Goal: Task Accomplishment & Management: Manage account settings

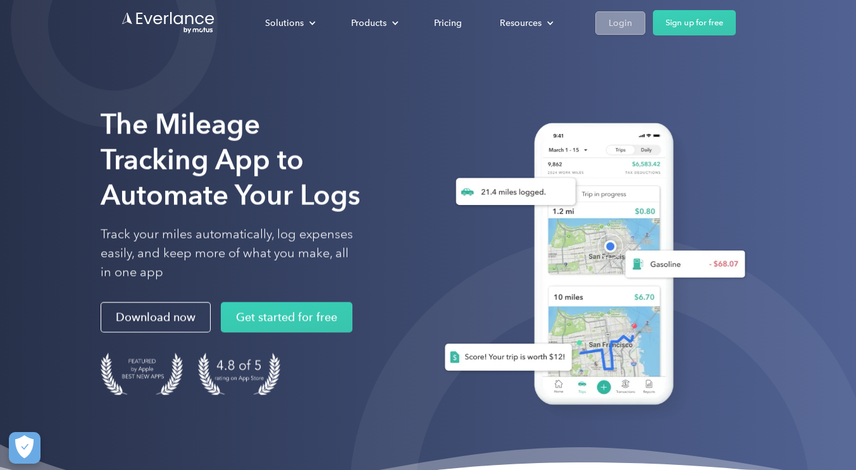
click at [614, 33] on link "Login" at bounding box center [621, 22] width 50 height 23
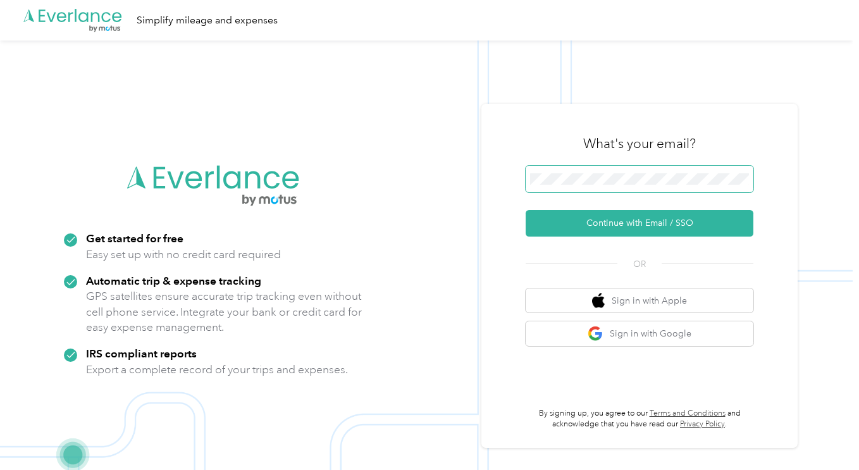
click at [552, 187] on span at bounding box center [640, 179] width 228 height 27
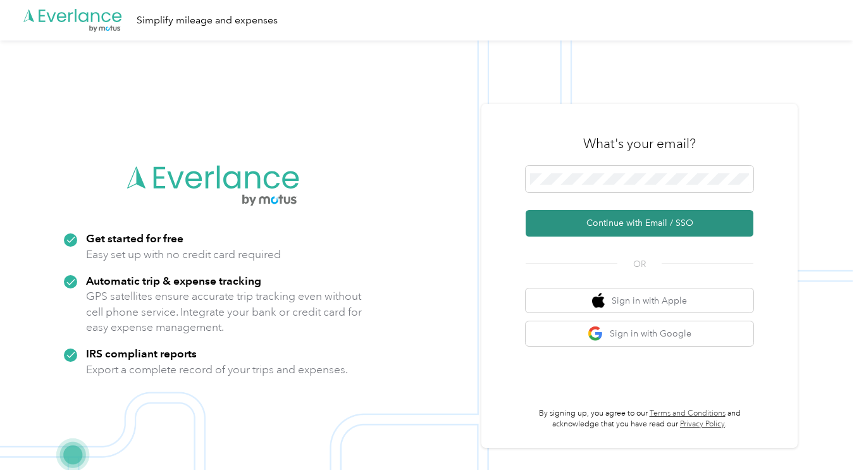
click at [604, 218] on button "Continue with Email / SSO" at bounding box center [640, 223] width 228 height 27
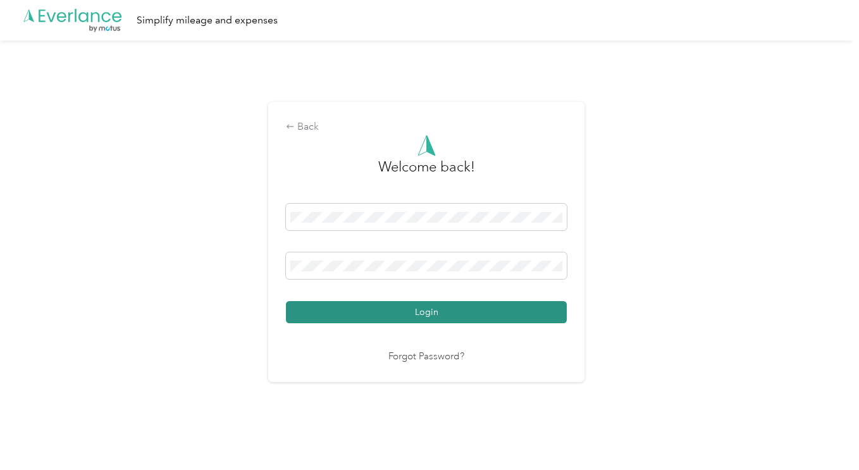
click at [390, 308] on button "Login" at bounding box center [426, 312] width 281 height 22
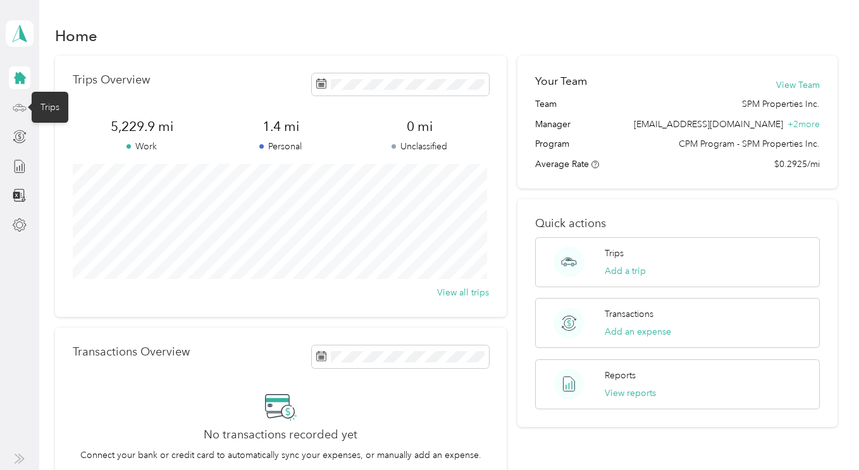
click at [16, 109] on circle at bounding box center [16, 110] width 3 height 3
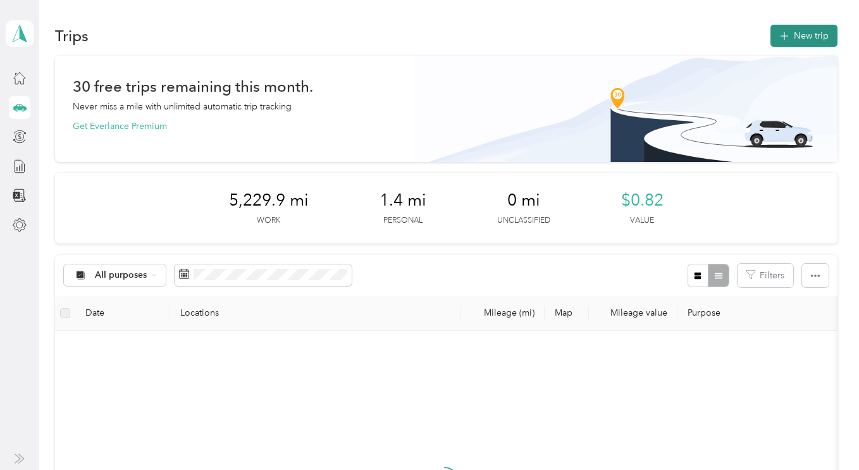
click at [792, 37] on button "New trip" at bounding box center [804, 36] width 67 height 22
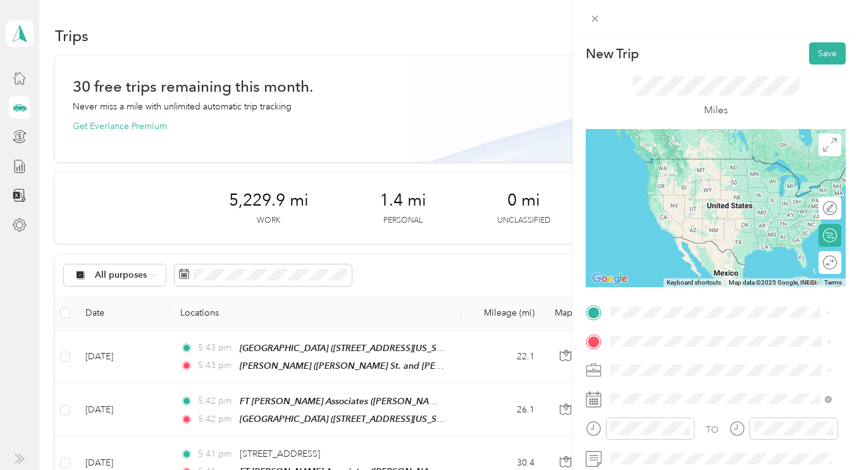
click at [672, 187] on span "1330 N. Broadway, Suite C, Walnut Creek, California" at bounding box center [698, 182] width 127 height 11
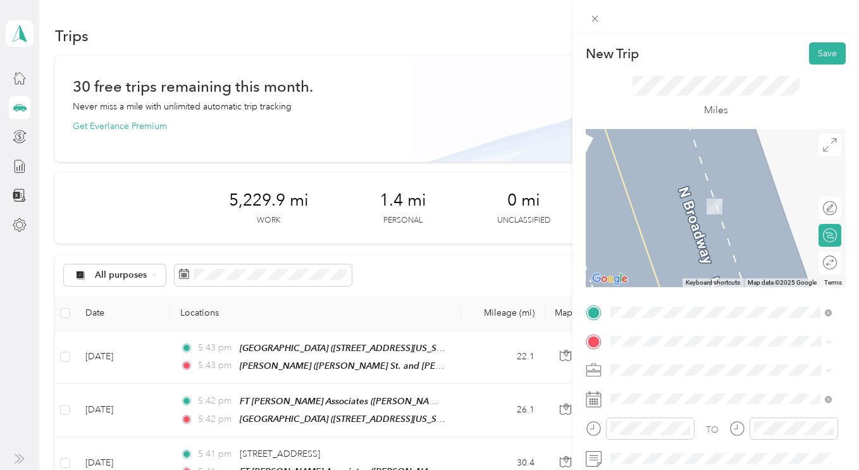
click at [700, 259] on div "TEAM 164 EL DORADO 164 El Dorado Avenue, Danville, California" at bounding box center [698, 243] width 127 height 31
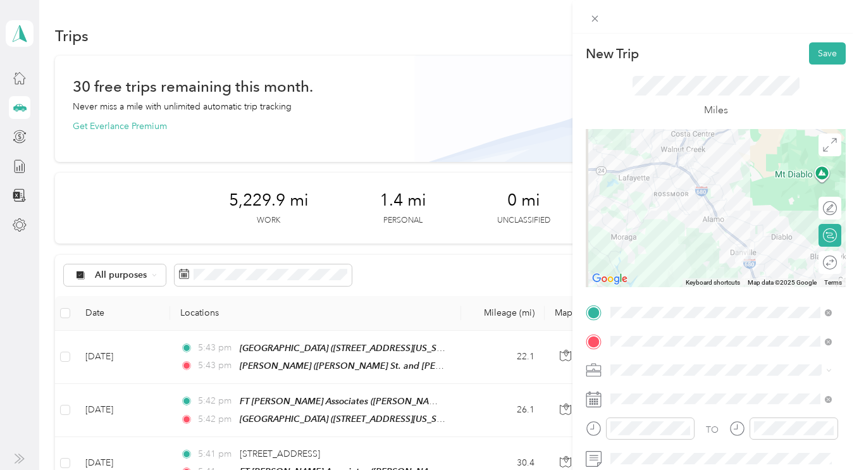
click at [628, 411] on span "SPM Properties Inc." at bounding box center [654, 413] width 78 height 11
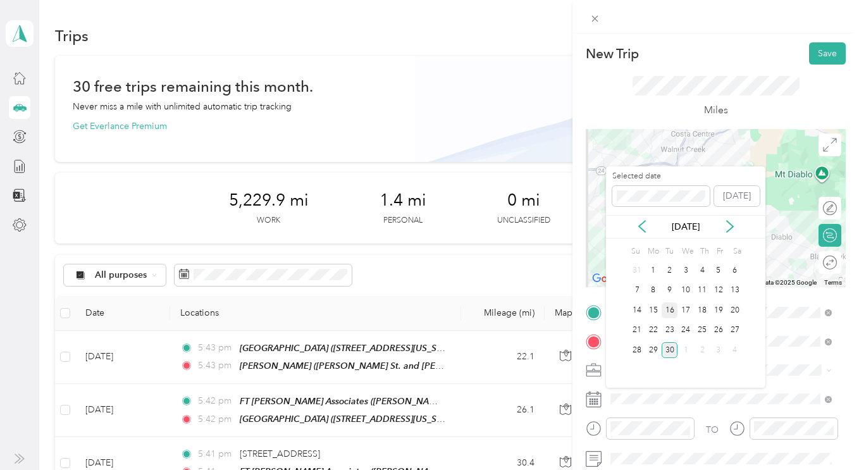
click at [668, 308] on div "16" at bounding box center [670, 311] width 16 height 16
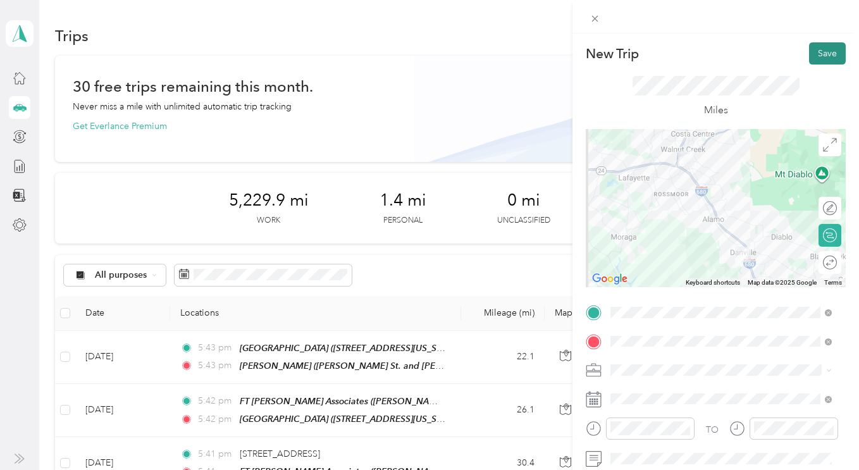
click at [814, 57] on button "Save" at bounding box center [827, 53] width 37 height 22
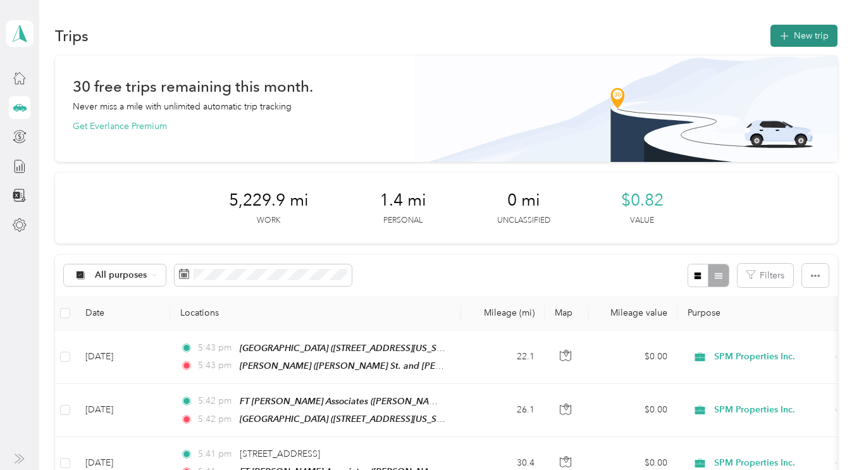
click at [808, 33] on button "New trip" at bounding box center [804, 36] width 67 height 22
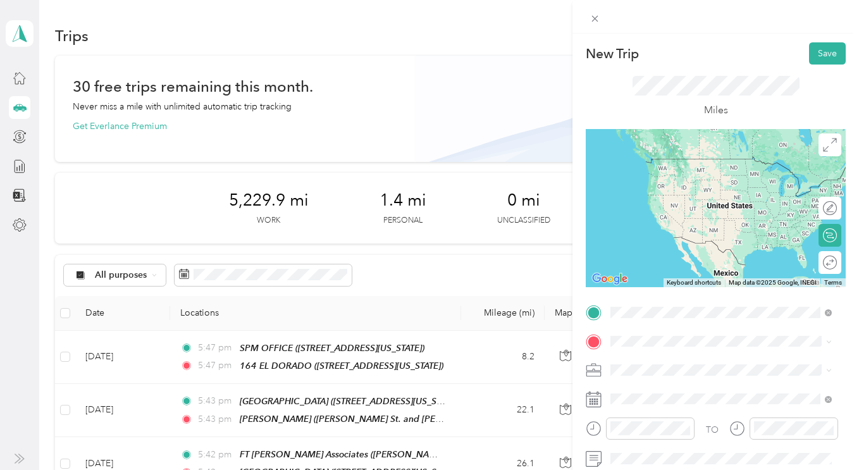
click at [666, 232] on span "164 El Dorado Avenue, Danville, California" at bounding box center [698, 226] width 127 height 11
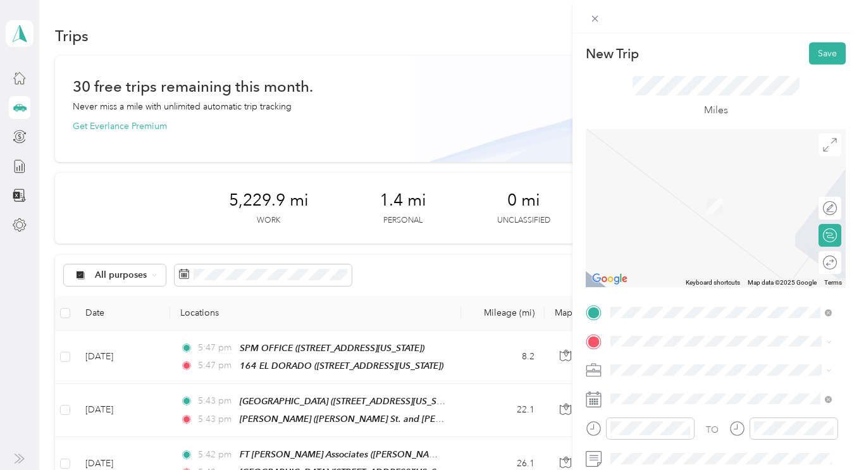
click at [633, 415] on li "SPM Properties Inc." at bounding box center [721, 415] width 230 height 22
click at [663, 311] on div "16" at bounding box center [670, 311] width 16 height 16
click at [680, 223] on div "TEAM WILCOX-HAMILL PARTNERSHIP 1910-1912-1920-1922 Pacheco Blvd & 1350-1352-136…" at bounding box center [731, 215] width 193 height 58
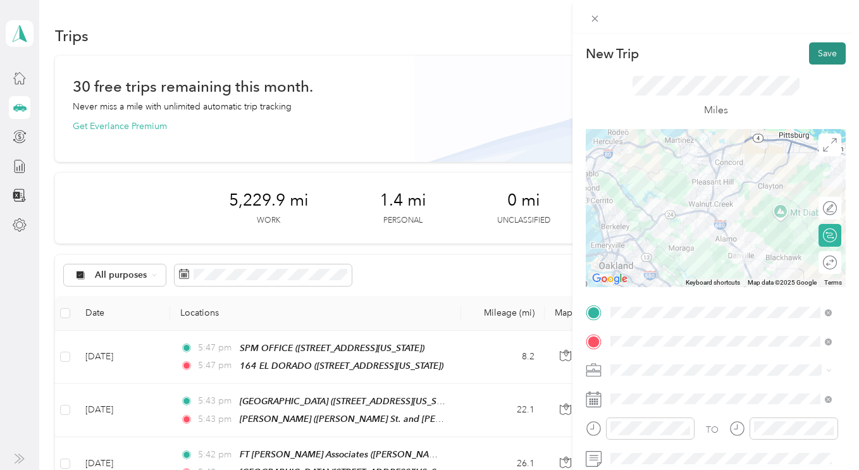
click at [820, 59] on button "Save" at bounding box center [827, 53] width 37 height 22
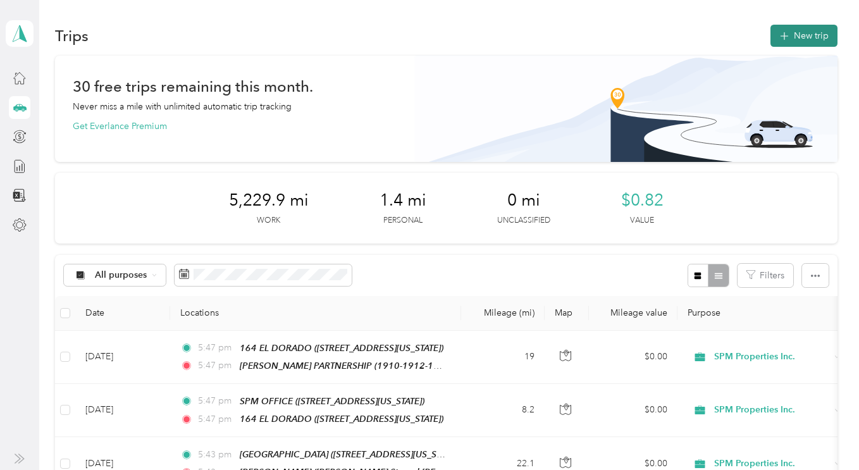
click at [802, 44] on button "New trip" at bounding box center [804, 36] width 67 height 22
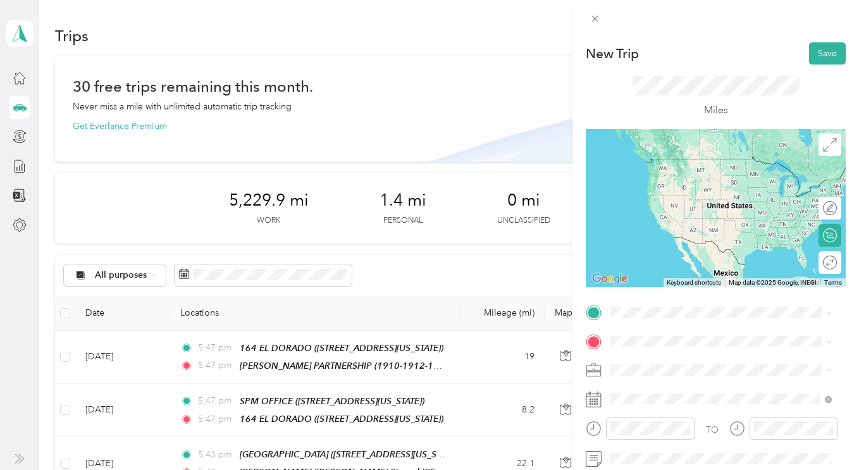
click at [632, 182] on div "TEAM SPM OFFICE 1330 N. Broadway, Suite C, Walnut Creek, California" at bounding box center [721, 170] width 213 height 35
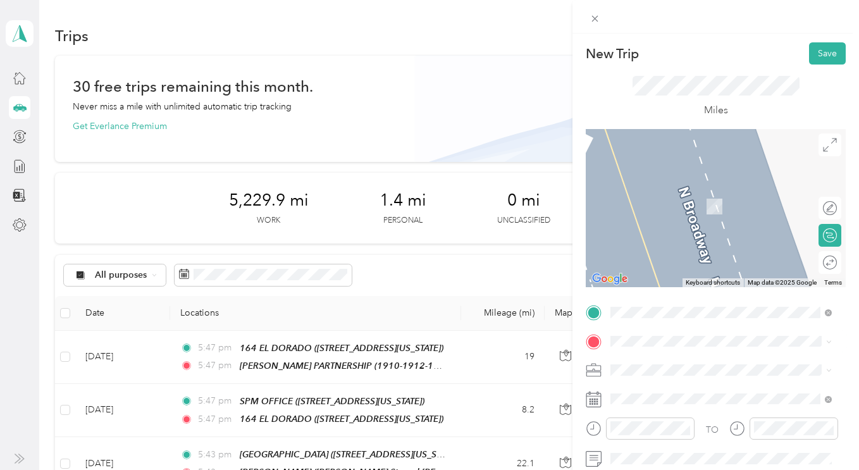
click at [694, 191] on strong "STONERIDGE APTS" at bounding box center [719, 190] width 83 height 11
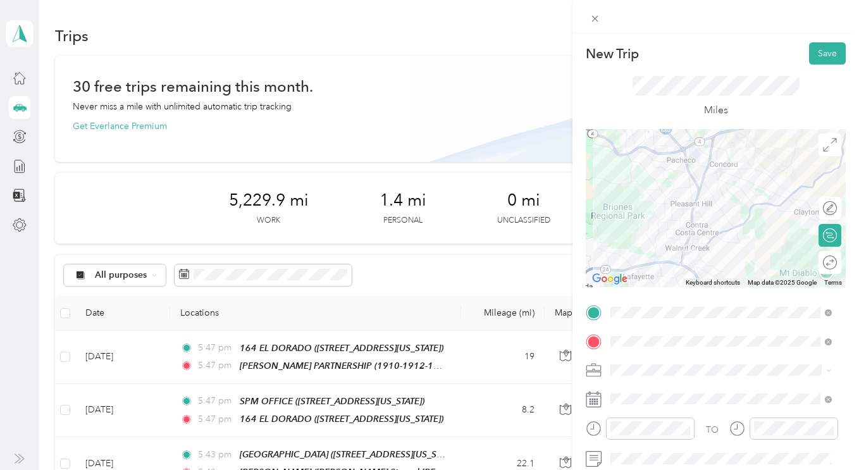
click at [632, 412] on span "SPM Properties Inc." at bounding box center [654, 407] width 78 height 11
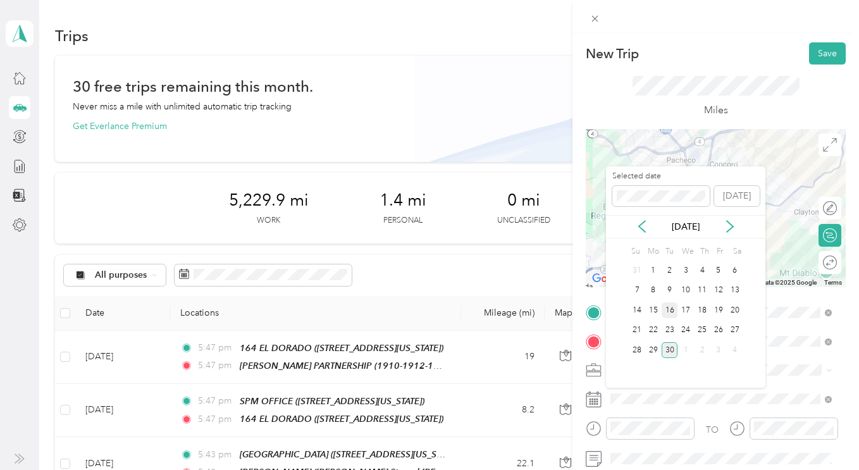
click at [672, 314] on div "16" at bounding box center [670, 311] width 16 height 16
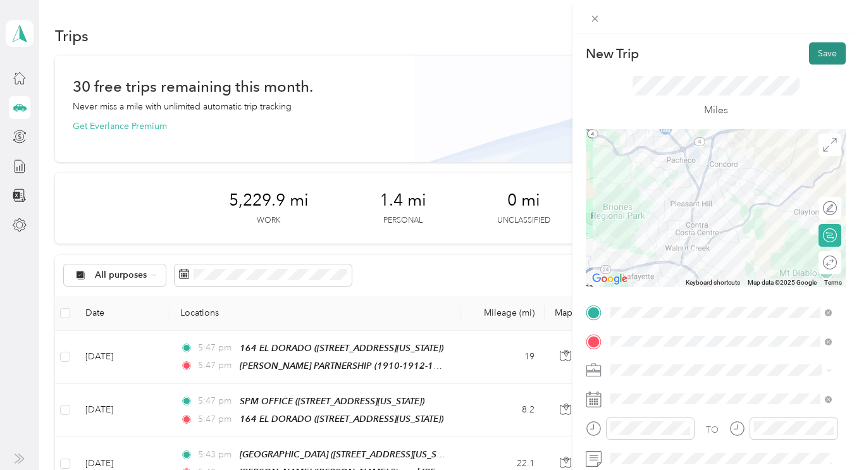
click at [820, 54] on button "Save" at bounding box center [827, 53] width 37 height 22
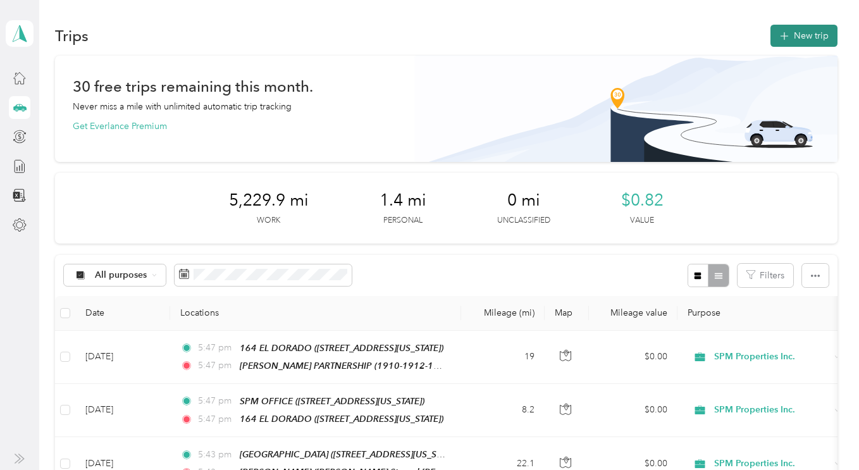
click at [793, 34] on button "New trip" at bounding box center [804, 36] width 67 height 22
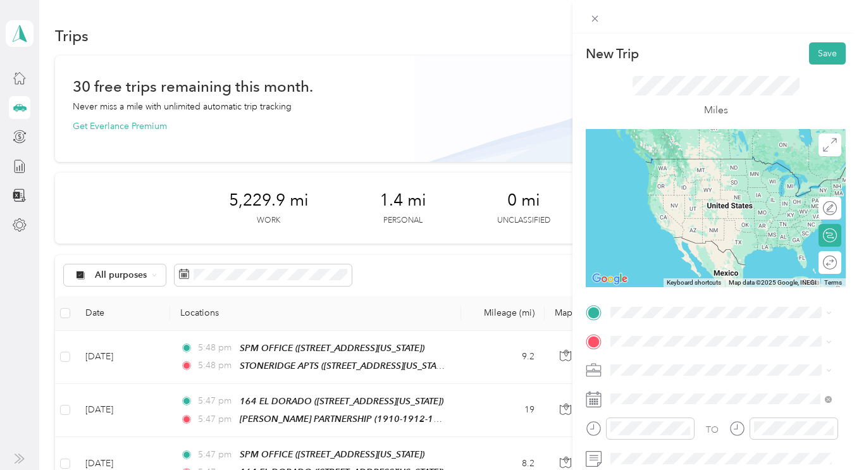
click at [685, 188] on ol "From your Favorite places TEAM STONERIDGE APTS 3750 Willow Pass Road, Concord, …" at bounding box center [721, 205] width 230 height 177
click at [683, 175] on div "TEAM STONERIDGE APTS 3750 Willow Pass Road, Concord, California" at bounding box center [698, 173] width 127 height 31
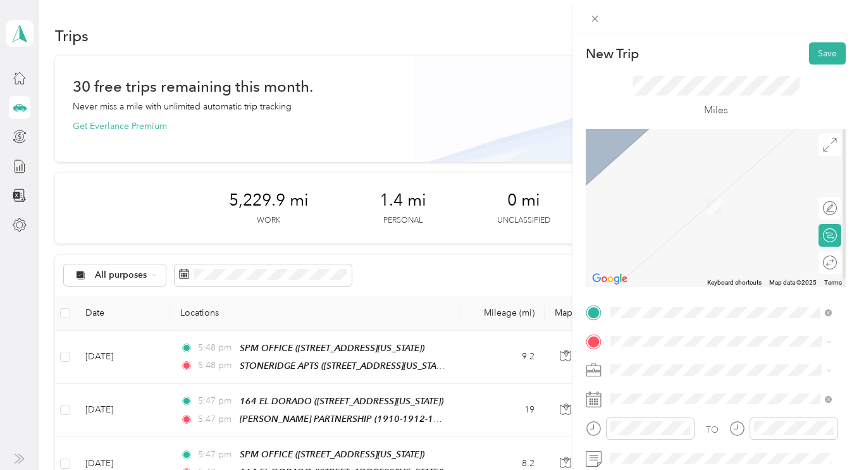
click at [644, 421] on ol "Personal SPM Properties Inc. Personal" at bounding box center [721, 410] width 230 height 66
click at [688, 250] on div "TEAM 45th STREET" at bounding box center [704, 252] width 138 height 16
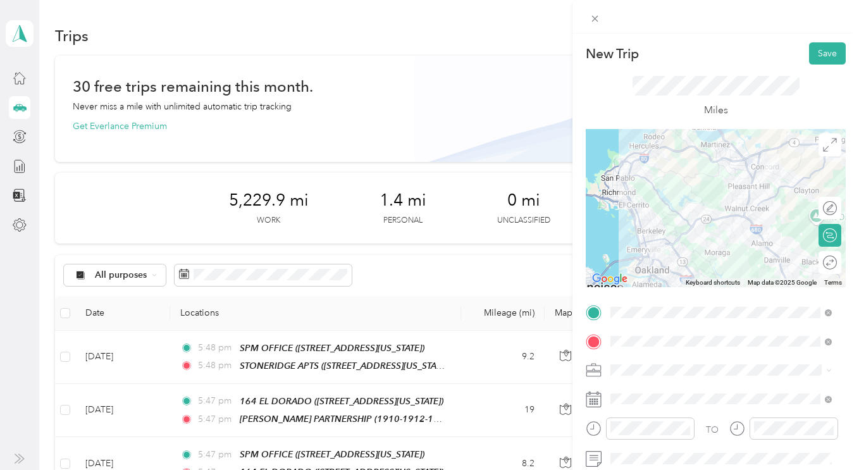
click at [630, 413] on div "SPM Properties Inc." at bounding box center [721, 410] width 213 height 13
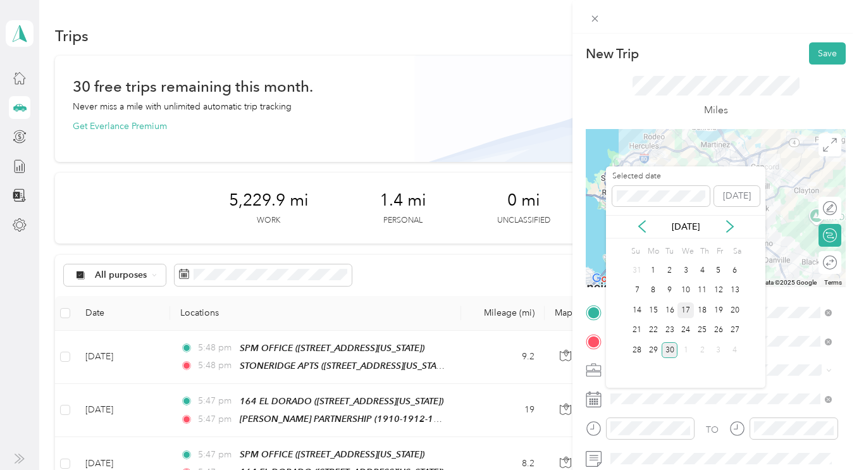
click at [685, 307] on div "17" at bounding box center [686, 311] width 16 height 16
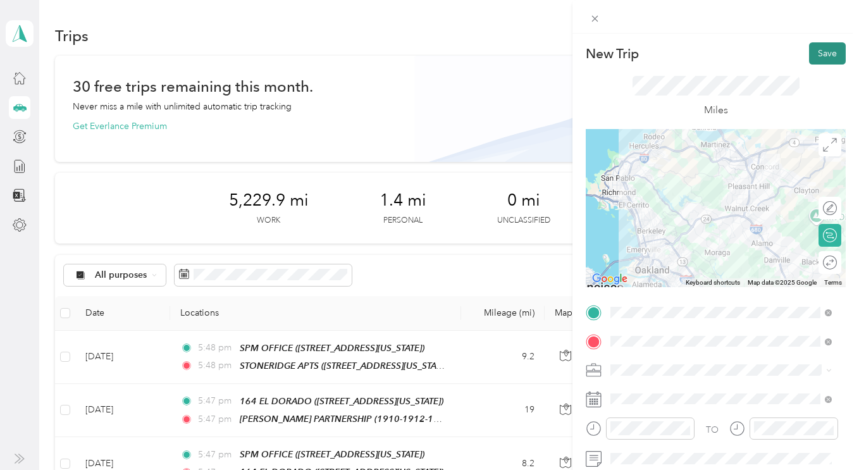
click at [827, 56] on button "Save" at bounding box center [827, 53] width 37 height 22
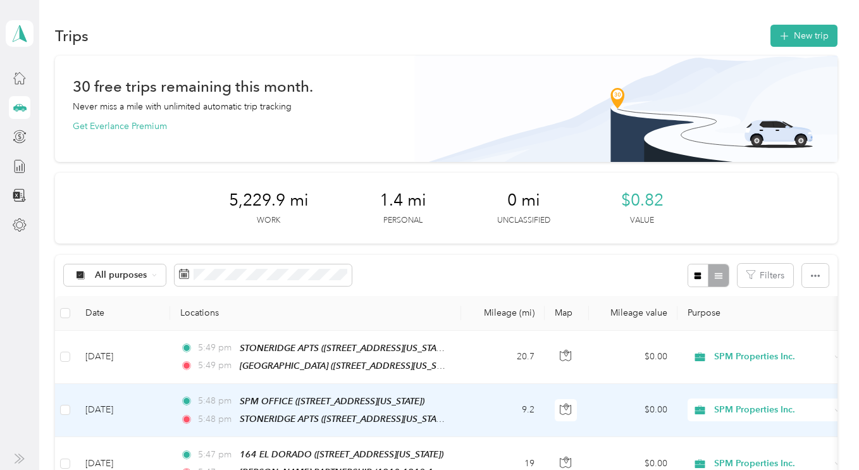
click at [118, 413] on td "Sep 16, 2025" at bounding box center [122, 410] width 95 height 53
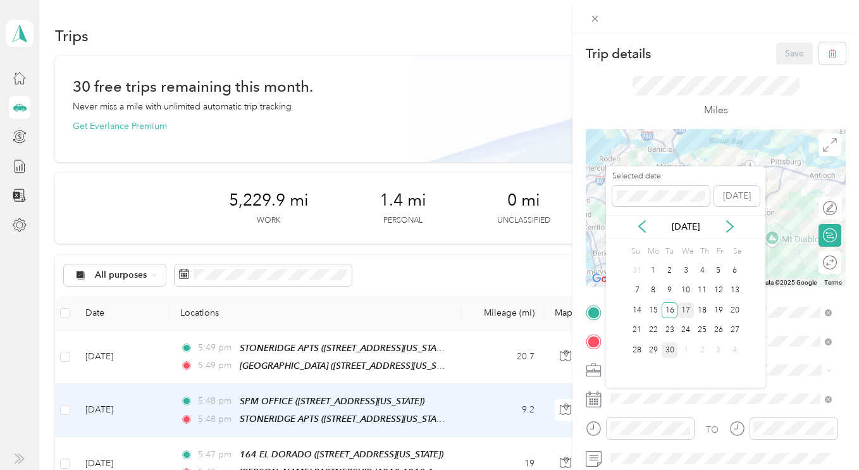
click at [682, 314] on div "17" at bounding box center [686, 311] width 16 height 16
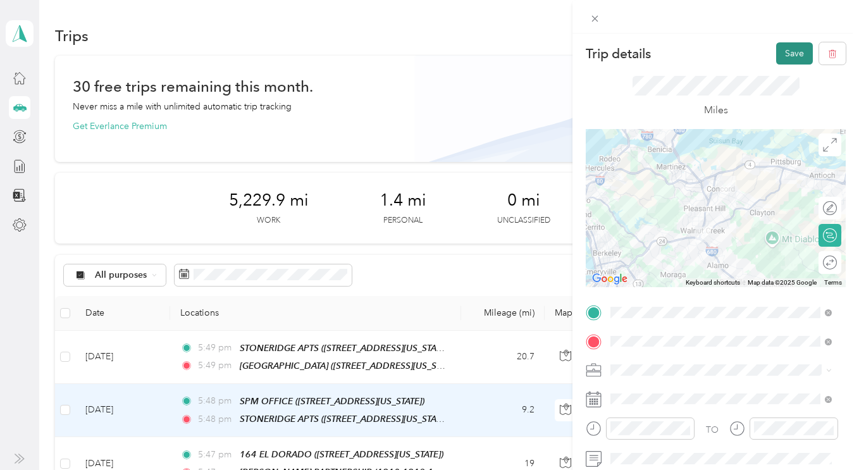
click at [791, 59] on button "Save" at bounding box center [795, 53] width 37 height 22
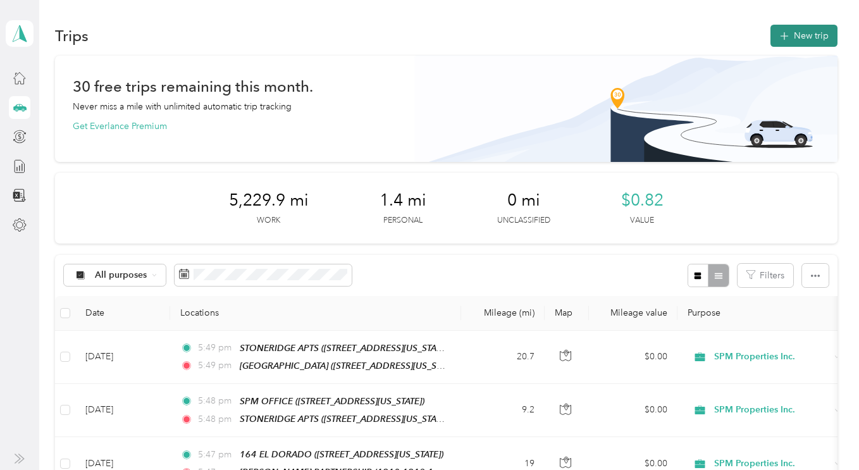
click at [790, 31] on button "New trip" at bounding box center [804, 36] width 67 height 22
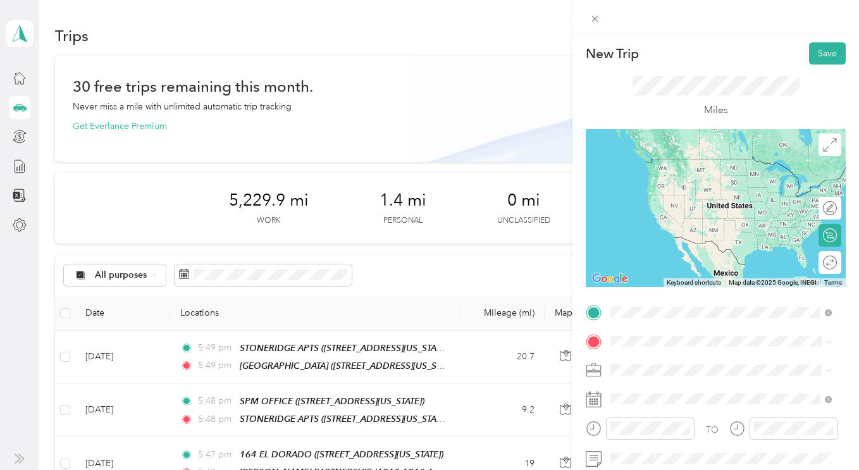
click at [663, 228] on div "TEAM 45th STREET 360 45th Street , Oakland, California" at bounding box center [704, 236] width 138 height 31
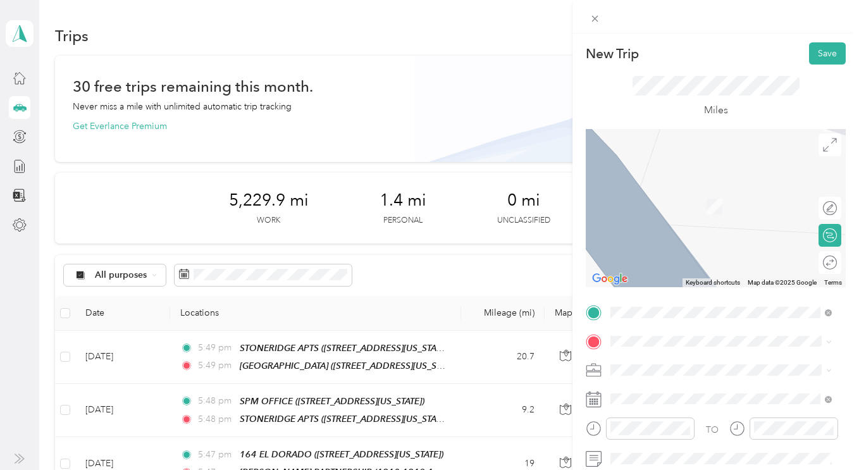
click at [638, 416] on li "SPM Properties Inc." at bounding box center [721, 407] width 230 height 22
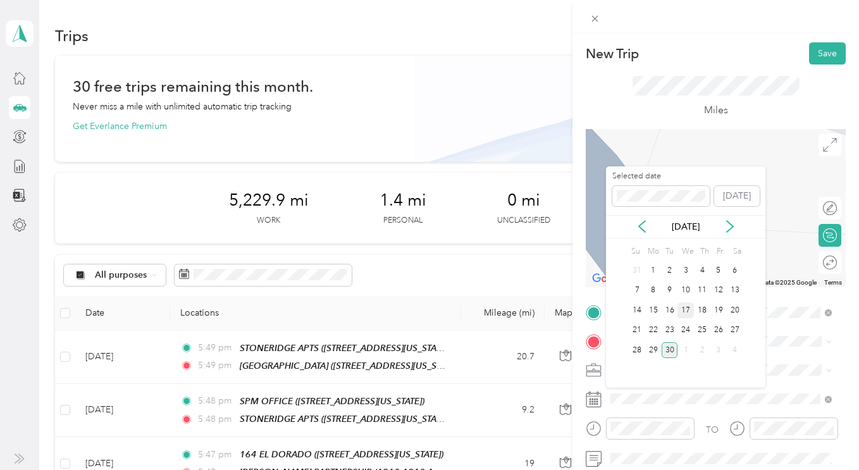
click at [687, 314] on div "17" at bounding box center [686, 311] width 16 height 16
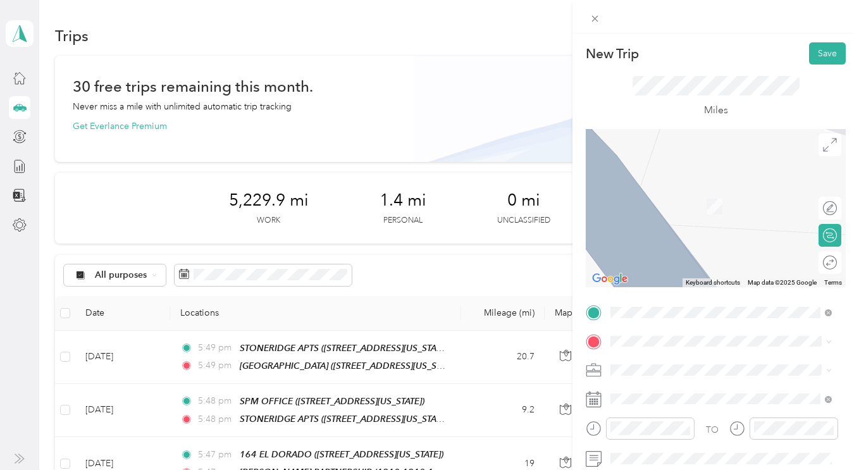
click at [701, 191] on strong "WILCOX-HAMILL PARTNERSHIP" at bounding box center [746, 186] width 137 height 11
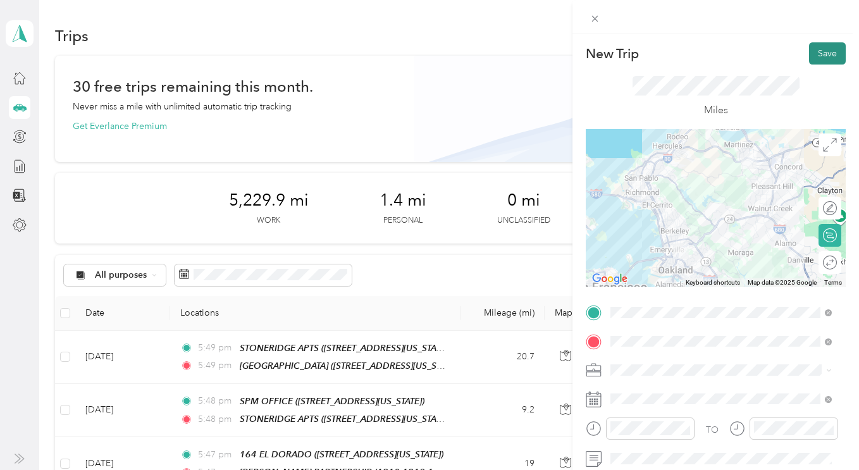
click at [816, 57] on button "Save" at bounding box center [827, 53] width 37 height 22
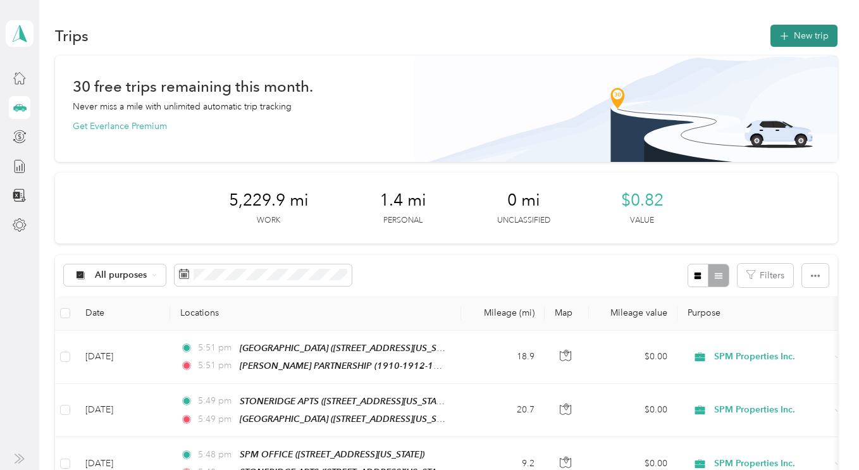
click at [809, 37] on button "New trip" at bounding box center [804, 36] width 67 height 22
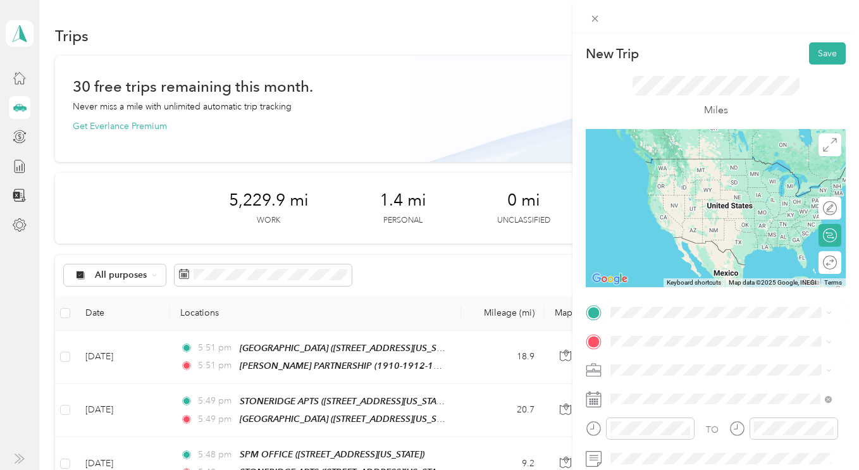
click at [669, 180] on span "1330 N. Broadway, Suite C, Walnut Creek, California" at bounding box center [698, 174] width 127 height 11
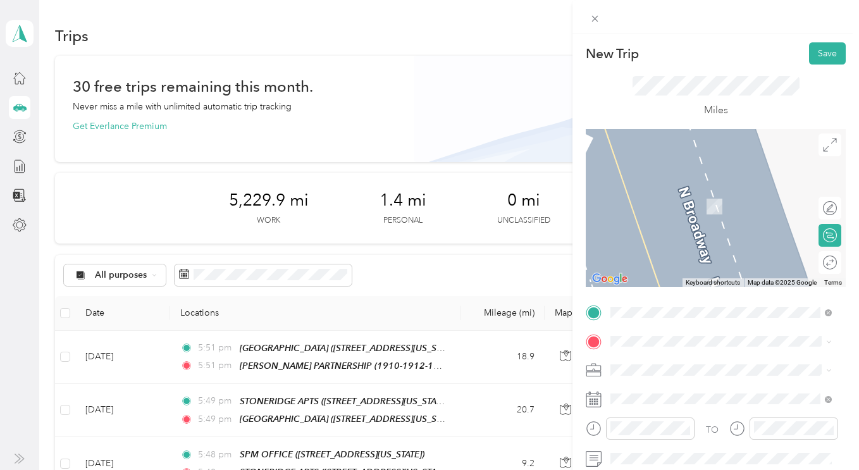
click at [635, 411] on span "SPM Properties Inc." at bounding box center [654, 407] width 78 height 11
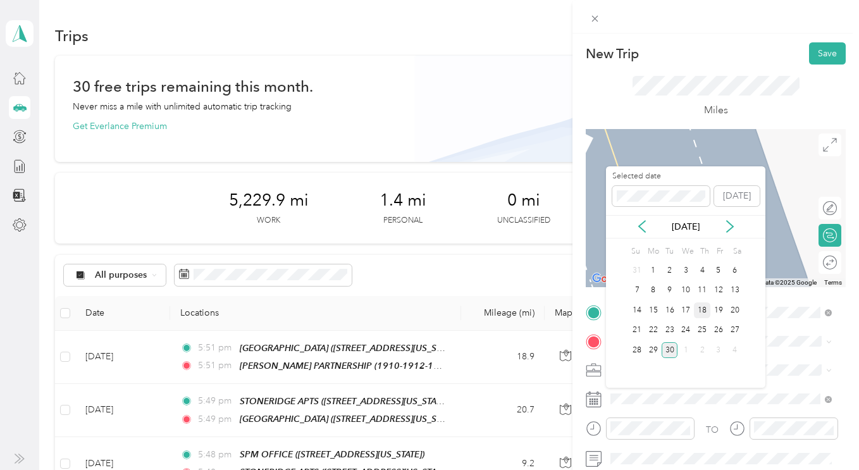
click at [700, 313] on div "18" at bounding box center [702, 311] width 16 height 16
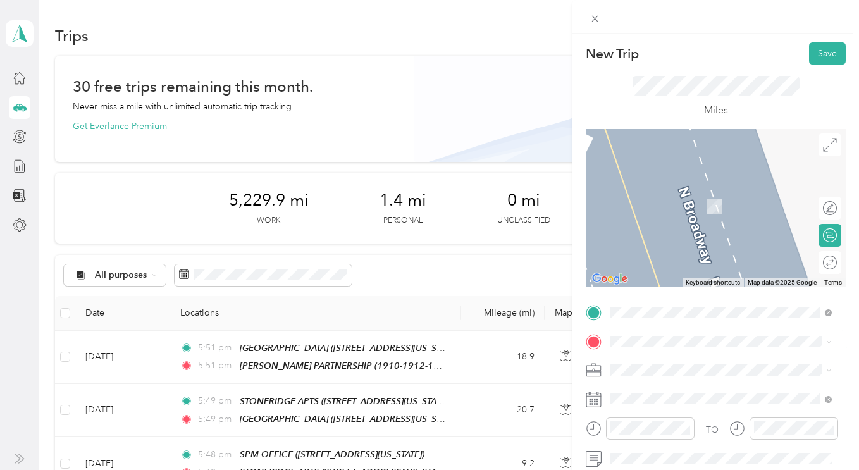
click at [703, 256] on div "TEAM 45th STREET 360 45th Street , Oakland, California" at bounding box center [704, 258] width 138 height 31
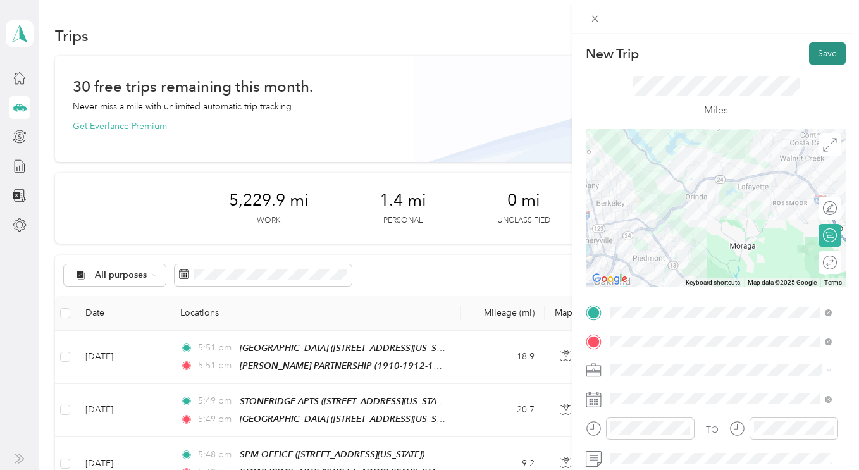
click at [809, 54] on button "Save" at bounding box center [827, 53] width 37 height 22
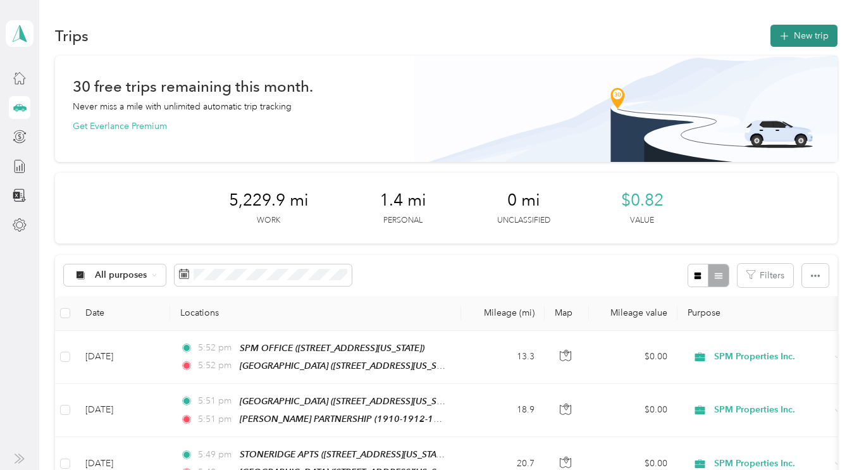
click at [792, 36] on button "New trip" at bounding box center [804, 36] width 67 height 22
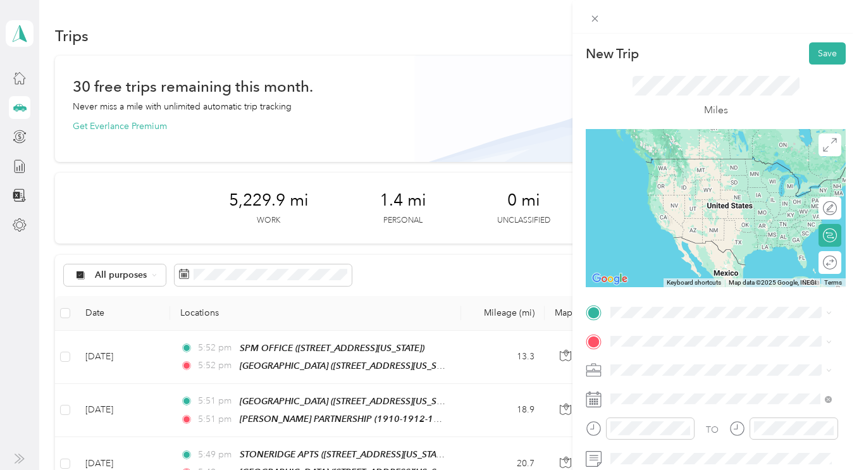
click at [685, 232] on div "TEAM 45th STREET 360 45th Street , Oakland, California" at bounding box center [704, 231] width 138 height 31
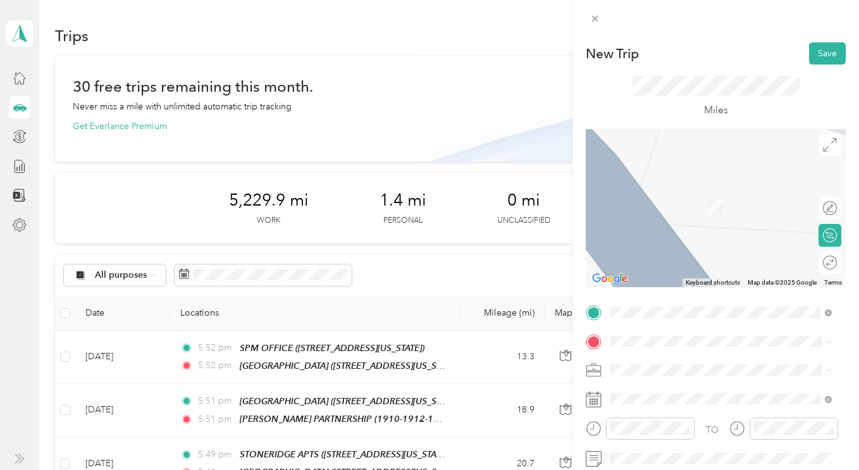
click at [632, 409] on span "SPM Properties Inc." at bounding box center [654, 407] width 78 height 11
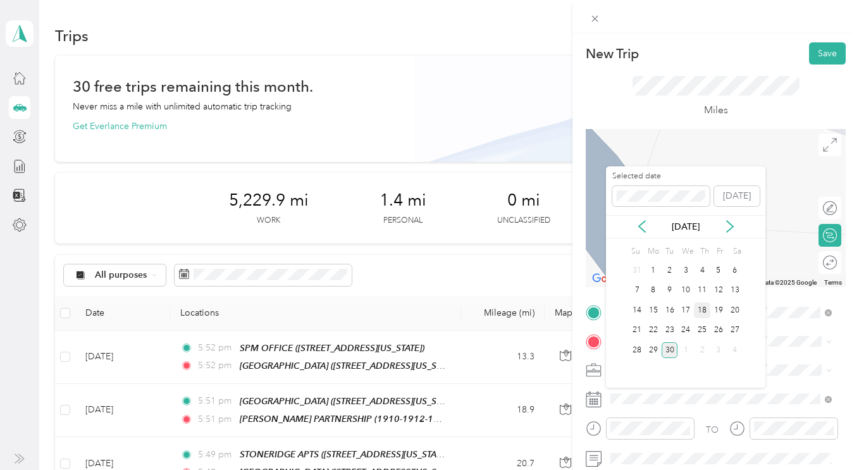
click at [696, 312] on div "18" at bounding box center [702, 311] width 16 height 16
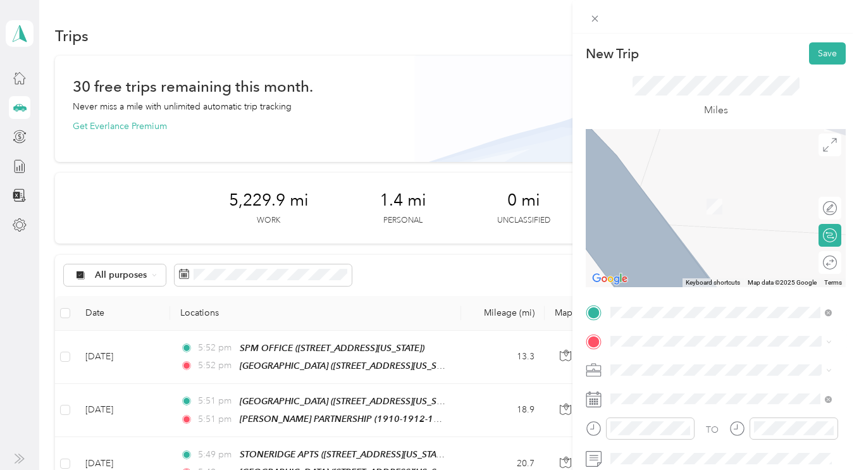
click at [696, 201] on div "TEAM THIRD STREET 1650-1660 3rd Street,, Concord, California" at bounding box center [726, 199] width 182 height 31
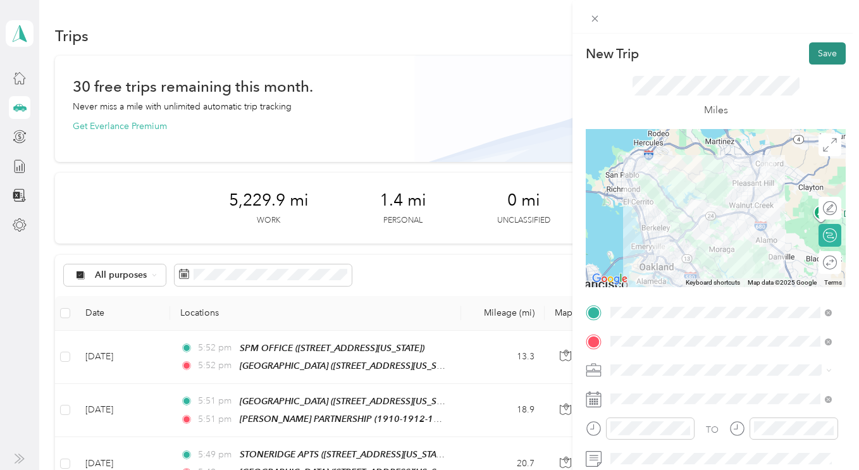
click at [816, 56] on button "Save" at bounding box center [827, 53] width 37 height 22
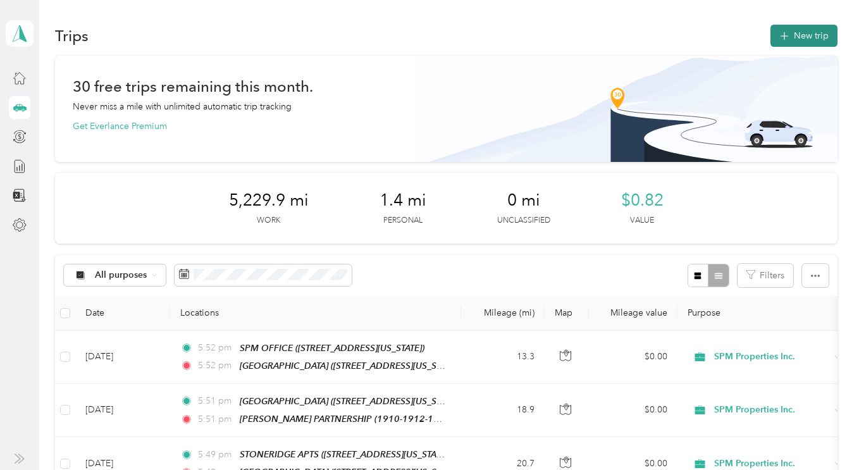
click at [799, 45] on button "New trip" at bounding box center [804, 36] width 67 height 22
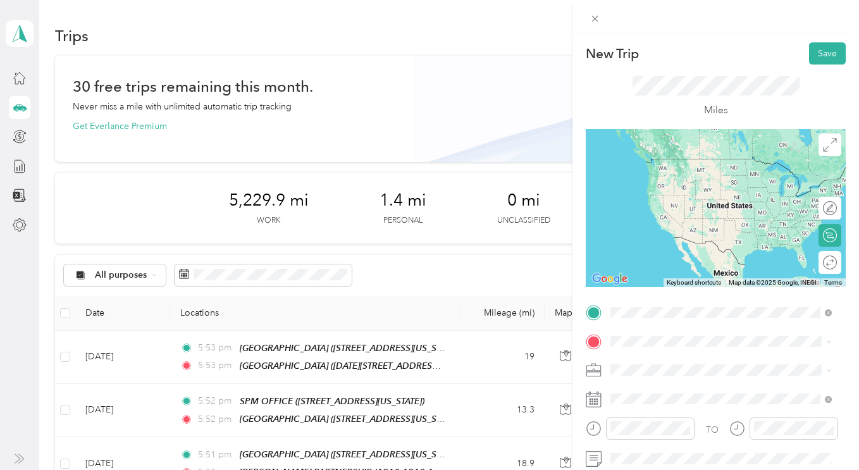
click at [662, 173] on div "TEAM THIRD STREET 1650-1660 3rd Street,, Concord, California" at bounding box center [726, 173] width 182 height 31
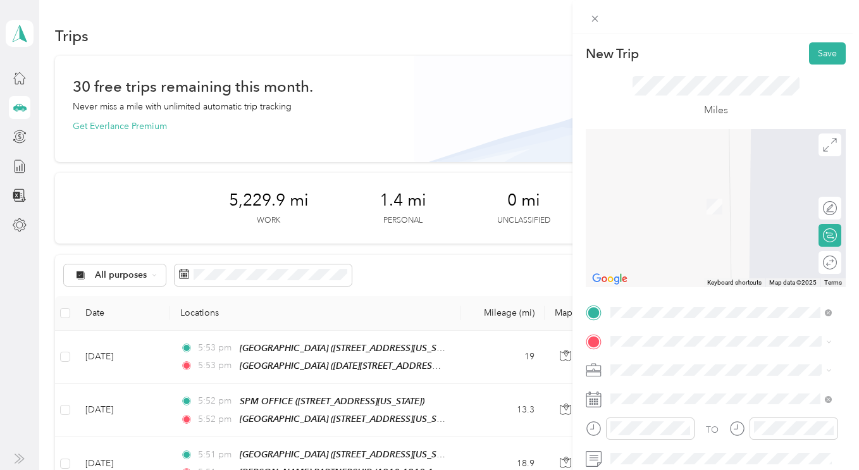
click at [632, 361] on span at bounding box center [726, 370] width 240 height 20
click at [638, 412] on span "SPM Properties Inc." at bounding box center [654, 413] width 78 height 11
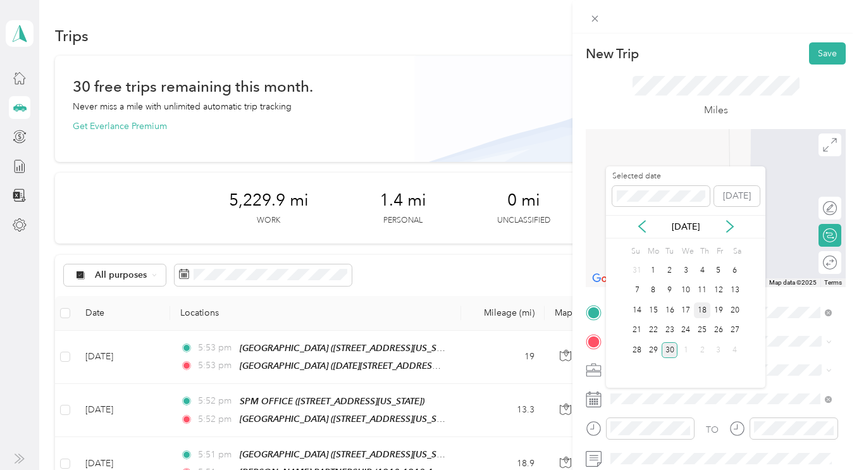
click at [706, 312] on div "18" at bounding box center [702, 311] width 16 height 16
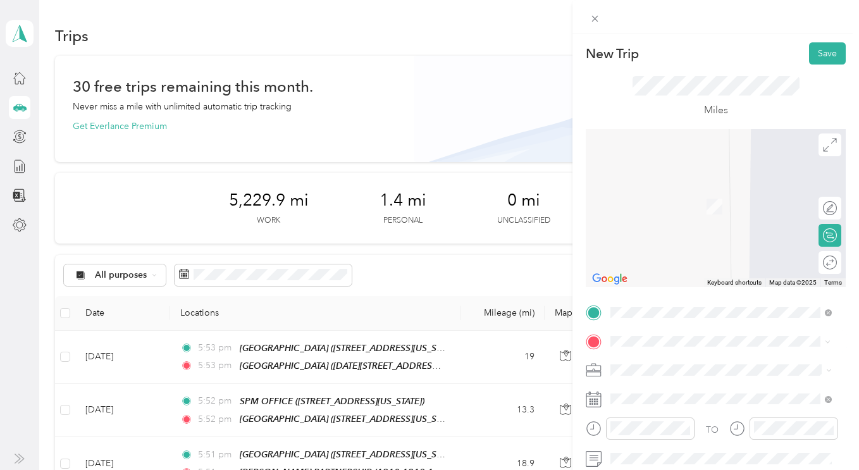
click at [672, 209] on div "TEAM RHEEM APARTMENTS 2101 Donald Drive, Moraga, California" at bounding box center [731, 208] width 193 height 44
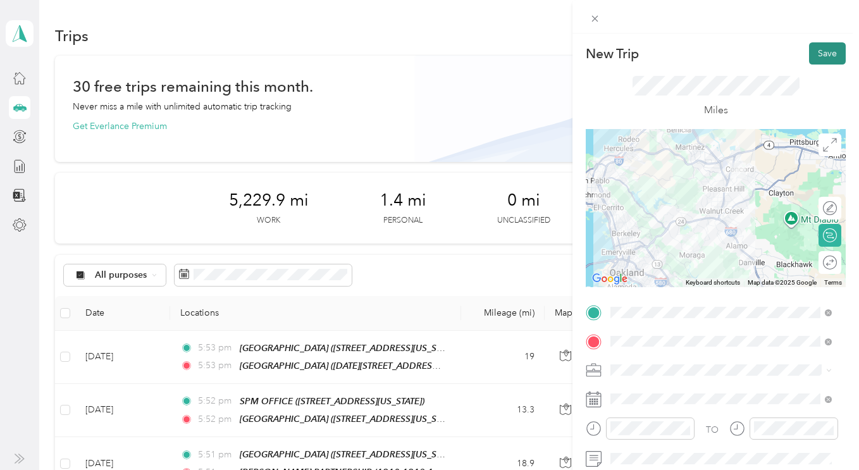
click at [811, 60] on button "Save" at bounding box center [827, 53] width 37 height 22
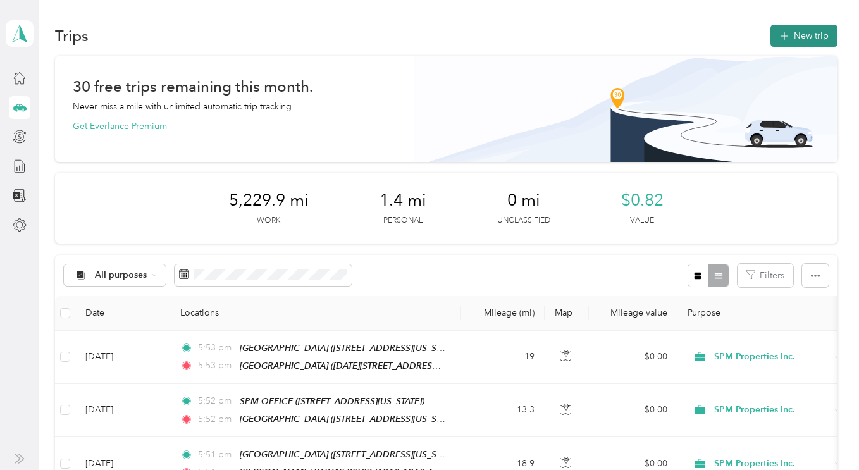
click at [789, 42] on button "New trip" at bounding box center [804, 36] width 67 height 22
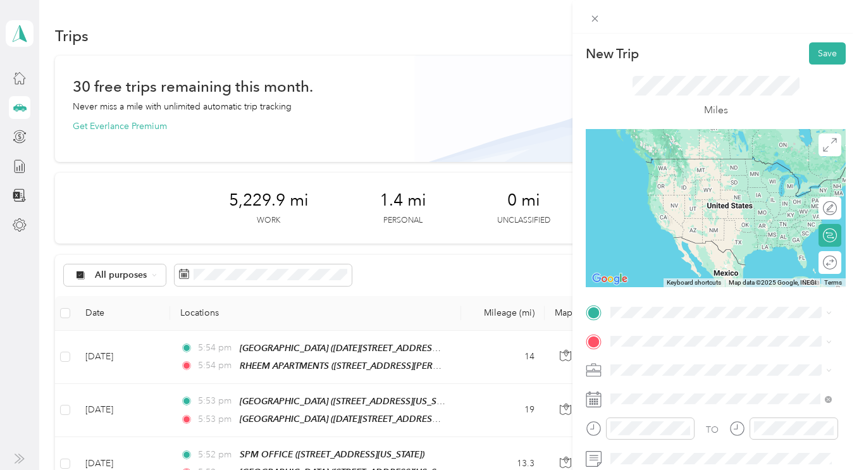
click at [660, 470] on div "New Trip Save This trip cannot be edited because it is either under review, app…" at bounding box center [426, 470] width 853 height 0
click at [670, 168] on div "TEAM RHEEM APARTMENTS 2101 Donald Drive, Moraga, California" at bounding box center [731, 173] width 193 height 44
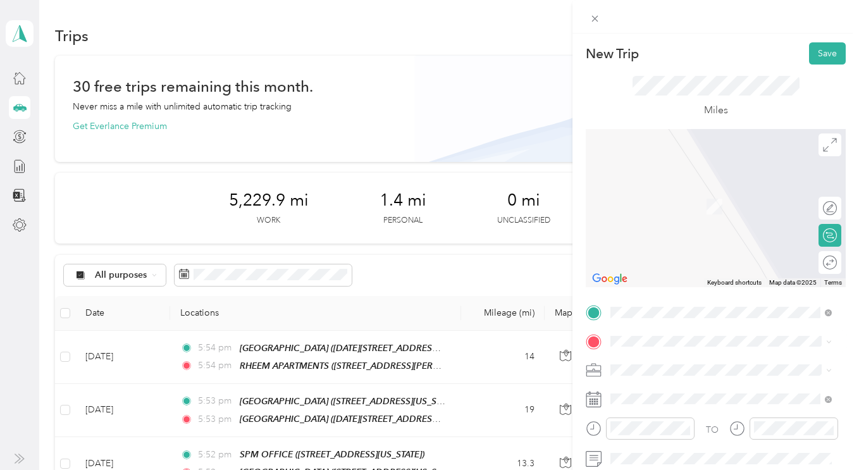
click at [693, 225] on span "1741 Blakesley Drive San Ramon, California 94582, United States" at bounding box center [731, 214] width 193 height 22
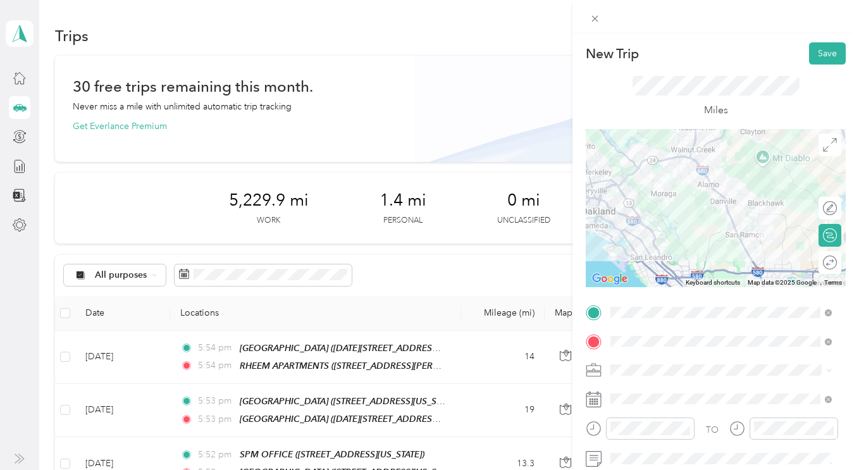
click at [629, 410] on span "SPM Properties Inc." at bounding box center [654, 407] width 78 height 11
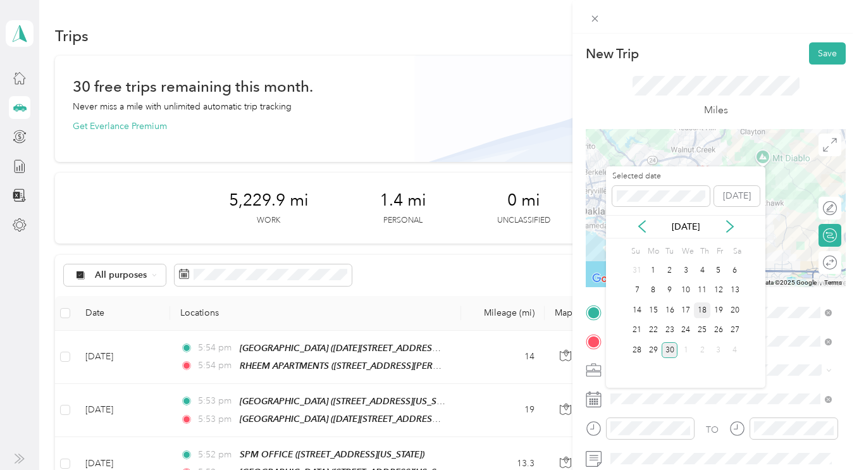
click at [702, 304] on div "18" at bounding box center [702, 311] width 16 height 16
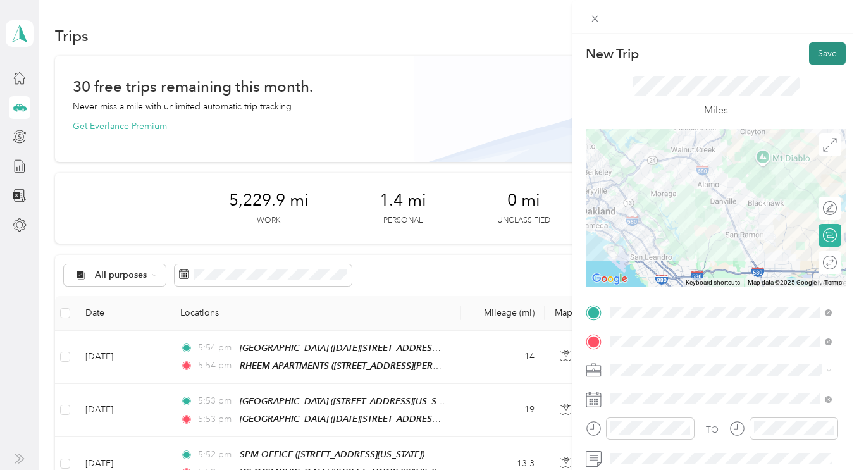
click at [816, 58] on button "Save" at bounding box center [827, 53] width 37 height 22
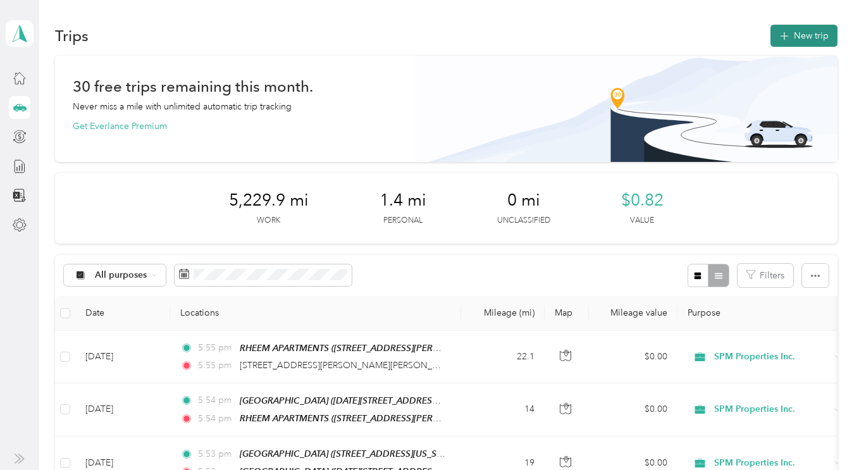
click at [805, 40] on button "New trip" at bounding box center [804, 36] width 67 height 22
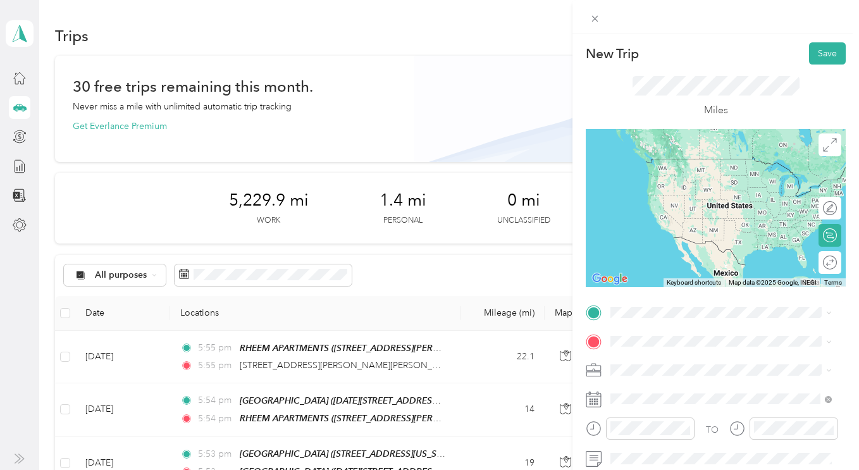
click at [680, 181] on div "TEAM SPM OFFICE 1330 N. Broadway, Suite C, Walnut Creek, California" at bounding box center [698, 165] width 127 height 31
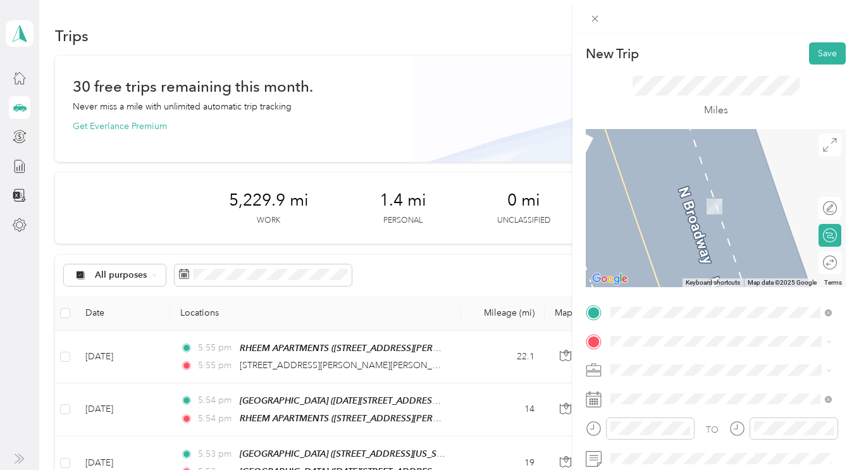
click at [644, 411] on span "SPM Properties Inc." at bounding box center [654, 414] width 78 height 11
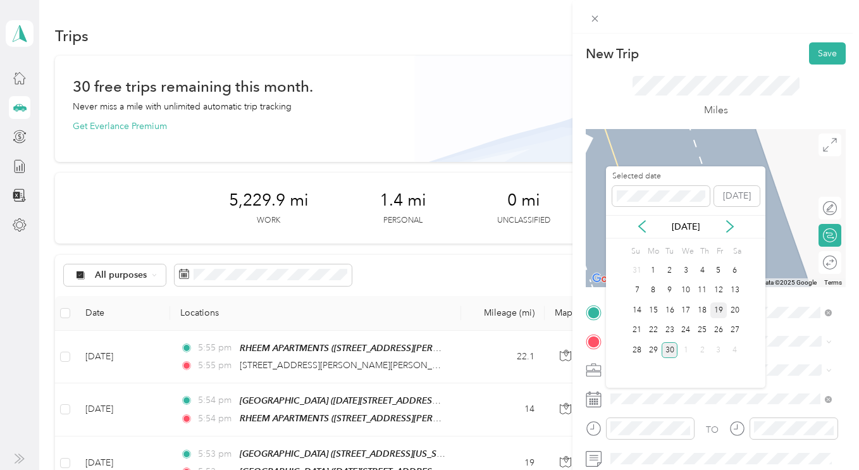
click at [719, 311] on div "19" at bounding box center [719, 311] width 16 height 16
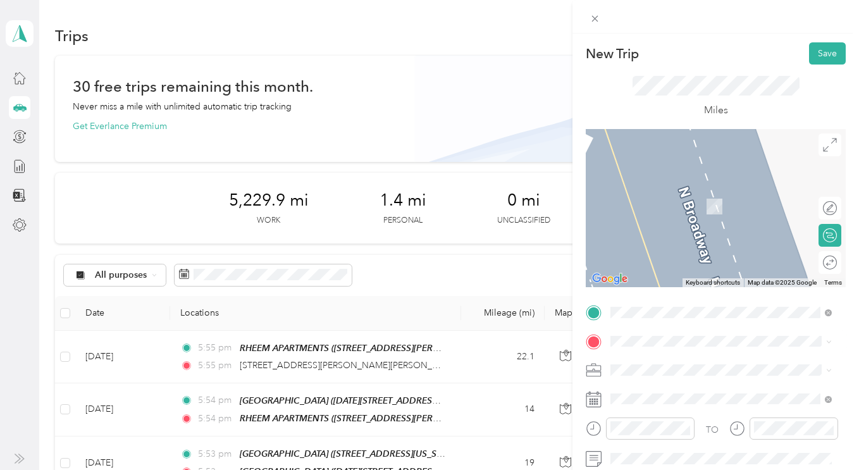
click at [657, 196] on div "TEAM RHEEM APARTMENTS 2101 Donald Drive, Moraga, California" at bounding box center [731, 201] width 193 height 44
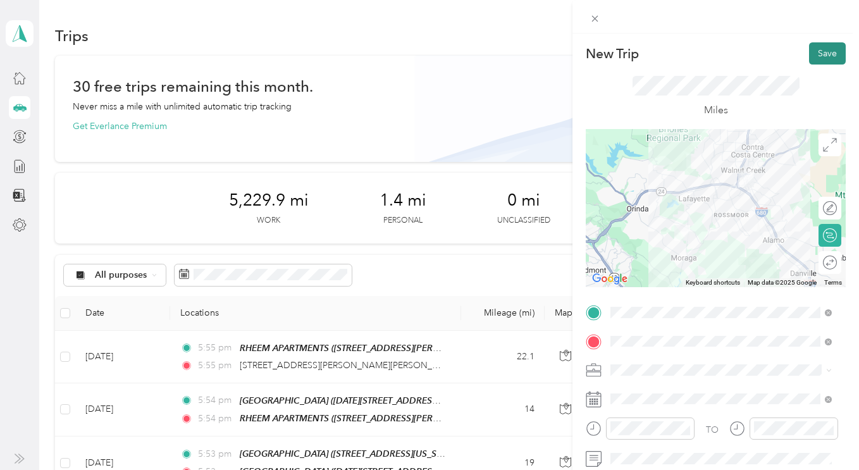
click at [826, 53] on button "Save" at bounding box center [827, 53] width 37 height 22
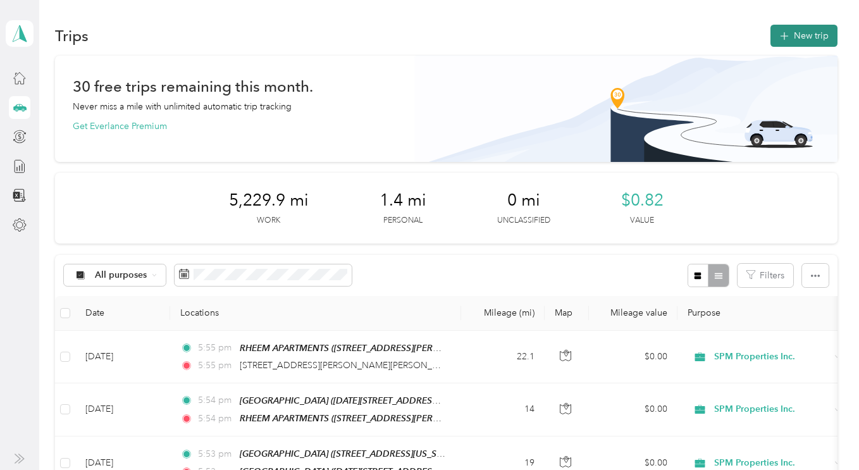
click at [798, 42] on button "New trip" at bounding box center [804, 36] width 67 height 22
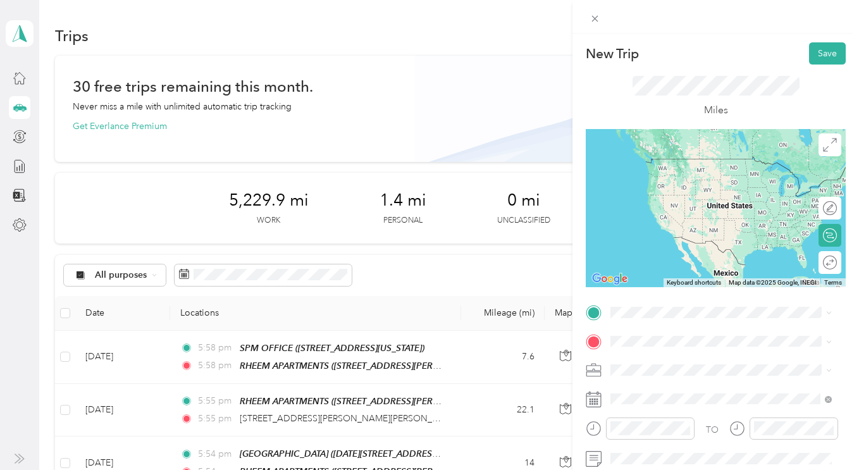
click at [678, 176] on span "2101 Donald Drive, Moraga, California" at bounding box center [710, 183] width 151 height 24
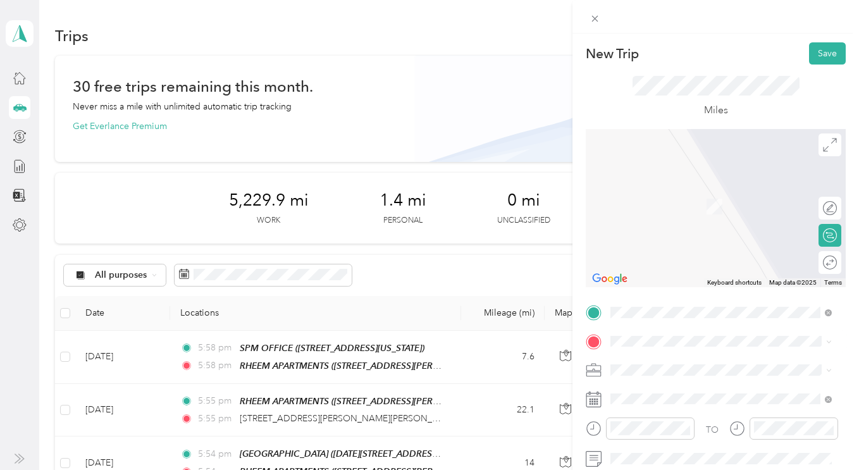
click at [693, 223] on span "1741 Blakesley Drive San Ramon, California 94582, United States" at bounding box center [731, 212] width 193 height 22
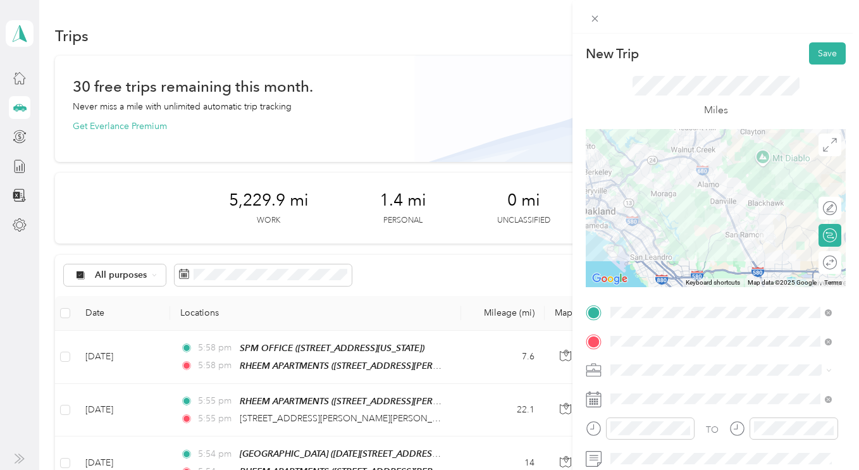
click at [631, 412] on span "SPM Properties Inc." at bounding box center [654, 412] width 78 height 11
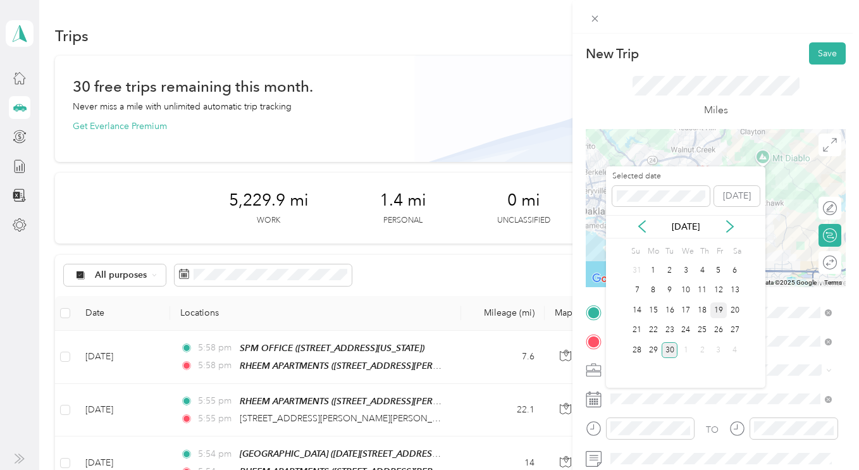
click at [717, 308] on div "19" at bounding box center [719, 311] width 16 height 16
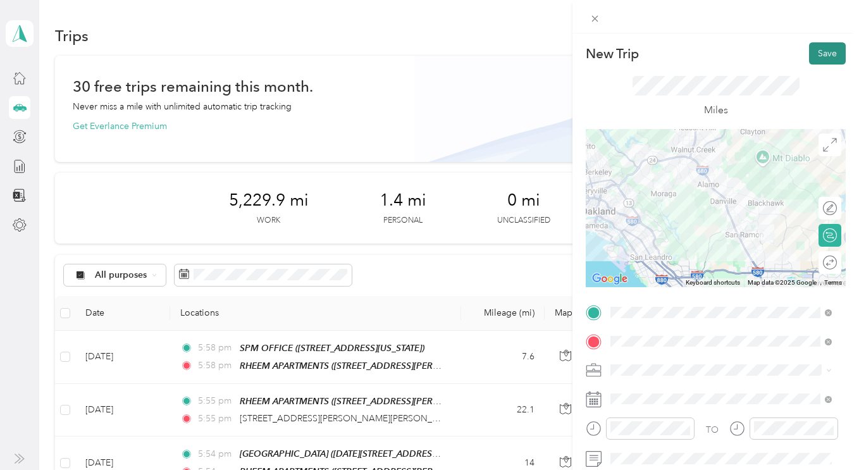
click at [809, 58] on button "Save" at bounding box center [827, 53] width 37 height 22
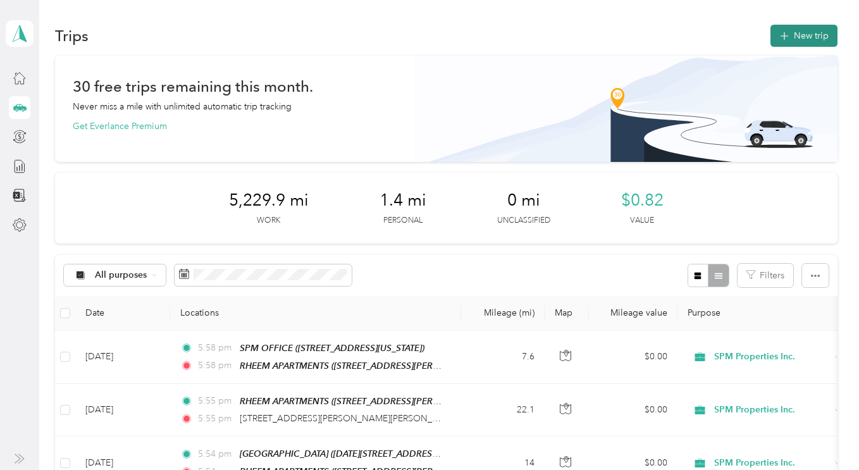
click at [799, 37] on button "New trip" at bounding box center [804, 36] width 67 height 22
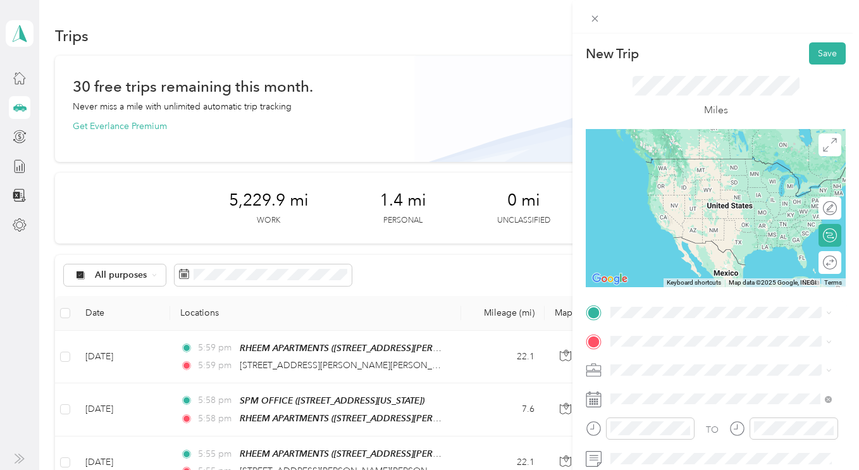
click at [684, 201] on span "1741 Blakesley Drive San Ramon, California 94582, United States" at bounding box center [731, 189] width 193 height 22
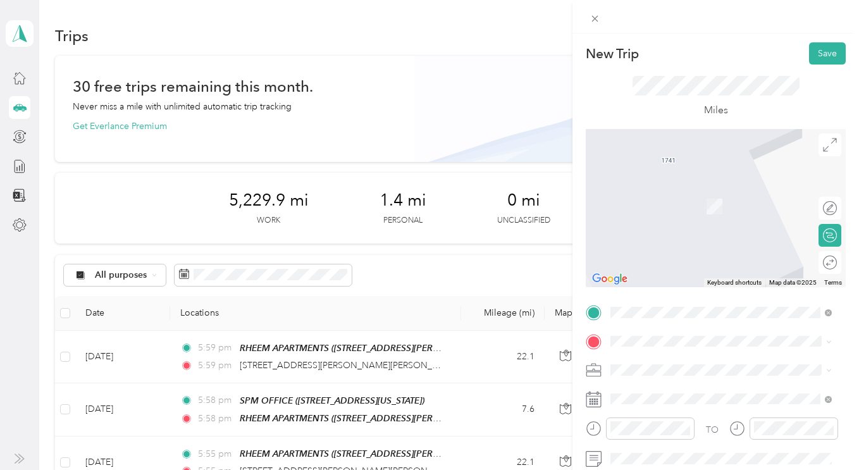
click at [651, 411] on span "SPM Properties Inc." at bounding box center [654, 407] width 78 height 11
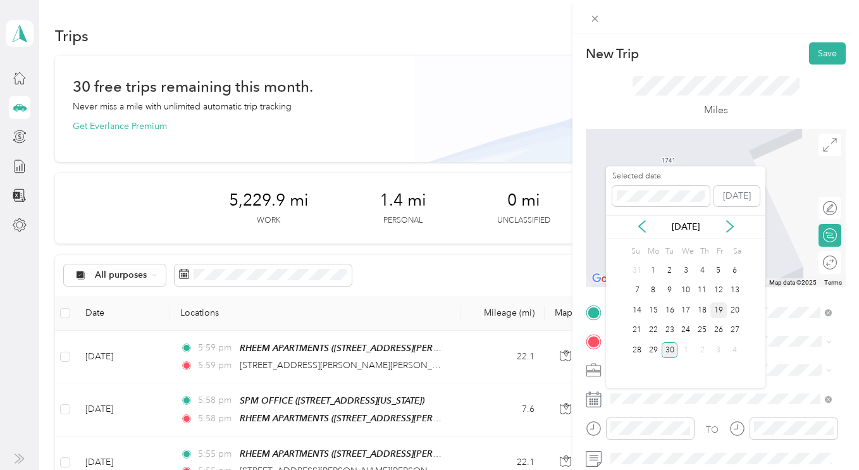
click at [716, 313] on div "19" at bounding box center [719, 311] width 16 height 16
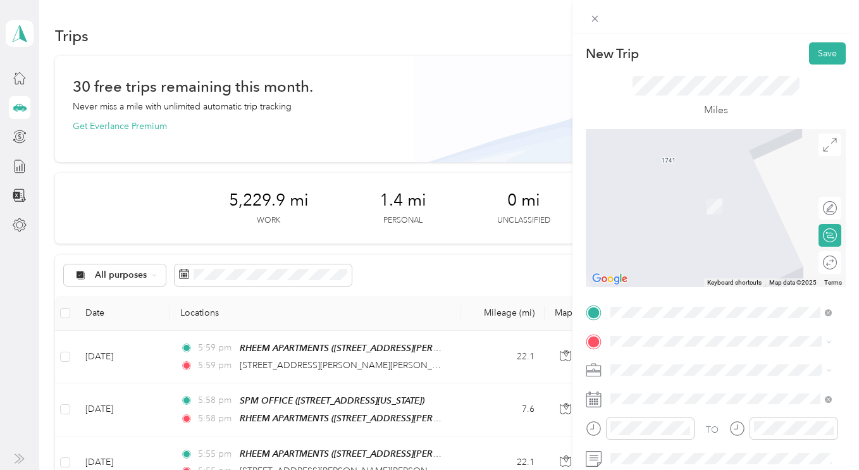
click at [677, 199] on div "TEAM MULBERRY 3886 Mulberry Drive , Concord, California" at bounding box center [698, 194] width 127 height 31
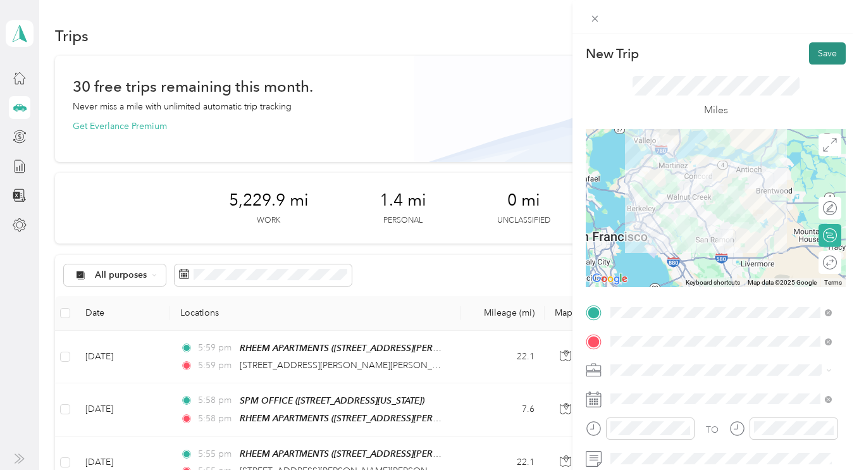
click at [811, 57] on button "Save" at bounding box center [827, 53] width 37 height 22
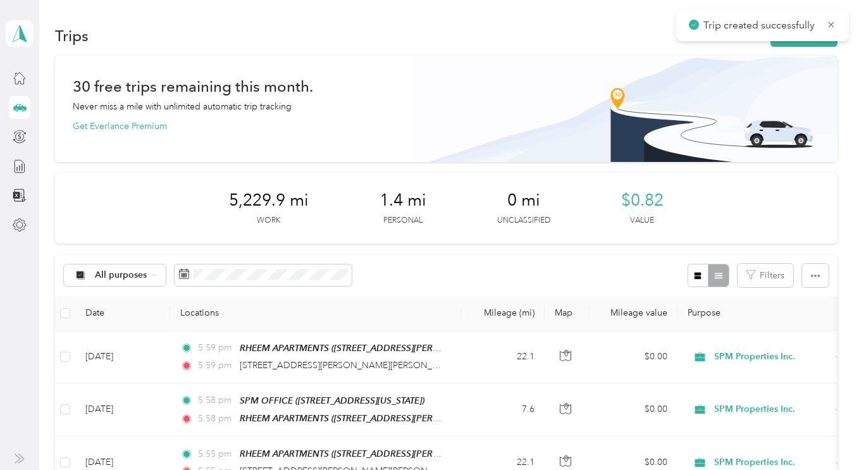
click at [811, 470] on div "New Trip Save This trip cannot be edited because it is either under review, app…" at bounding box center [426, 470] width 853 height 0
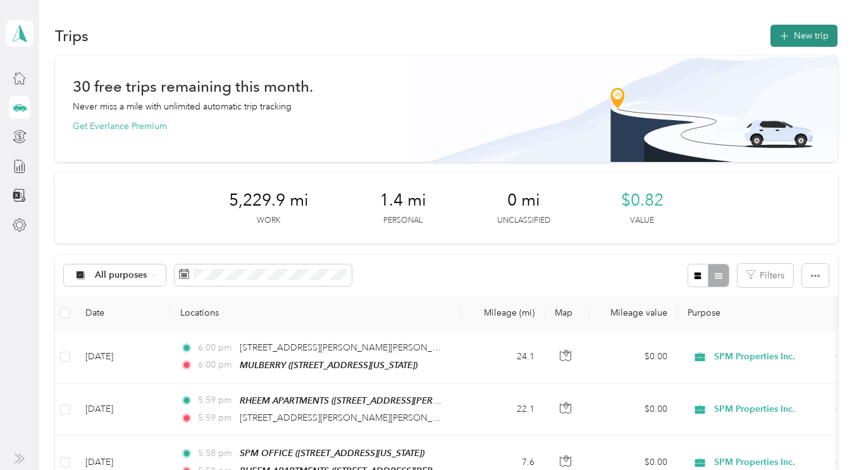
click at [808, 36] on button "New trip" at bounding box center [804, 36] width 67 height 22
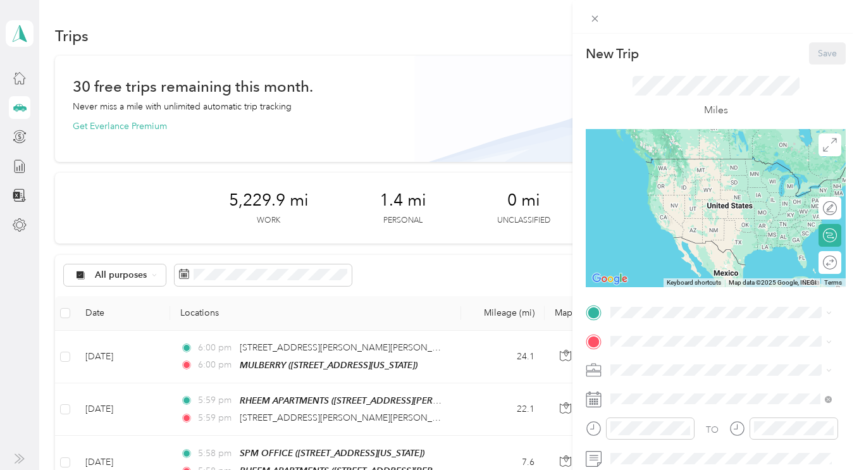
click at [635, 421] on ol "Personal SPM Properties Inc. Personal" at bounding box center [721, 407] width 230 height 66
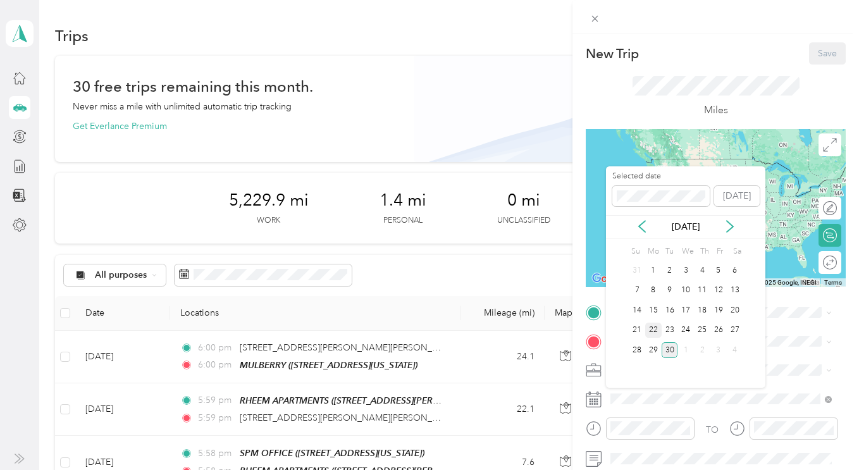
click at [658, 324] on div "22" at bounding box center [654, 331] width 16 height 16
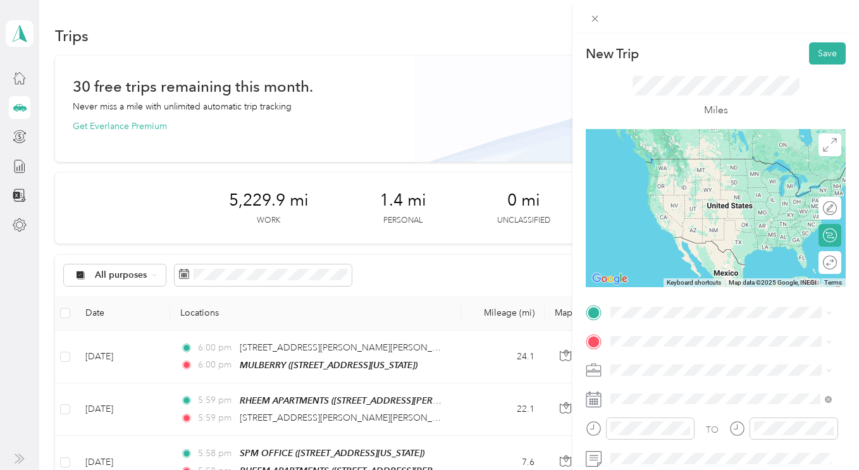
click at [633, 413] on div "SPM Properties Inc." at bounding box center [721, 410] width 213 height 13
click at [677, 175] on div "TEAM SPM OFFICE 1330 N. Broadway, Suite C, Walnut Creek, California" at bounding box center [698, 169] width 127 height 31
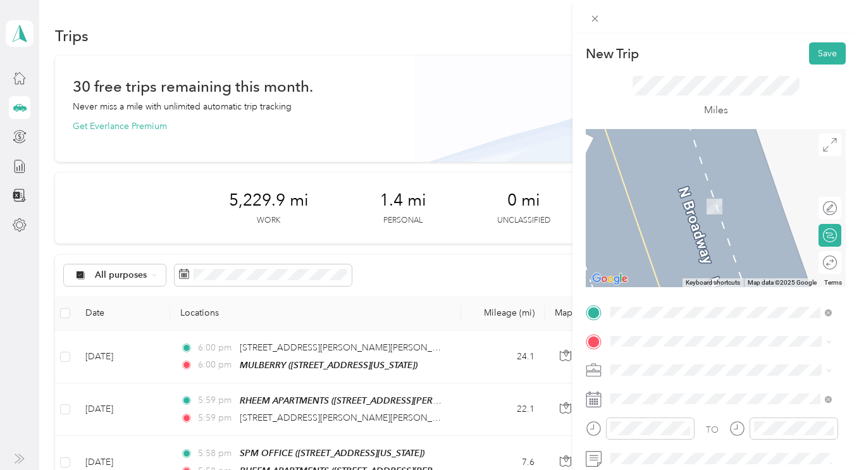
click at [684, 210] on div "TEAM 51st STREET PROPERTY 627 51st Street, Oakland , California" at bounding box center [721, 194] width 213 height 35
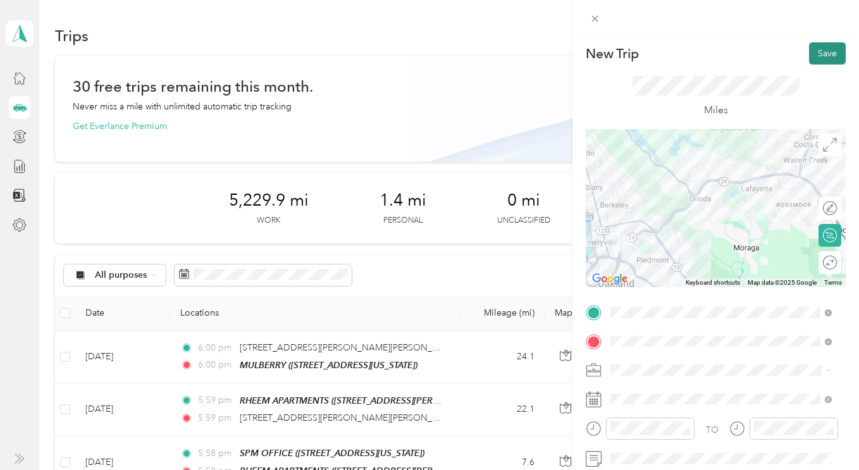
click at [821, 60] on button "Save" at bounding box center [827, 53] width 37 height 22
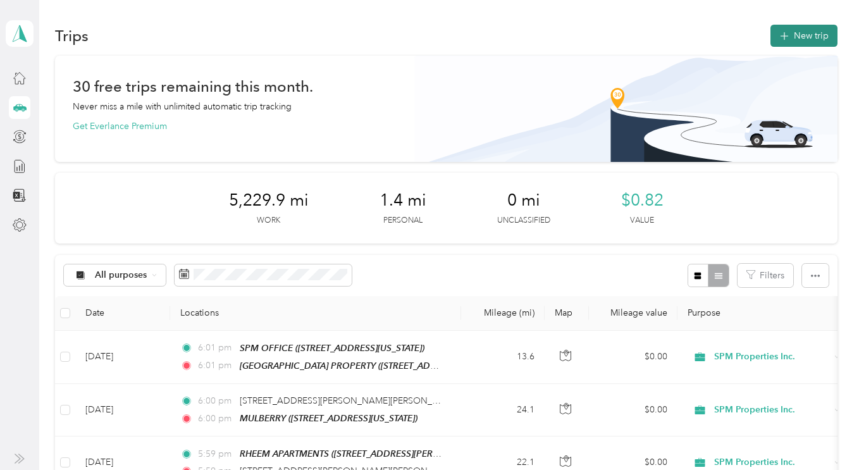
click at [804, 42] on button "New trip" at bounding box center [804, 36] width 67 height 22
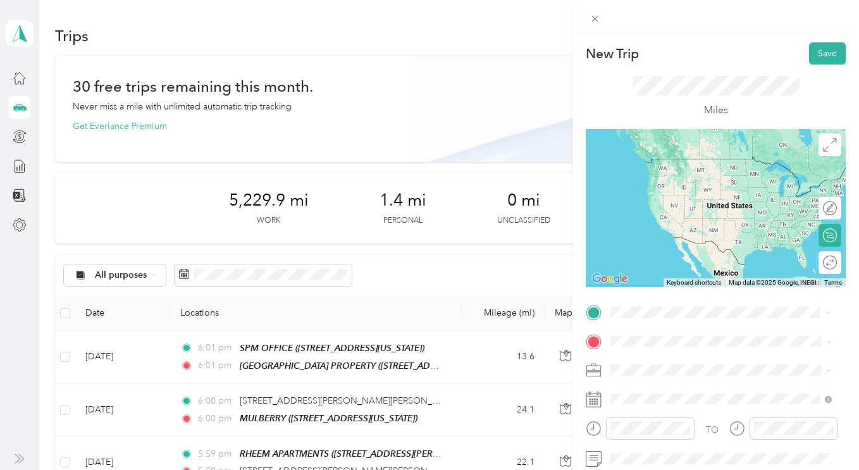
click at [663, 181] on div "TEAM 51st STREET PROPERTY 627 51st Street, Oakland , California" at bounding box center [721, 172] width 213 height 35
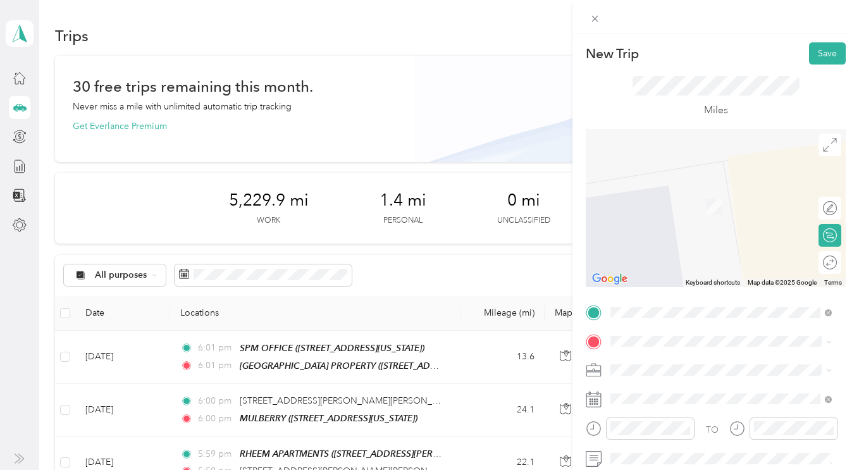
click at [657, 225] on div "1741 Blakesley Drive San Ramon, California 94582, United States" at bounding box center [721, 211] width 213 height 27
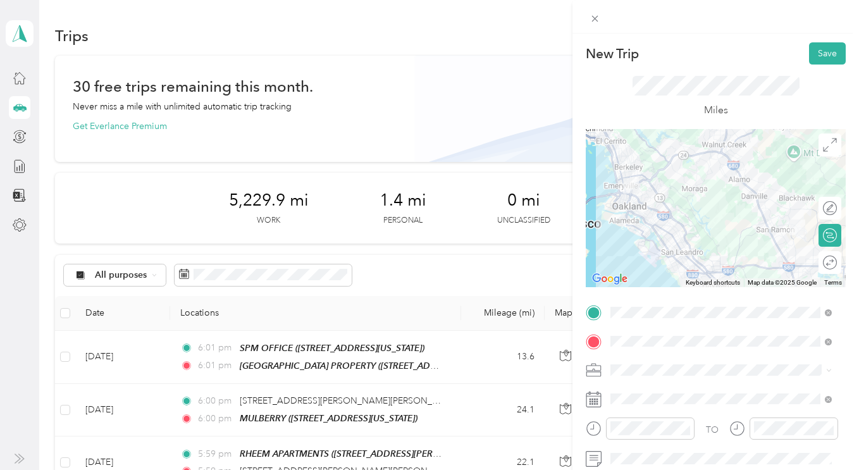
click at [640, 413] on div "SPM Properties Inc." at bounding box center [721, 407] width 213 height 13
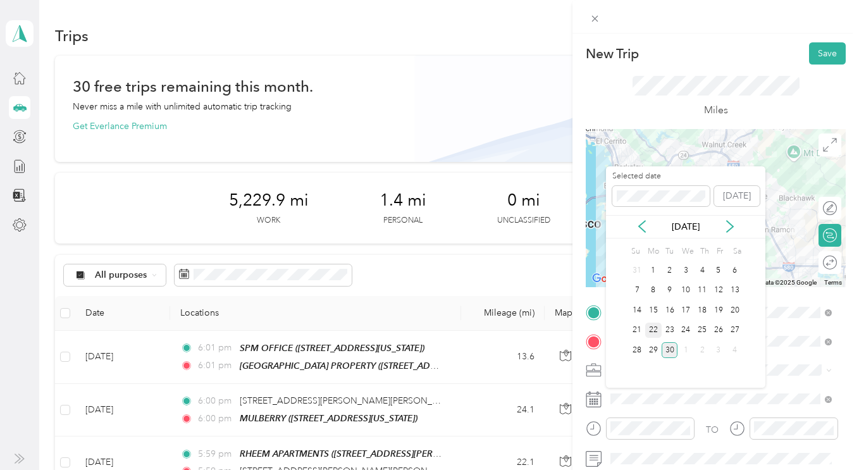
click at [654, 329] on div "22" at bounding box center [654, 331] width 16 height 16
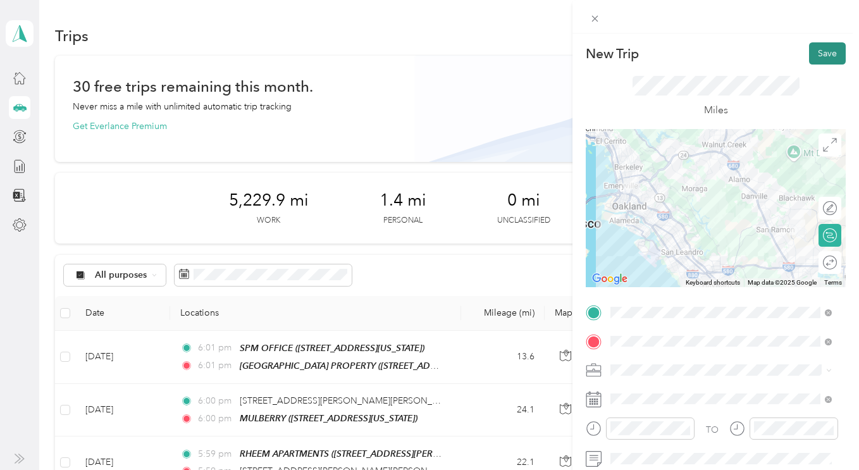
click at [814, 54] on button "Save" at bounding box center [827, 53] width 37 height 22
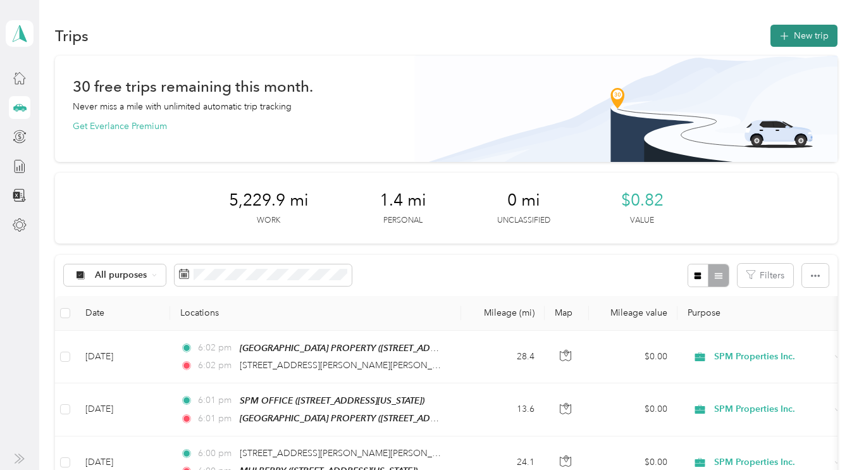
click at [796, 44] on button "New trip" at bounding box center [804, 36] width 67 height 22
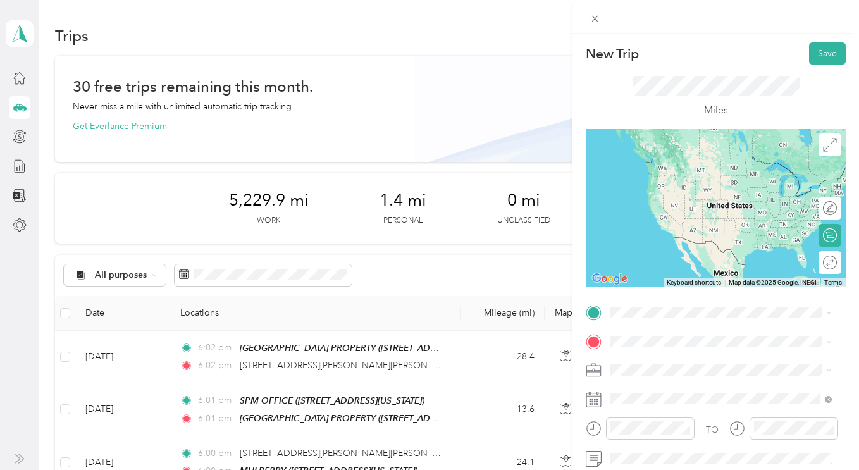
click at [659, 210] on ol "From search results 1741 Blake Street Berkeley, California 94703, United States…" at bounding box center [721, 211] width 230 height 177
click at [662, 196] on span "1741 Blakesley Drive San Ramon, California 94582, United States" at bounding box center [731, 190] width 193 height 22
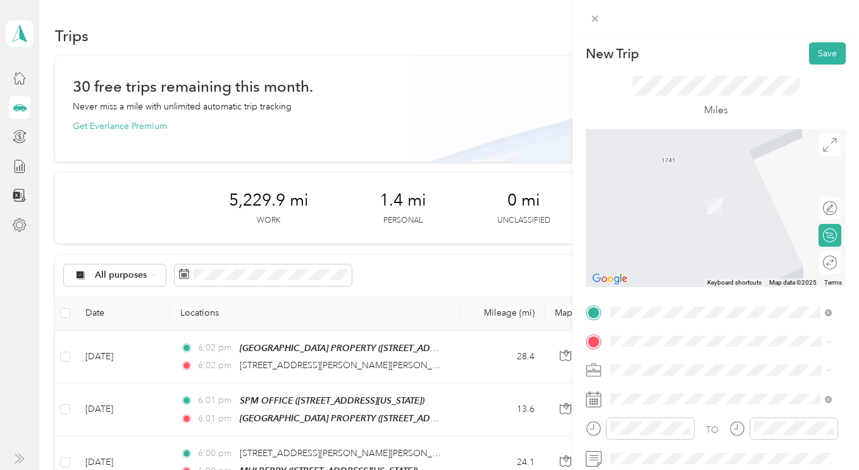
click at [632, 409] on span "SPM Properties Inc." at bounding box center [654, 414] width 78 height 11
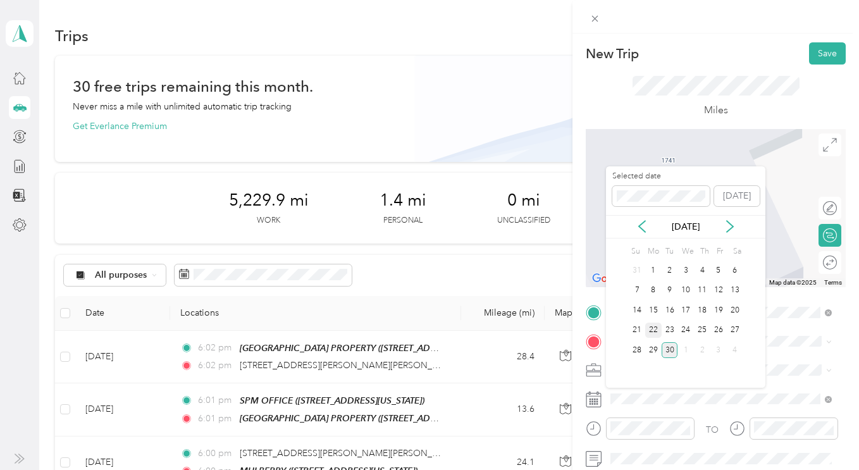
click at [651, 331] on div "22" at bounding box center [654, 331] width 16 height 16
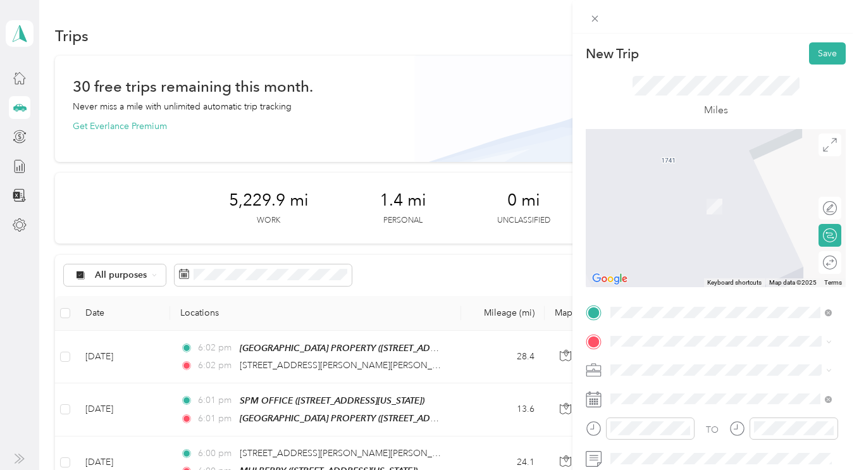
click at [698, 207] on span "1910-1912-1920-1922 Pacheco Blvd & 1350-1352-1360-1362 Ulfinian Way, Martinez, …" at bounding box center [730, 217] width 190 height 37
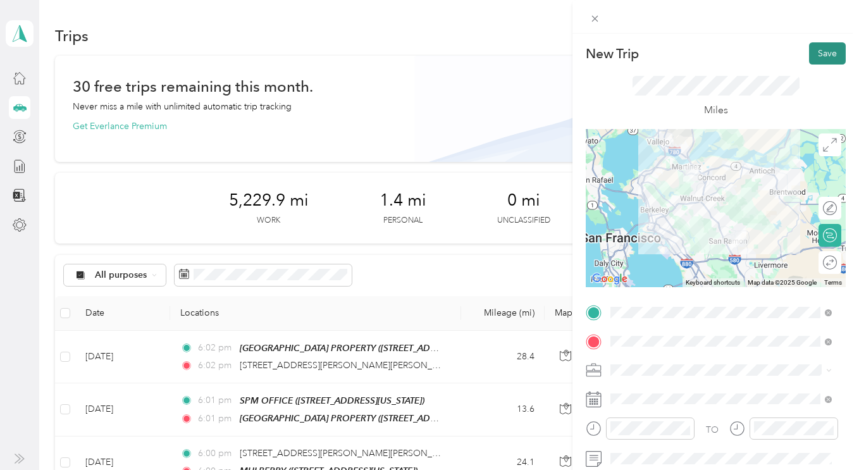
click at [809, 58] on button "Save" at bounding box center [827, 53] width 37 height 22
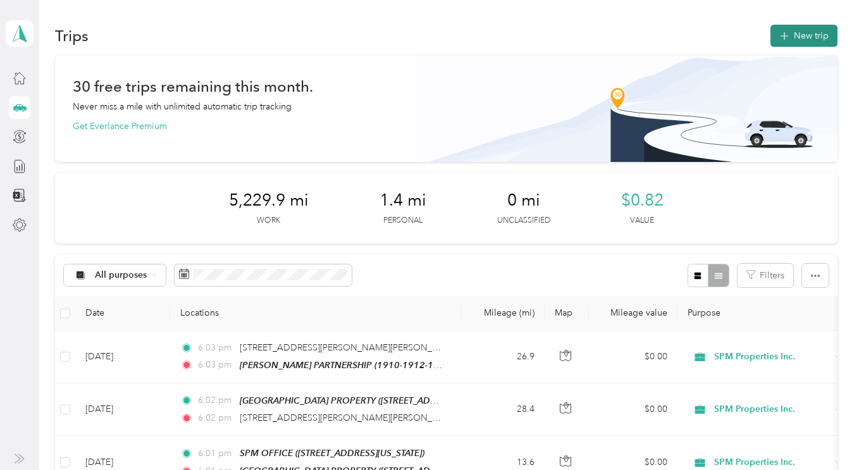
click at [802, 42] on button "New trip" at bounding box center [804, 36] width 67 height 22
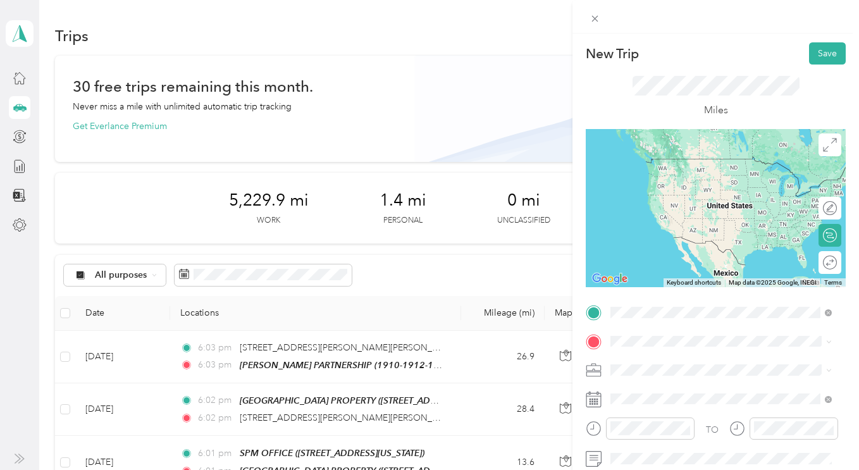
click at [656, 180] on div "TEAM SPM OFFICE 1330 N. Broadway, Suite C, Walnut Creek, California" at bounding box center [698, 173] width 127 height 31
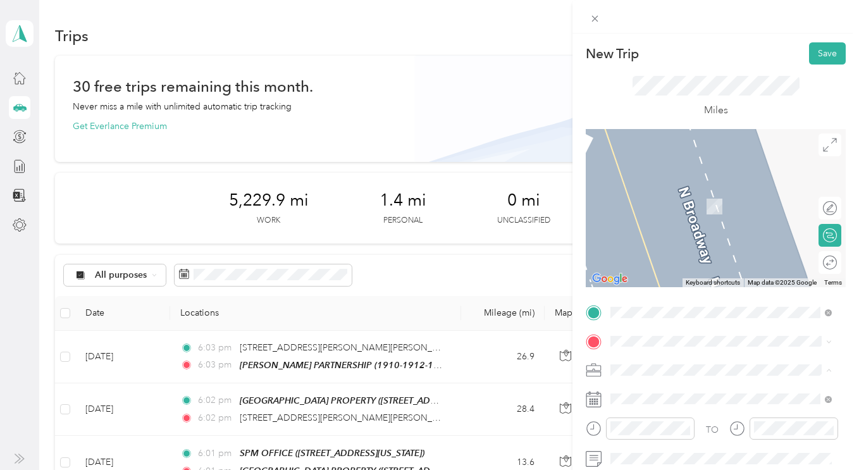
click at [636, 413] on div "SPM Properties Inc." at bounding box center [721, 414] width 213 height 13
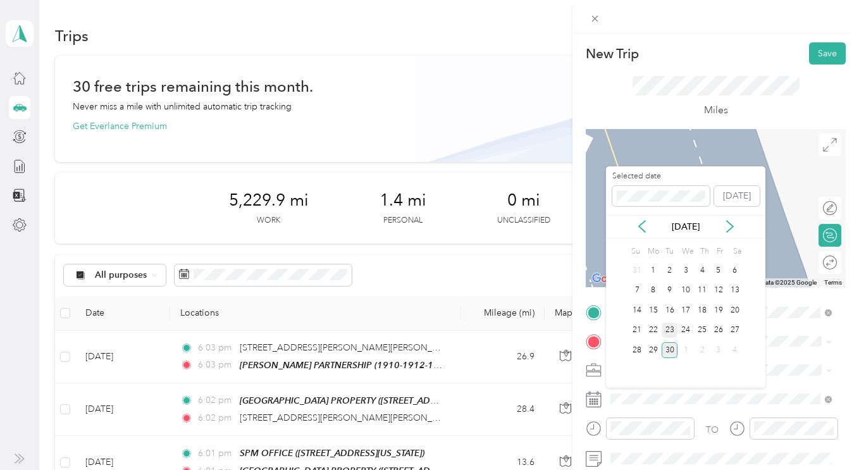
click at [666, 328] on div "23" at bounding box center [670, 331] width 16 height 16
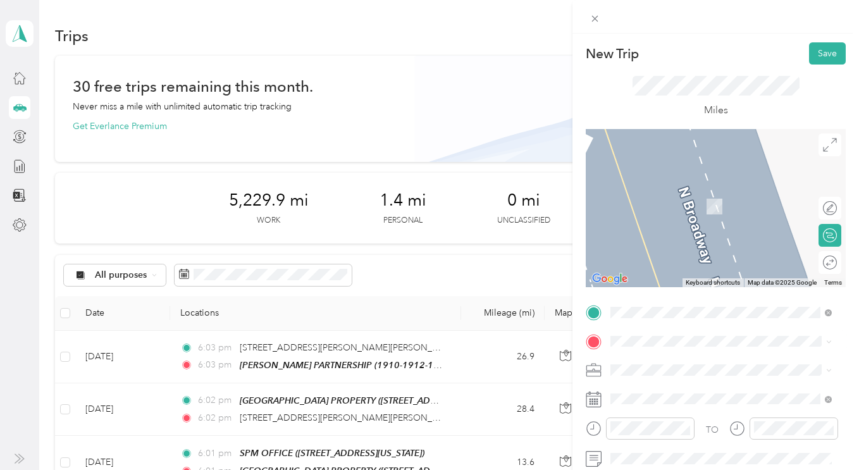
click at [672, 256] on span "360 45th Street , Oakland, California" at bounding box center [698, 250] width 127 height 11
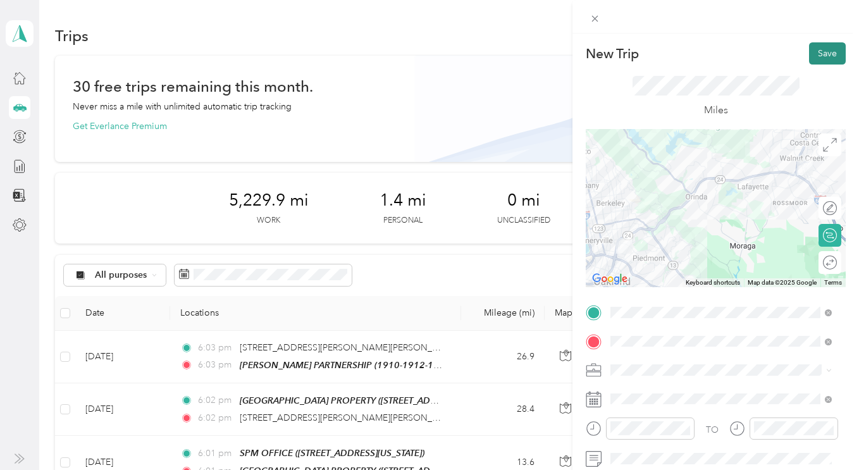
click at [811, 57] on button "Save" at bounding box center [827, 53] width 37 height 22
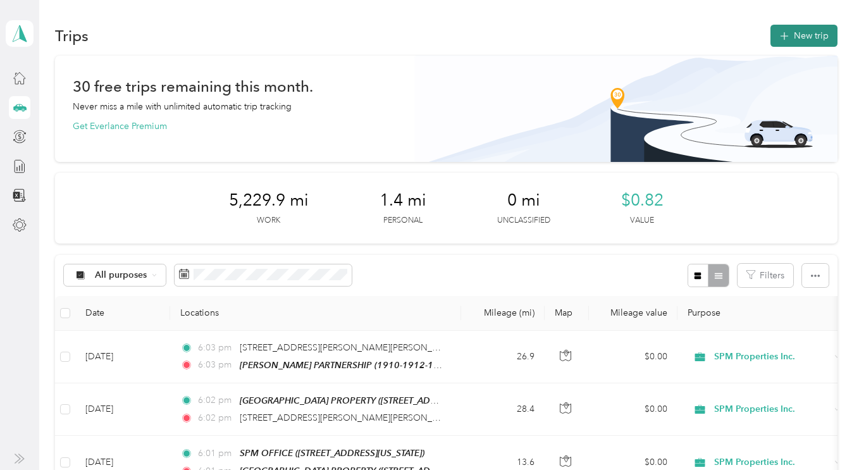
click at [802, 43] on button "New trip" at bounding box center [804, 36] width 67 height 22
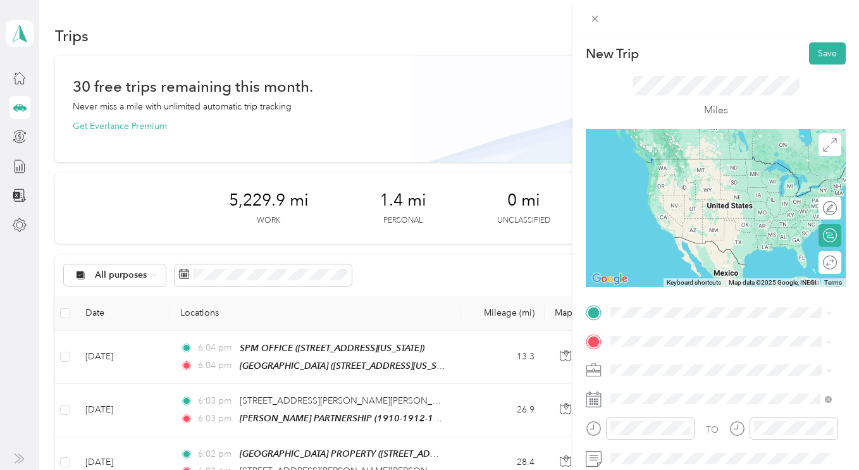
click at [692, 212] on strong "45th STREET" at bounding box center [725, 206] width 94 height 11
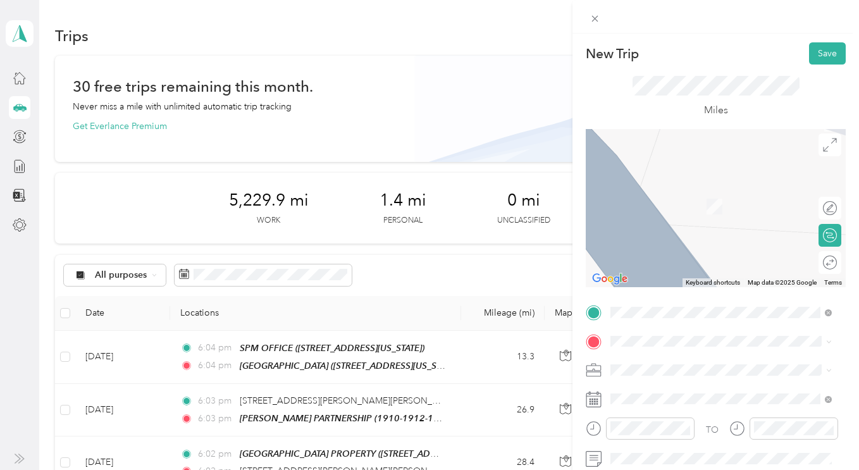
click at [628, 411] on span "SPM Properties Inc." at bounding box center [654, 409] width 78 height 11
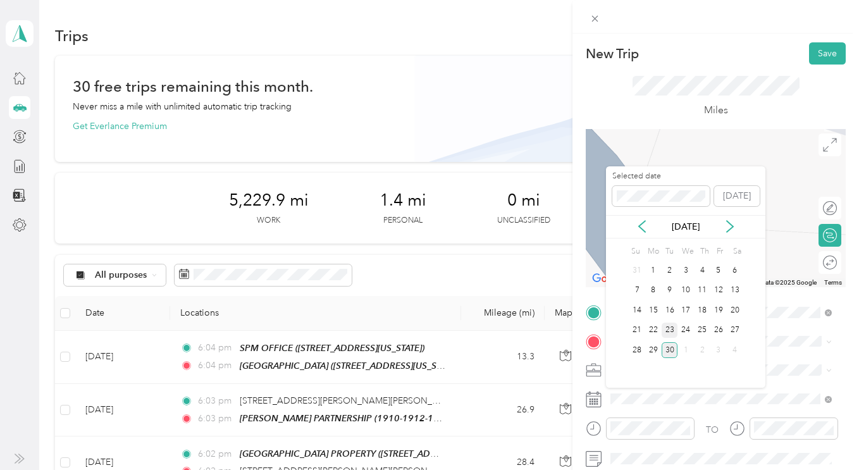
click at [668, 330] on div "23" at bounding box center [670, 331] width 16 height 16
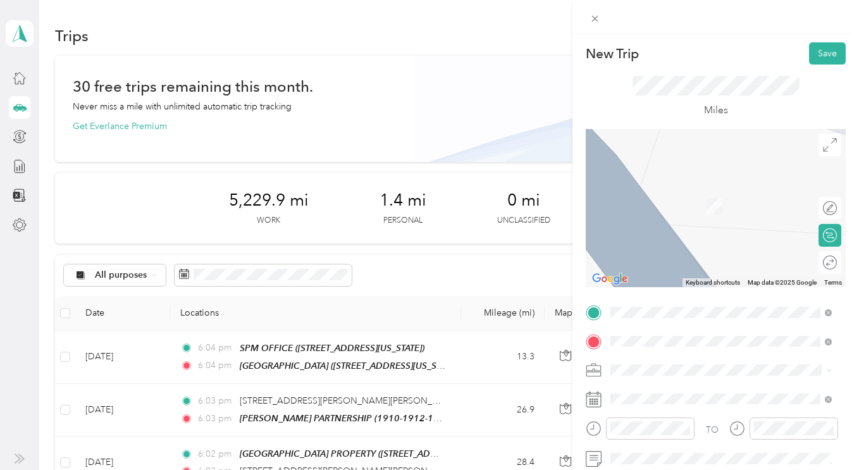
click at [675, 237] on li "1741 Blakesley Drive San Ramon, California 94582, United States" at bounding box center [721, 218] width 230 height 35
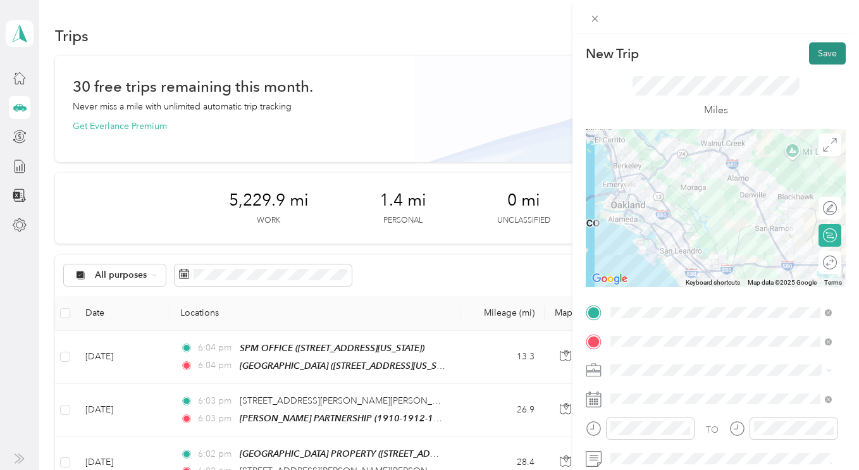
click at [818, 42] on button "Save" at bounding box center [827, 53] width 37 height 22
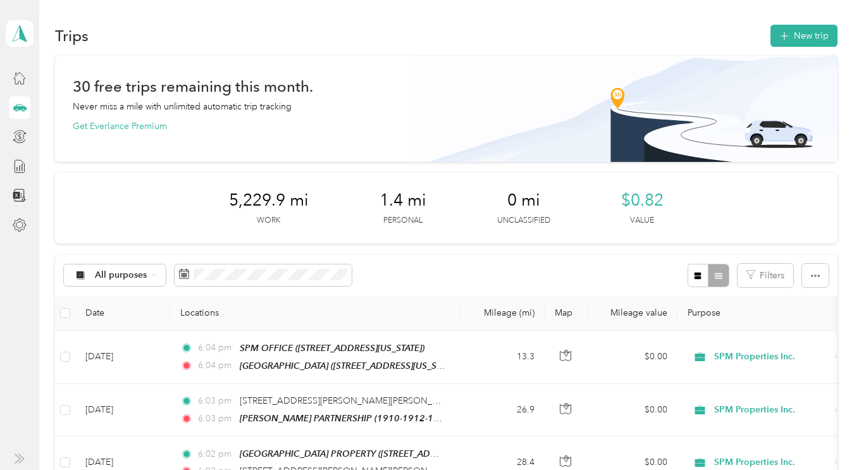
click at [818, 42] on button "New trip" at bounding box center [804, 36] width 67 height 22
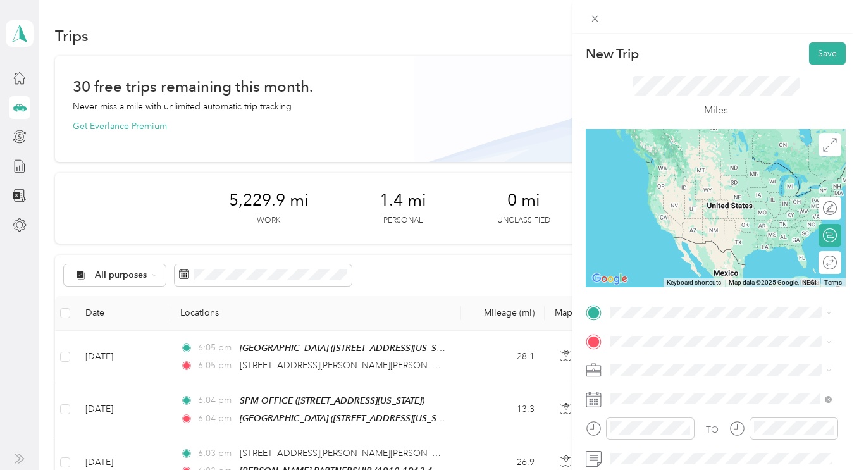
click at [659, 201] on li "1741 Blakesley Drive San Ramon, California 94582, United States" at bounding box center [721, 182] width 230 height 35
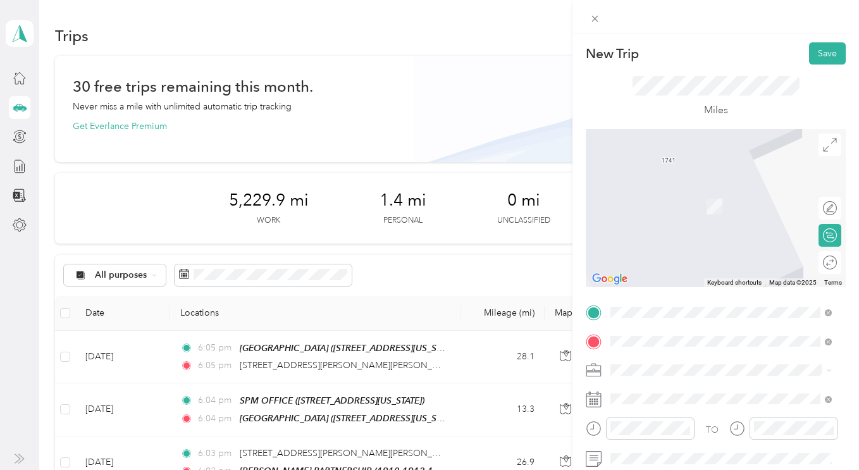
click at [666, 302] on div "TEAM CONCORD AVE 1754 & 1758 Concord Avenue, Concord, California" at bounding box center [714, 303] width 158 height 31
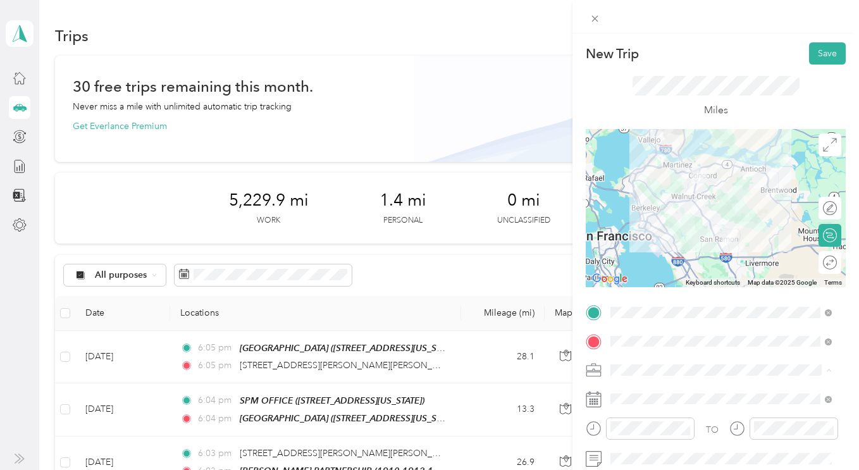
click at [650, 419] on ol "Personal SPM Properties Inc. Personal" at bounding box center [721, 415] width 230 height 66
click at [640, 411] on span "SPM Properties Inc." at bounding box center [654, 413] width 78 height 11
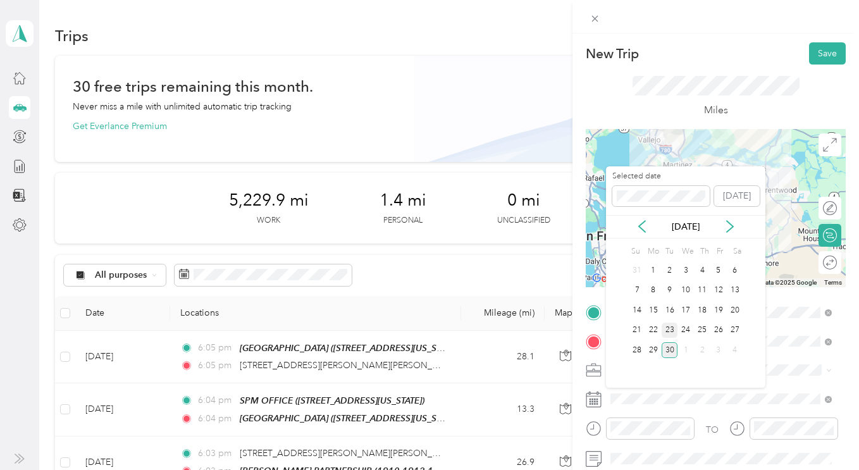
click at [671, 328] on div "23" at bounding box center [670, 331] width 16 height 16
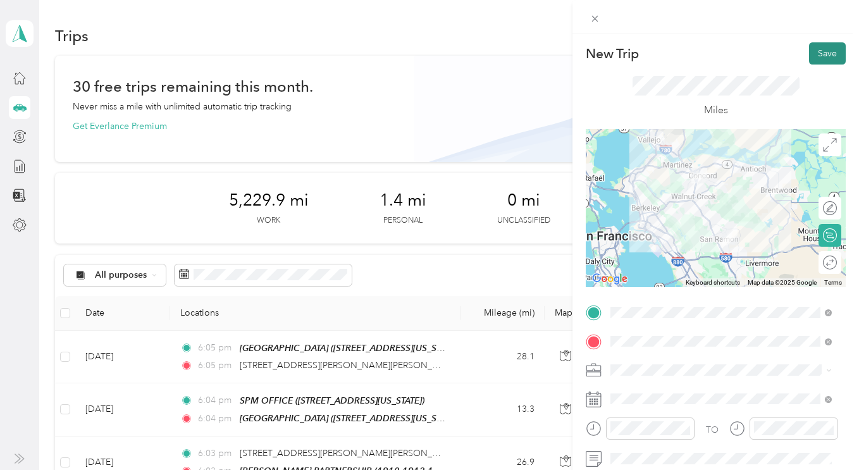
click at [824, 53] on button "Save" at bounding box center [827, 53] width 37 height 22
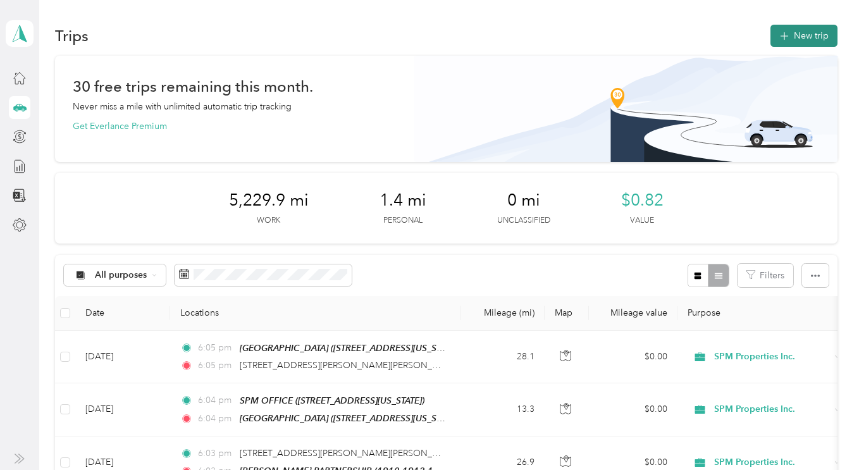
click at [808, 39] on button "New trip" at bounding box center [804, 36] width 67 height 22
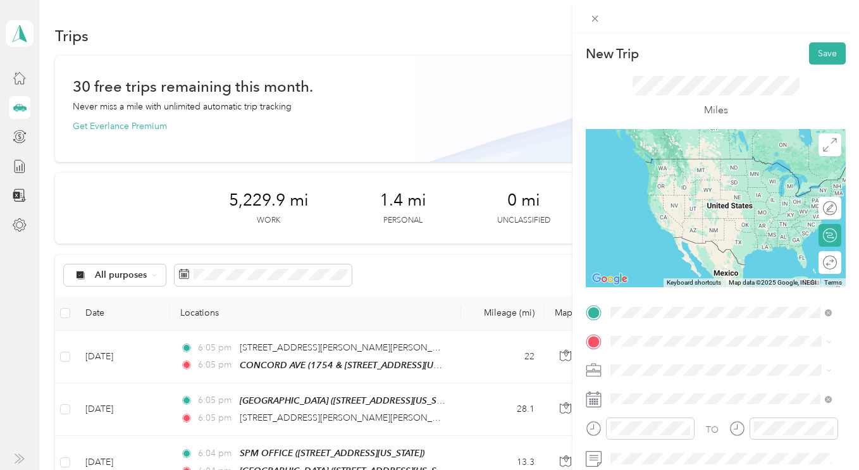
click at [647, 173] on div "TEAM SPM OFFICE 1330 N. Broadway, Suite C, Walnut Creek, California" at bounding box center [698, 173] width 127 height 31
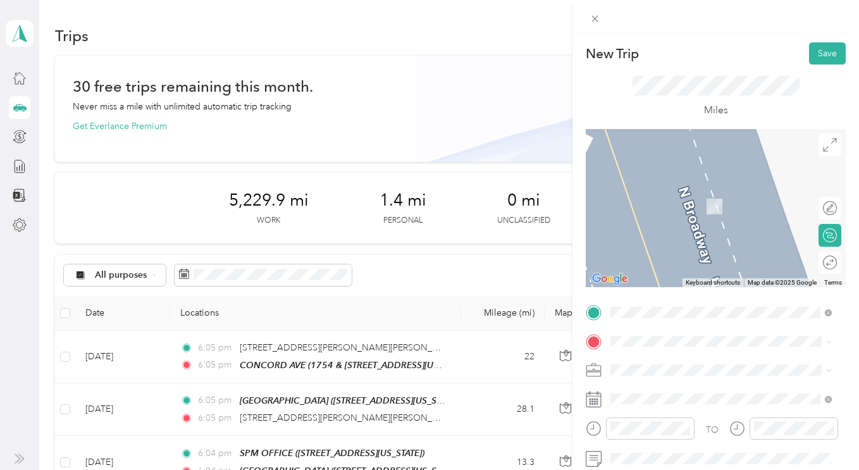
click at [630, 415] on li "SPM Properties Inc." at bounding box center [721, 409] width 230 height 22
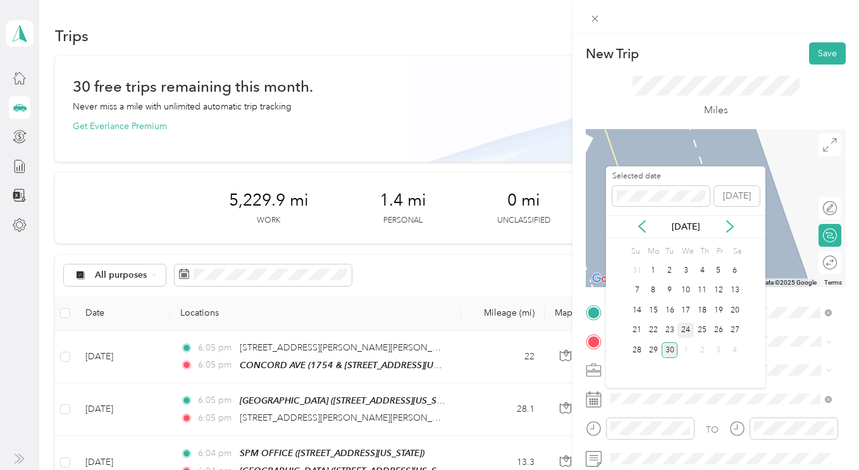
click at [687, 327] on div "24" at bounding box center [686, 331] width 16 height 16
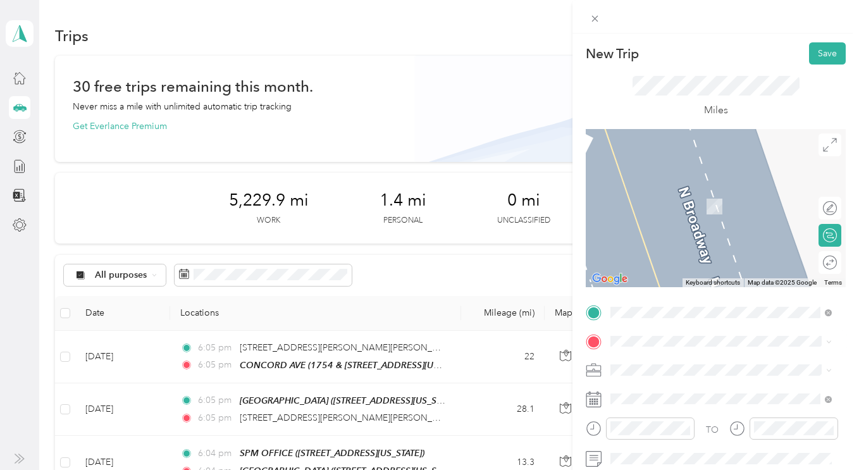
click at [666, 227] on span "1741 Blakesley Drive San Ramon, California 94582, United States" at bounding box center [731, 215] width 193 height 22
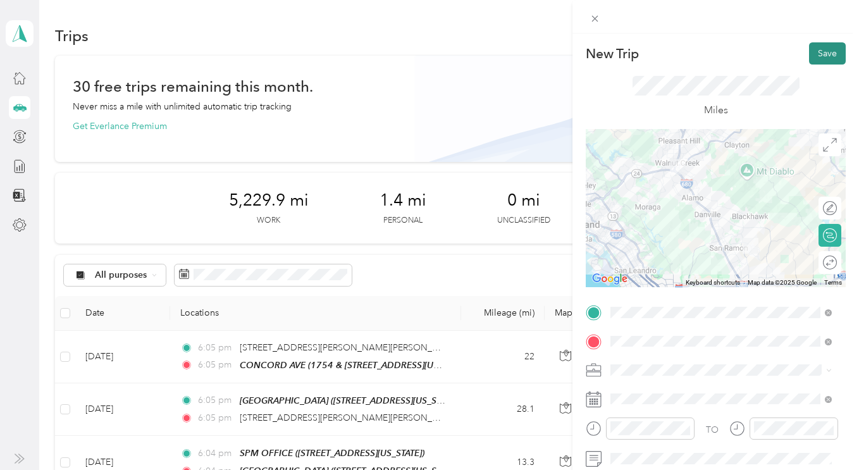
click at [817, 46] on button "Save" at bounding box center [827, 53] width 37 height 22
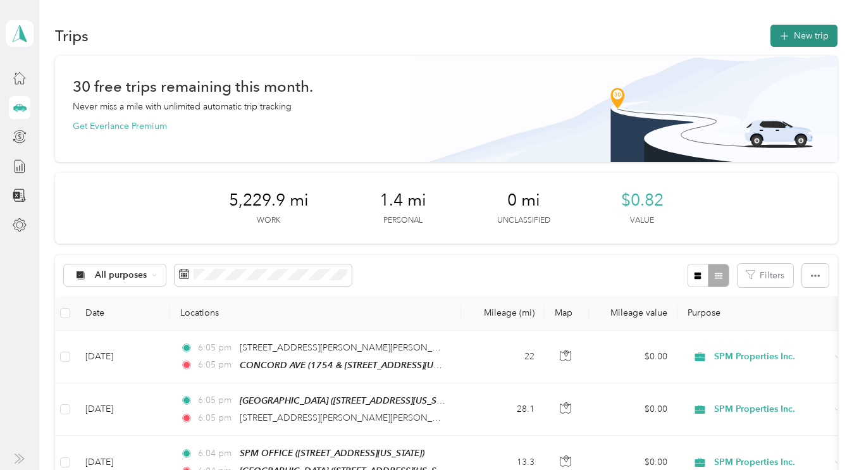
click at [806, 41] on button "New trip" at bounding box center [804, 36] width 67 height 22
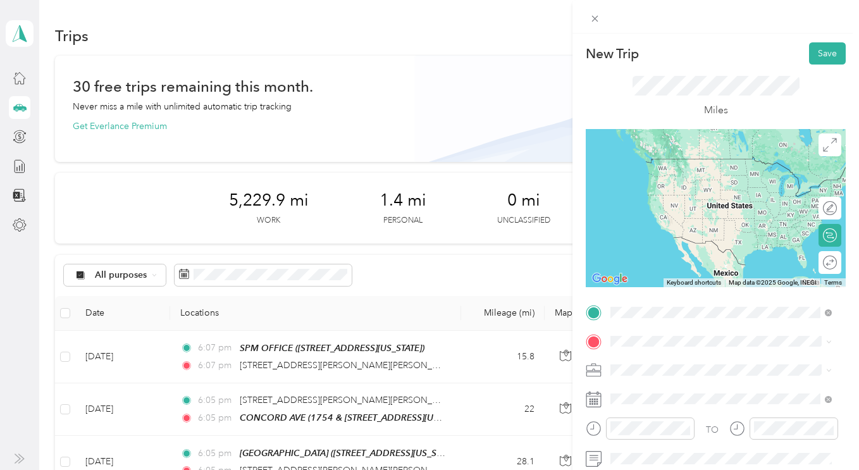
click at [661, 253] on span "1741 Blakesley Drive San Ramon, California 94582, United States" at bounding box center [731, 242] width 193 height 22
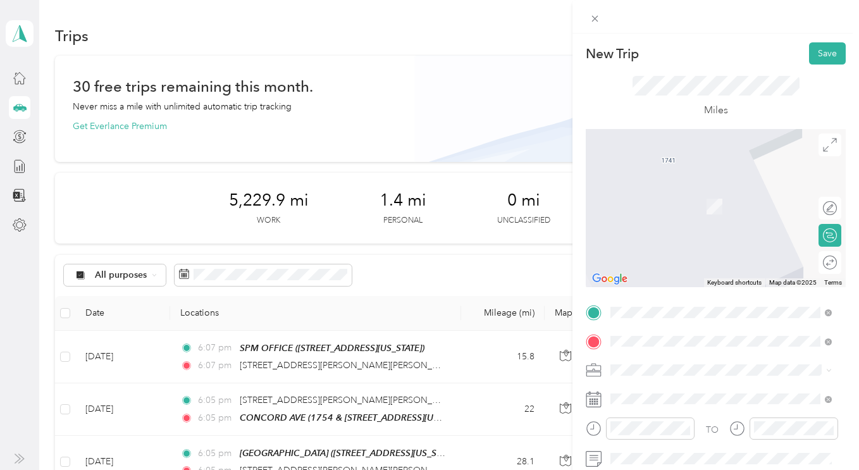
click at [675, 198] on div "TEAM TICE VALLEY 1 1679-1699 Tice Valley Rd, Walnut Creek, California" at bounding box center [731, 208] width 193 height 44
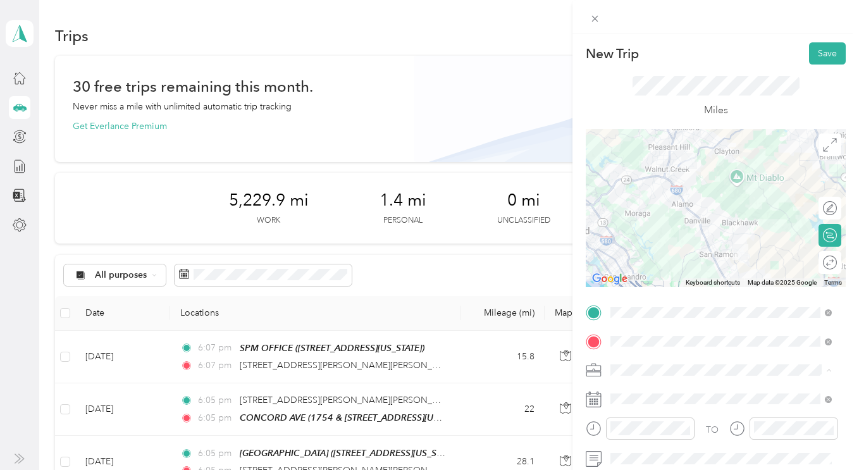
click at [630, 418] on li "SPM Properties Inc." at bounding box center [721, 415] width 230 height 22
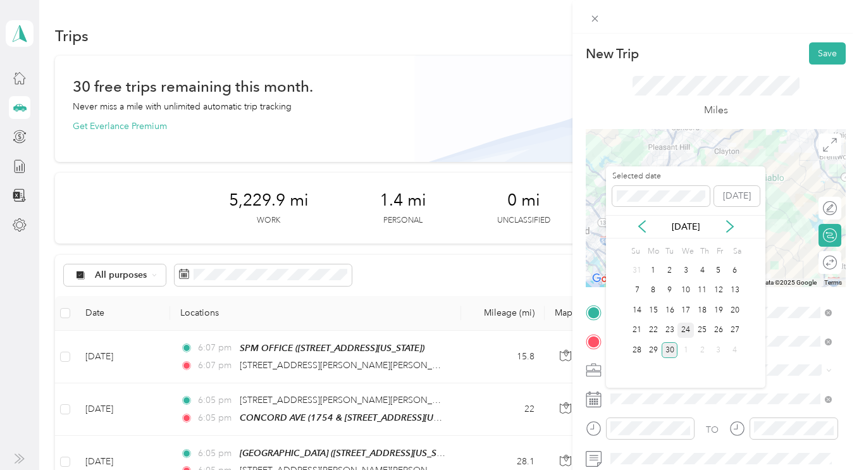
click at [687, 327] on div "24" at bounding box center [686, 331] width 16 height 16
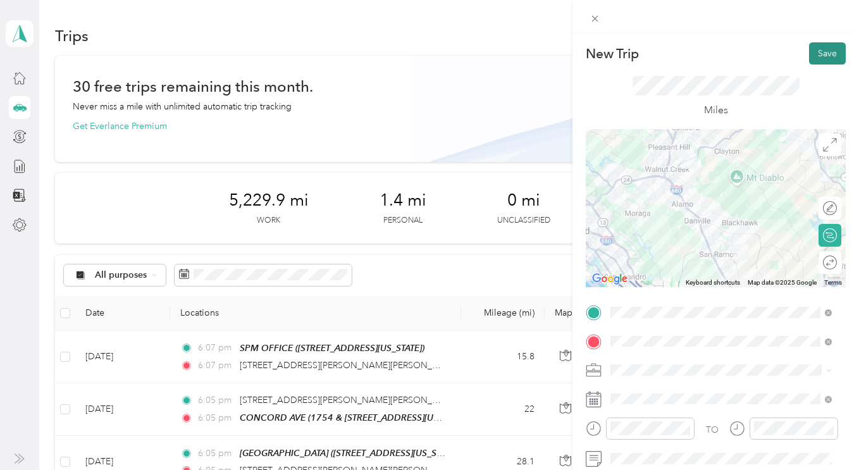
click at [813, 56] on button "Save" at bounding box center [827, 53] width 37 height 22
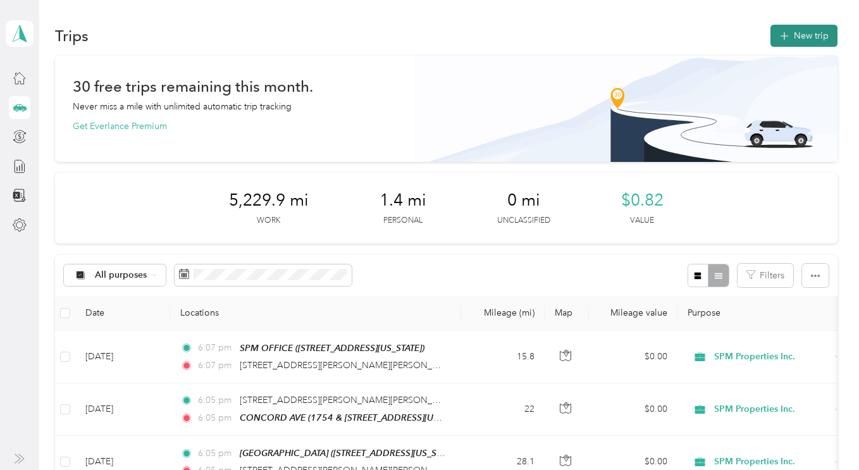
click at [798, 37] on button "New trip" at bounding box center [804, 36] width 67 height 22
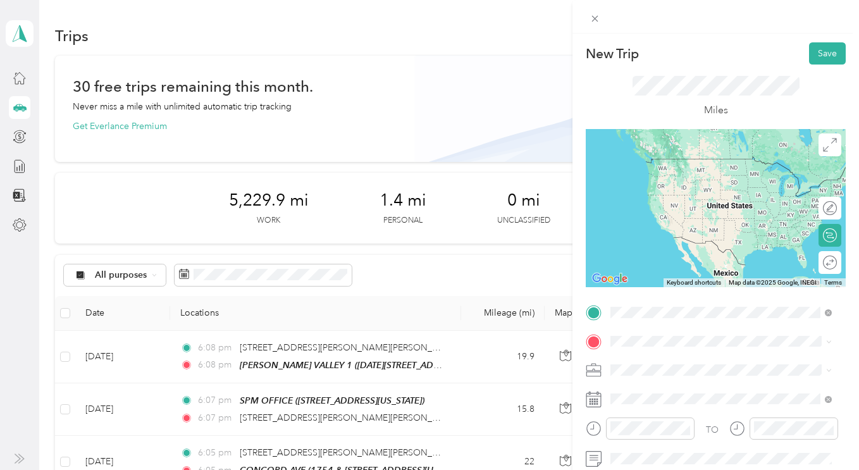
click at [672, 170] on div "TEAM SPM OFFICE 1330 N. Broadway, Suite C, Walnut Creek, California" at bounding box center [698, 173] width 127 height 31
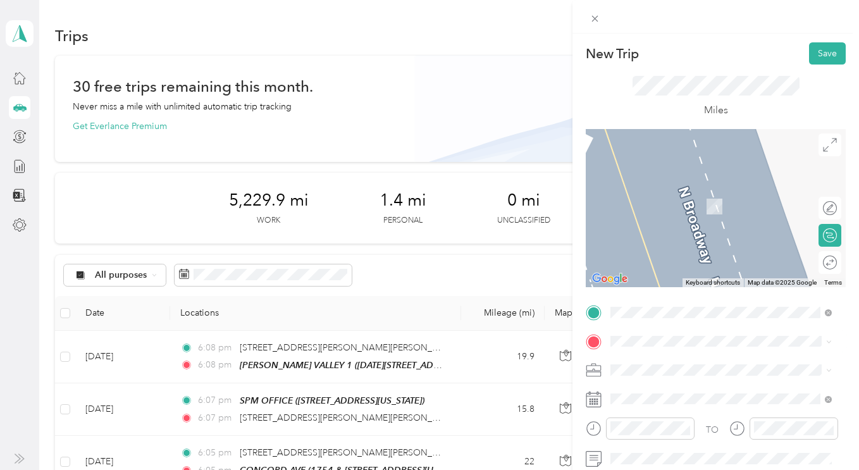
click at [667, 244] on div "TEAM C STREET 908 & 914 C Street, Antioch, California" at bounding box center [698, 252] width 127 height 31
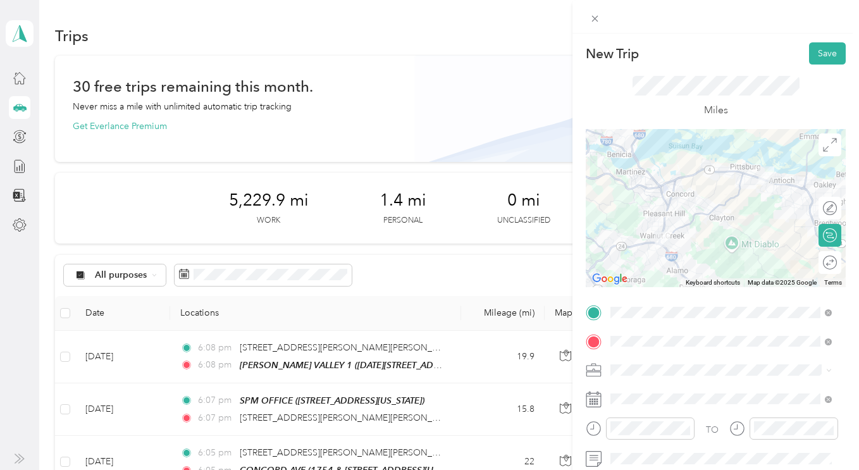
click at [642, 420] on ol "Personal SPM Properties Inc. Personal" at bounding box center [721, 407] width 230 height 66
click at [637, 412] on span "SPM Properties Inc." at bounding box center [654, 407] width 78 height 11
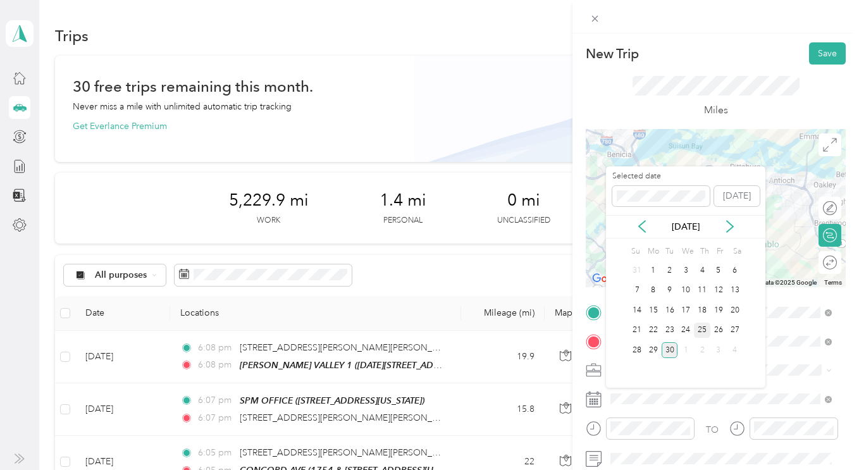
click at [703, 332] on div "25" at bounding box center [702, 331] width 16 height 16
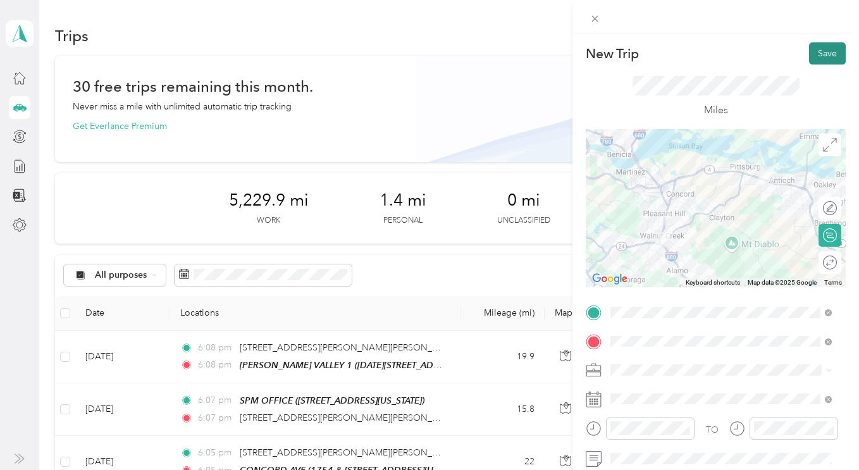
click at [814, 59] on button "Save" at bounding box center [827, 53] width 37 height 22
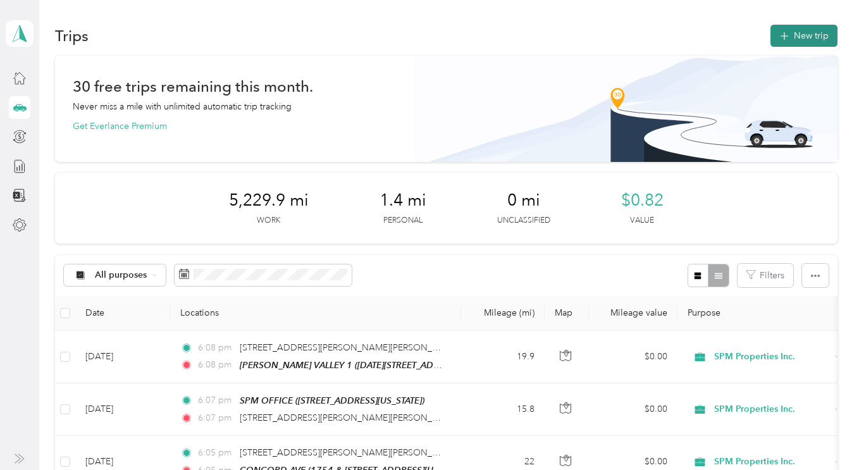
click at [799, 41] on button "New trip" at bounding box center [804, 36] width 67 height 22
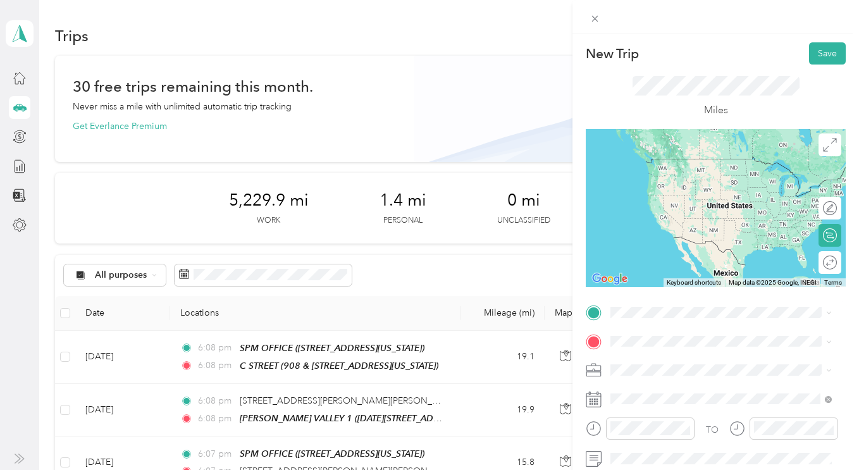
click at [671, 167] on div "TEAM C STREET 908 & 914 C Street, Antioch, California" at bounding box center [698, 172] width 127 height 31
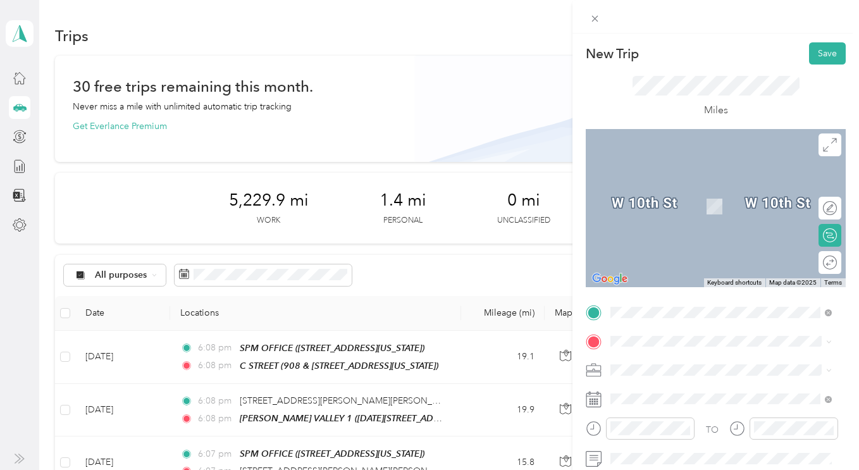
click at [628, 417] on li "SPM Properties Inc." at bounding box center [721, 407] width 230 height 22
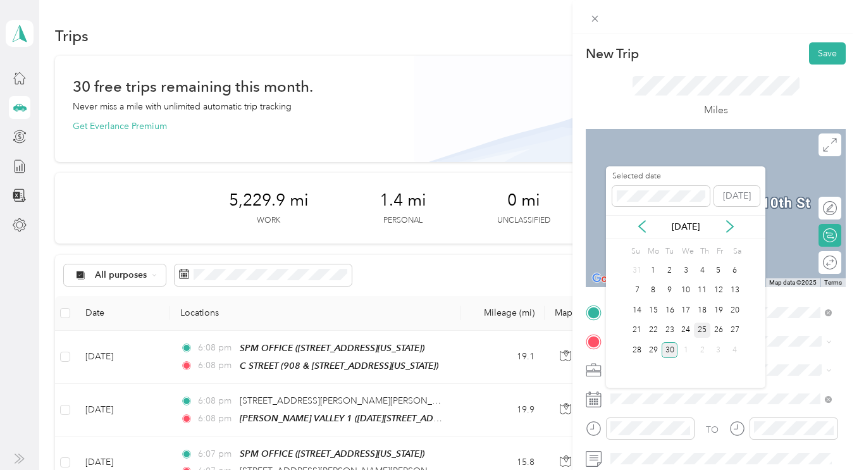
click at [703, 330] on div "25" at bounding box center [702, 331] width 16 height 16
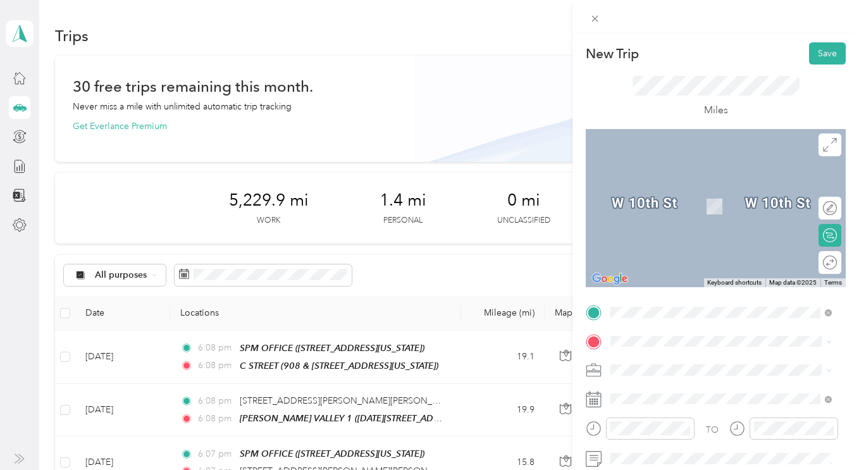
click at [673, 210] on div "TEAM VIRGINIA HILLS 123-151 Virginia Hills Drive, Martinez, California" at bounding box center [728, 194] width 186 height 31
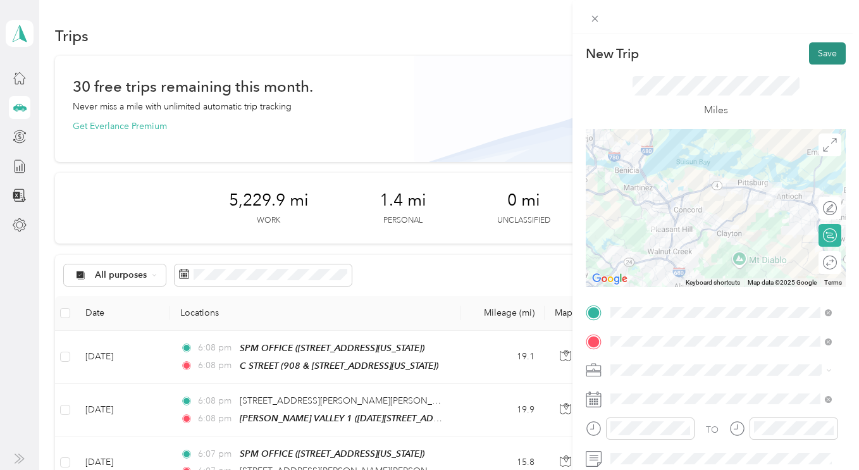
click at [816, 60] on button "Save" at bounding box center [827, 53] width 37 height 22
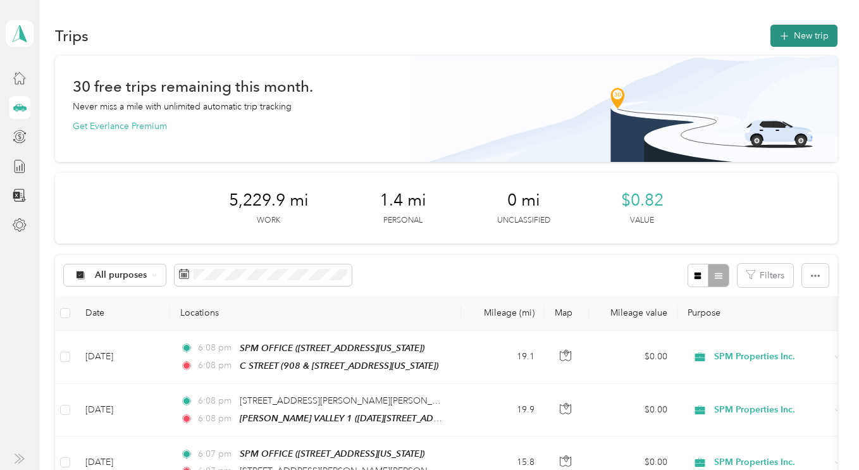
click at [804, 37] on button "New trip" at bounding box center [804, 36] width 67 height 22
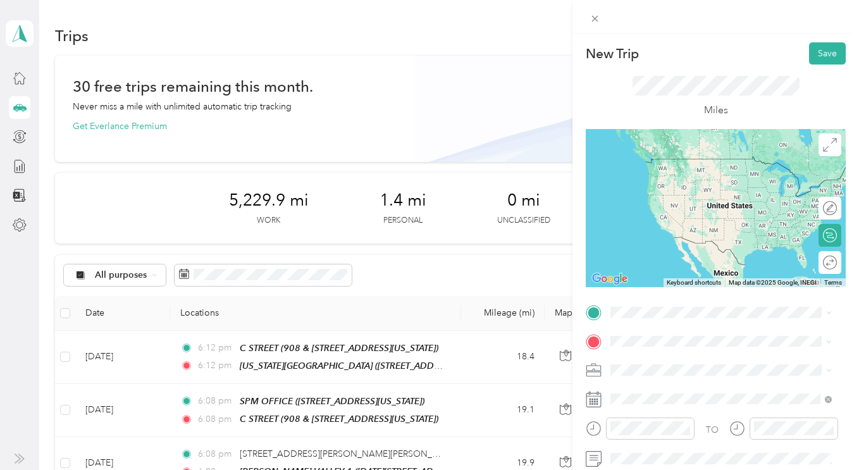
click at [660, 174] on div "TEAM SPM OFFICE 1330 N. Broadway, Suite C, Walnut Creek, California" at bounding box center [698, 167] width 127 height 31
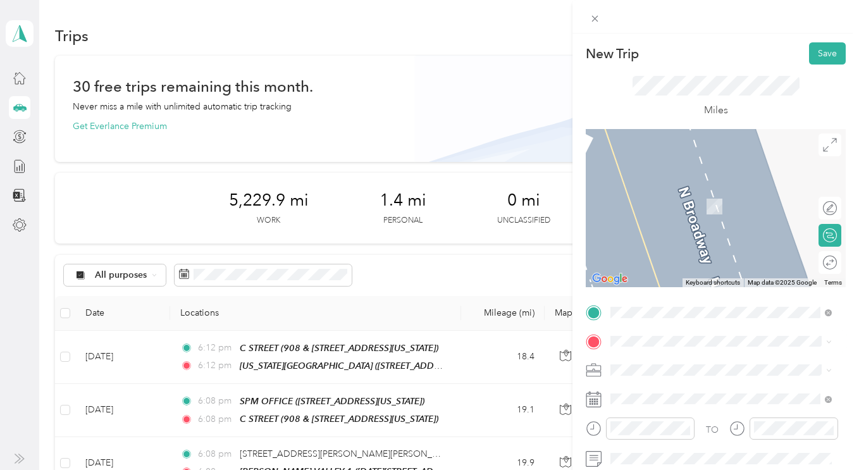
click at [653, 187] on span "29587 Mission Boulevard Hayward, California 94544, United States" at bounding box center [698, 181] width 127 height 11
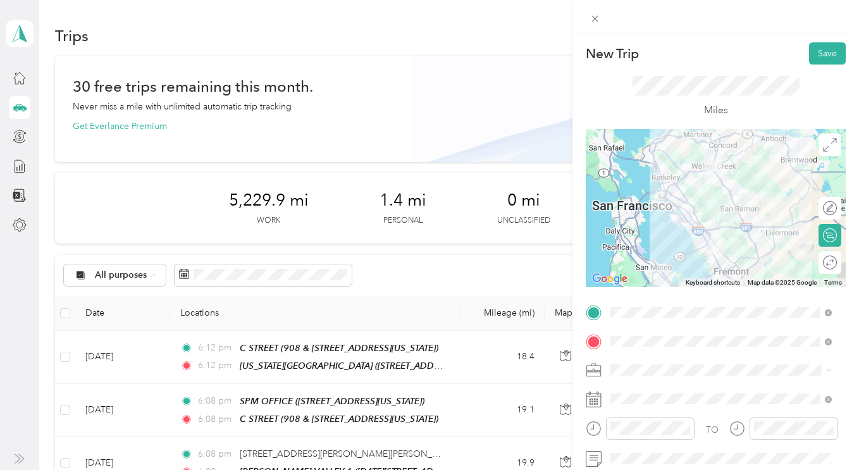
click at [629, 364] on span at bounding box center [726, 370] width 240 height 20
click at [630, 408] on li "SPM Properties Inc." at bounding box center [721, 409] width 230 height 22
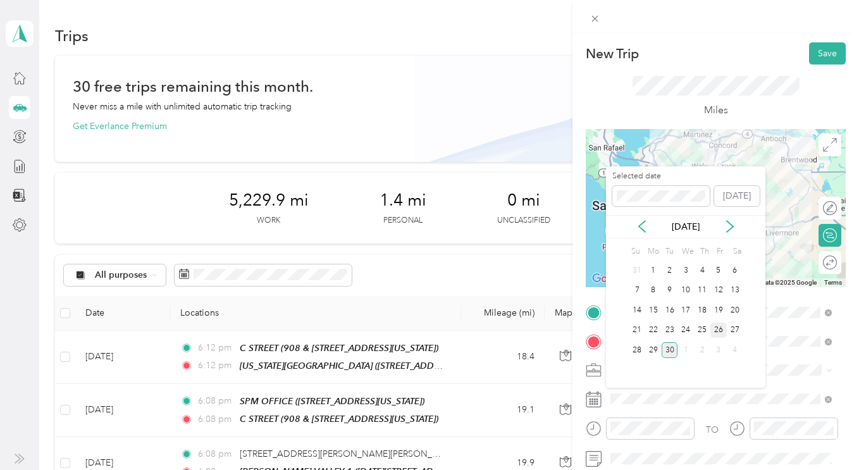
click at [714, 329] on div "26" at bounding box center [719, 331] width 16 height 16
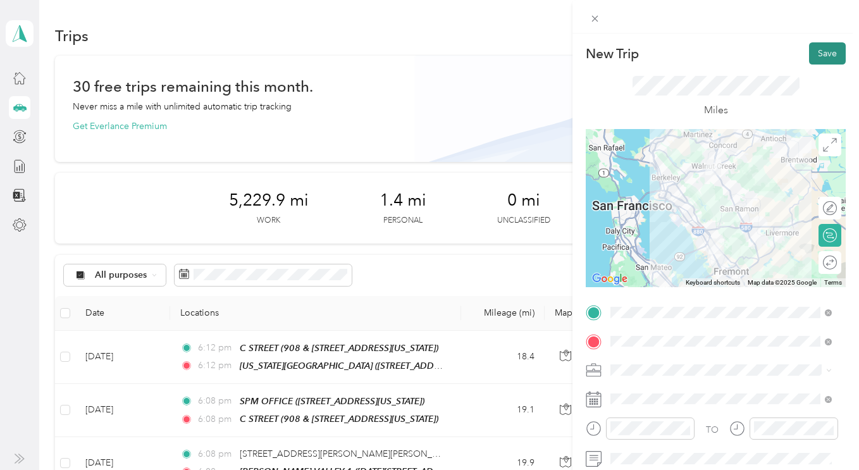
click at [816, 57] on button "Save" at bounding box center [827, 53] width 37 height 22
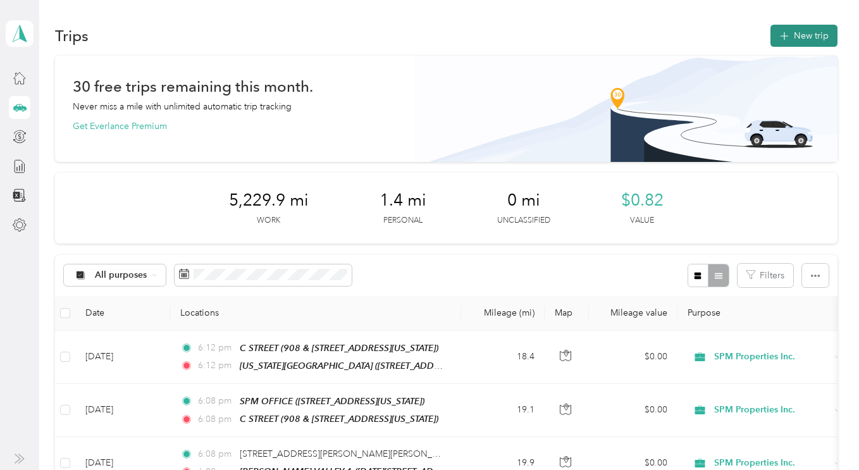
click at [792, 45] on button "New trip" at bounding box center [804, 36] width 67 height 22
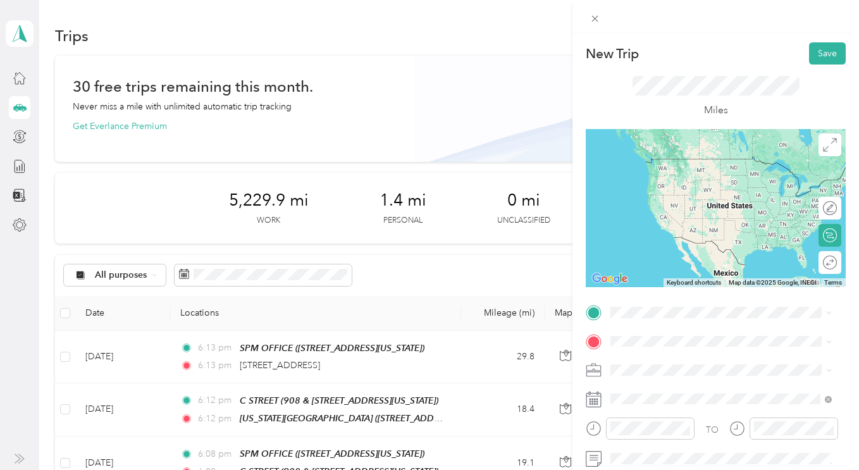
click at [686, 161] on div "29587 Mission Boulevard Hayward, California 94544, United States" at bounding box center [721, 152] width 213 height 17
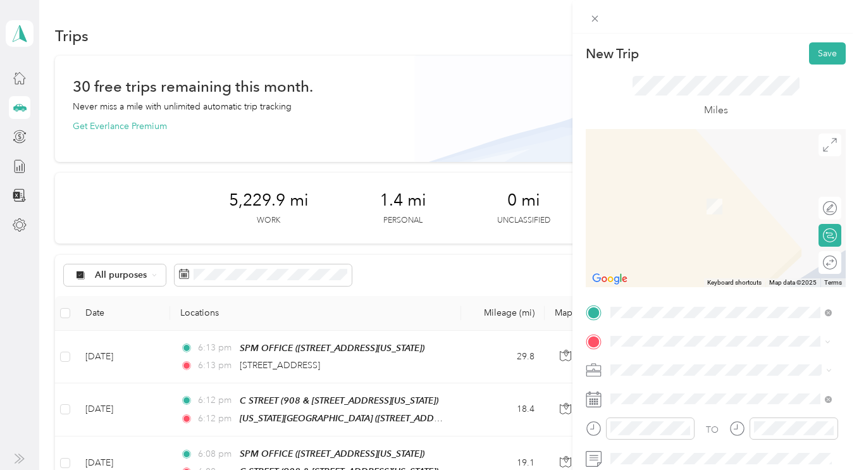
click at [659, 211] on div "TEAM FRUITVALE 1554 & 1556 Fruitvale, Oakland, California" at bounding box center [721, 208] width 213 height 49
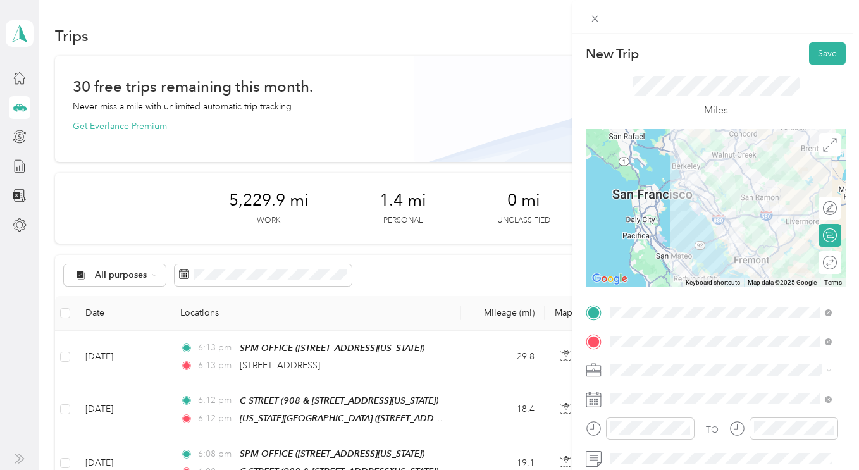
click at [616, 421] on ol "Personal SPM Properties Inc. Personal" at bounding box center [721, 407] width 230 height 66
click at [651, 413] on span "SPM Properties Inc." at bounding box center [654, 407] width 78 height 11
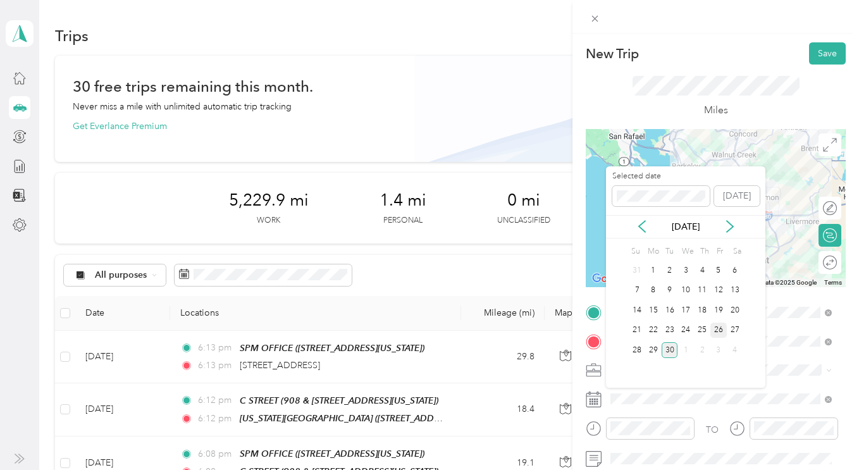
click at [714, 332] on div "26" at bounding box center [719, 331] width 16 height 16
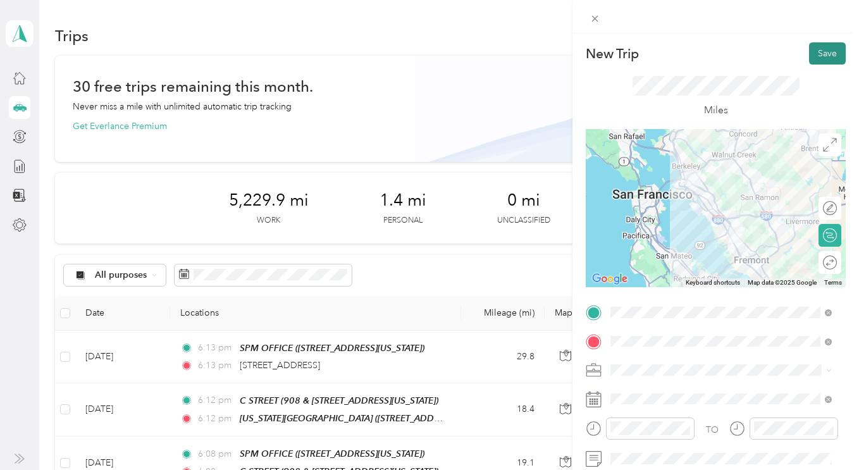
click at [821, 54] on button "Save" at bounding box center [827, 53] width 37 height 22
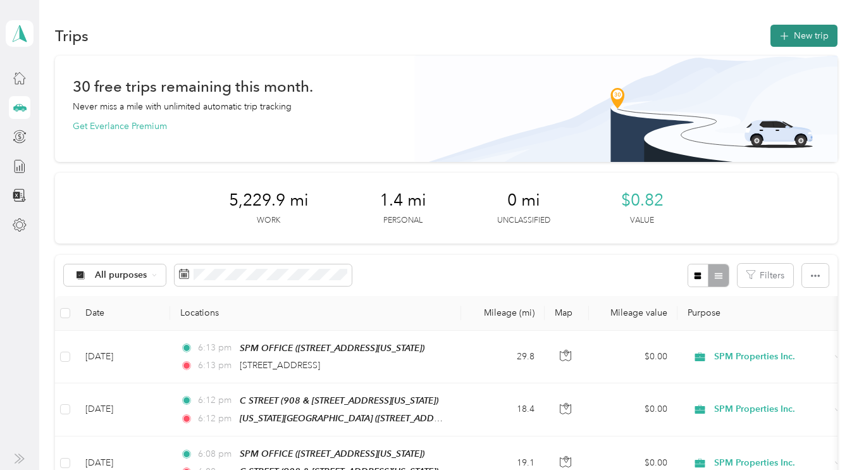
click at [808, 34] on button "New trip" at bounding box center [804, 36] width 67 height 22
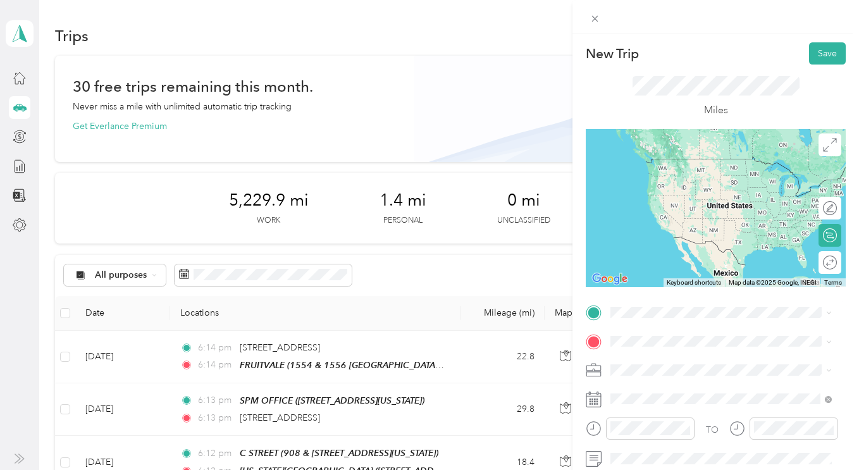
click at [658, 187] on li "TEAM FRUITVALE 1554 & 1556 Fruitvale, Oakland, California" at bounding box center [721, 176] width 230 height 58
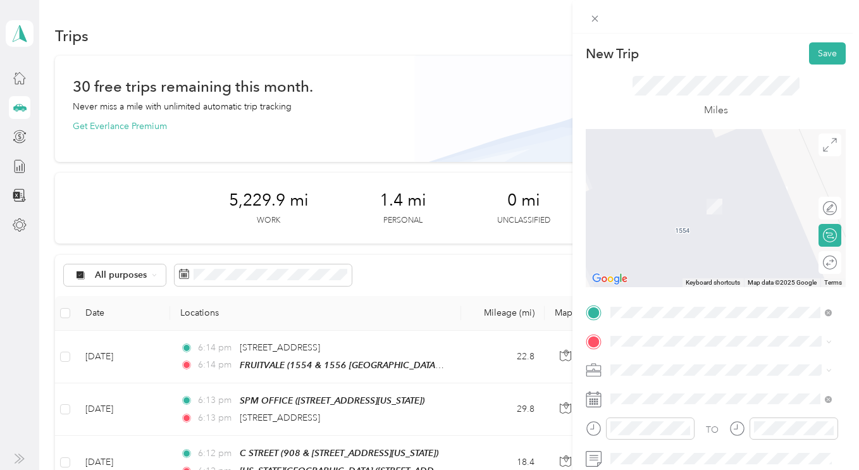
click at [632, 410] on span "SPM Properties Inc." at bounding box center [654, 413] width 78 height 11
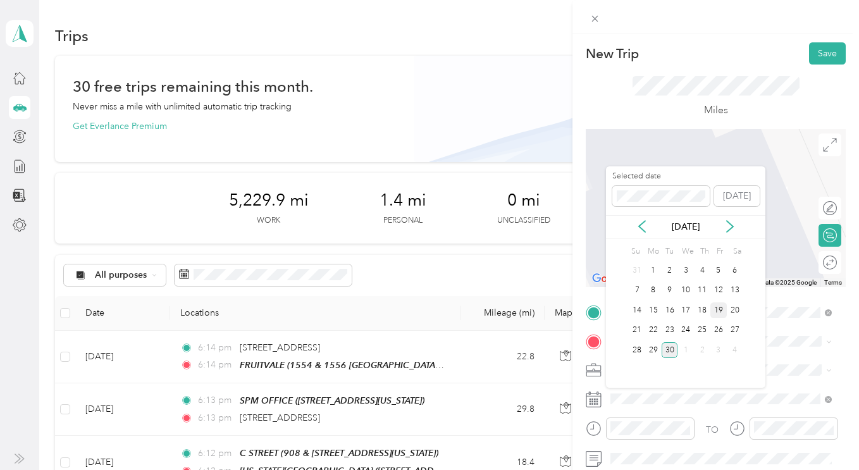
click at [722, 308] on div "19" at bounding box center [719, 311] width 16 height 16
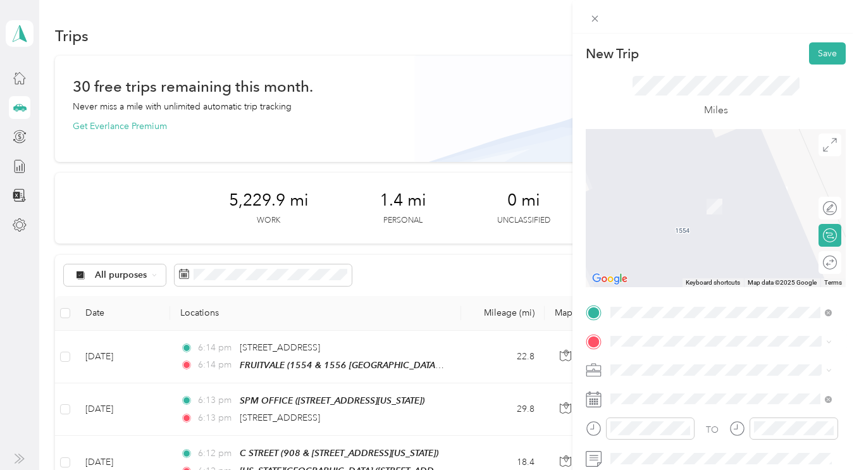
click at [677, 210] on div "TEAM VIRGINIA HILLS 123-151 Virginia Hills Drive, Martinez, California" at bounding box center [728, 194] width 186 height 31
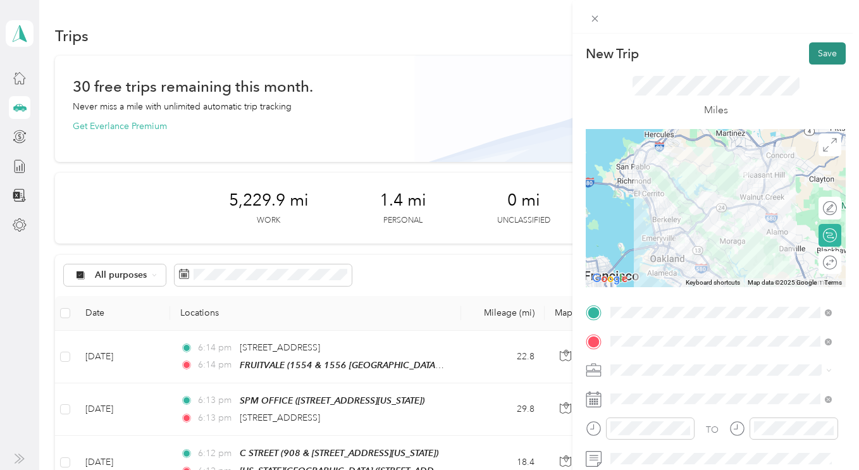
click at [820, 52] on button "Save" at bounding box center [827, 53] width 37 height 22
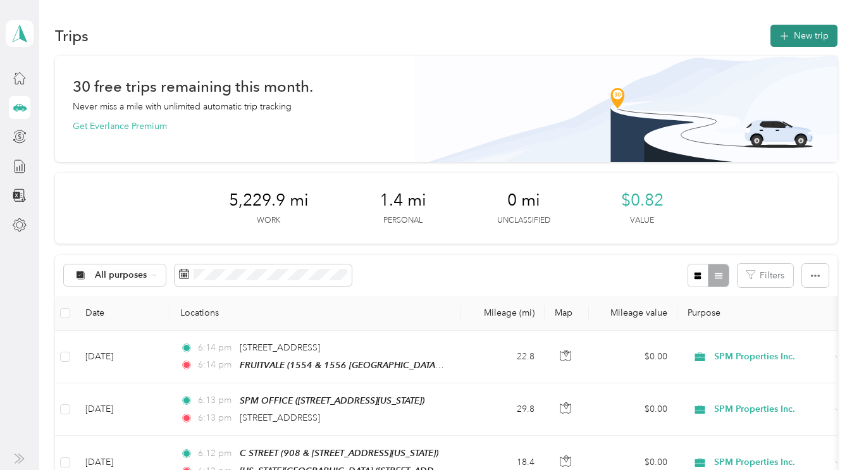
click at [805, 46] on button "New trip" at bounding box center [804, 36] width 67 height 22
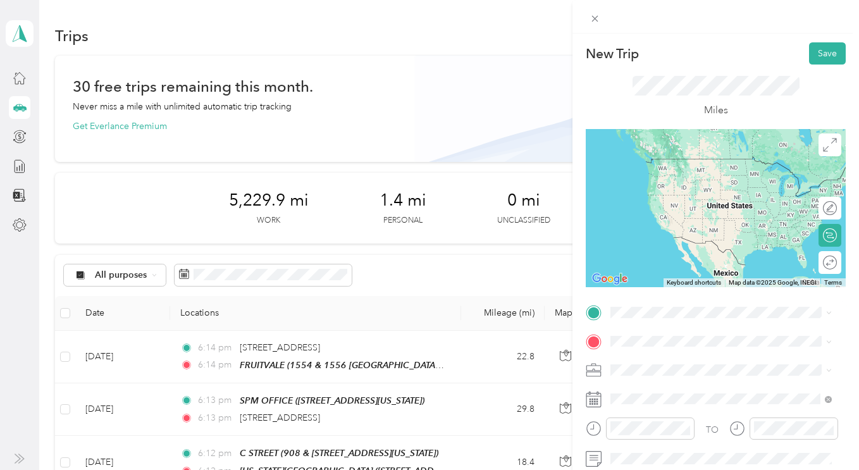
click at [671, 176] on span "1330 N. Broadway, Suite C, Walnut Creek, California" at bounding box center [698, 174] width 127 height 11
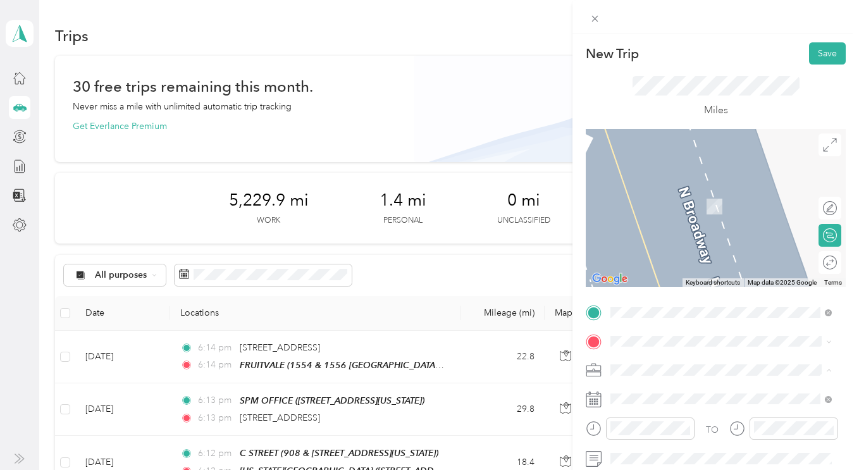
click at [634, 416] on li "SPM Properties Inc." at bounding box center [721, 415] width 230 height 22
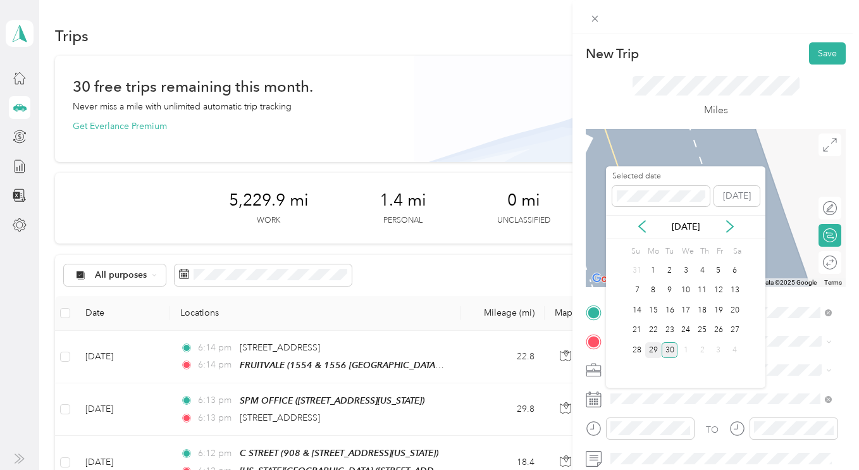
click at [651, 353] on div "29" at bounding box center [654, 350] width 16 height 16
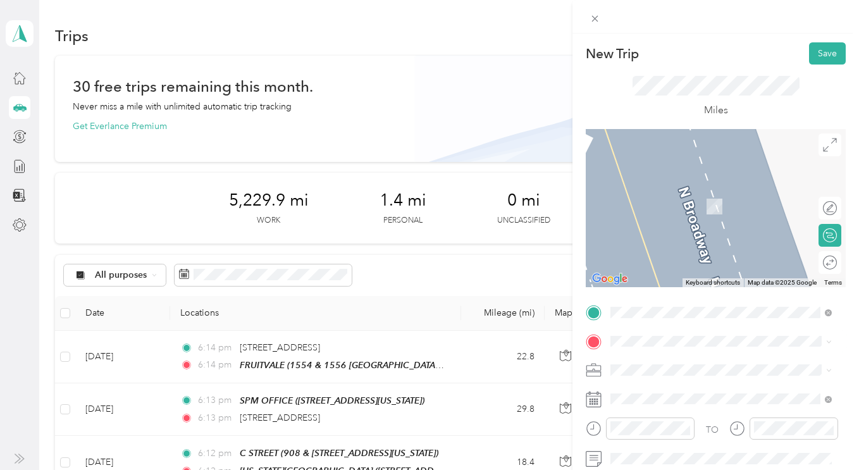
click at [673, 268] on div "TEAM FOREST VILLAS 20559 Forrest Avenue, Castro Valley, California" at bounding box center [731, 266] width 193 height 44
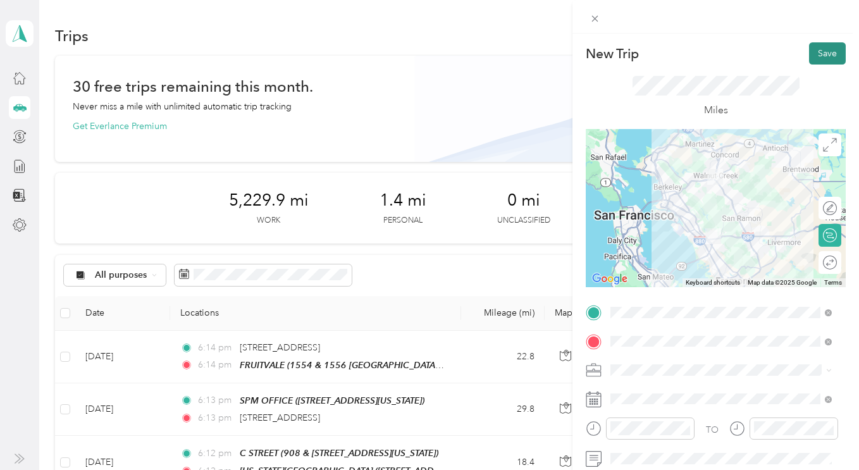
click at [821, 52] on button "Save" at bounding box center [827, 53] width 37 height 22
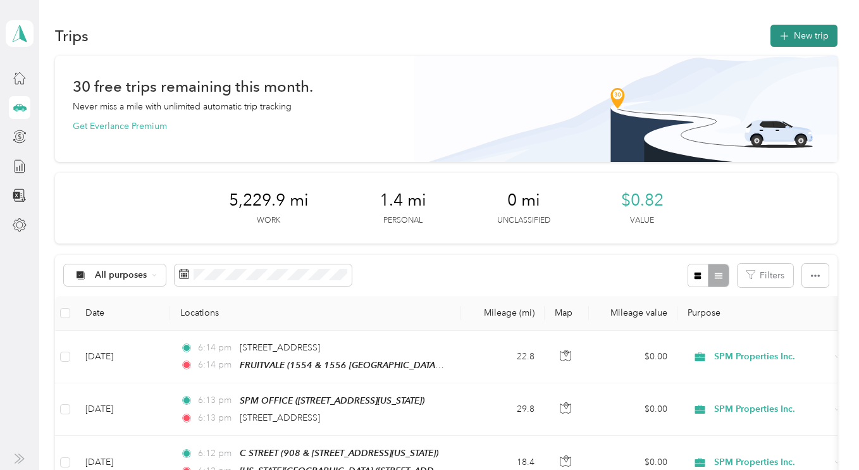
click at [801, 36] on button "New trip" at bounding box center [804, 36] width 67 height 22
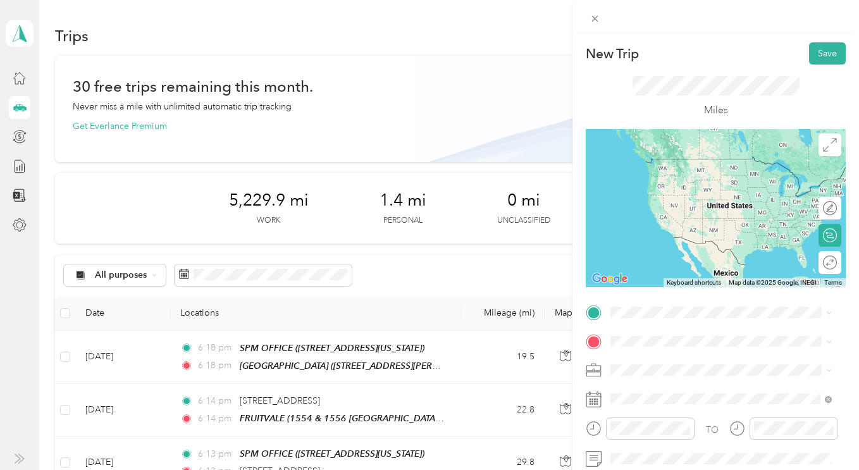
click at [651, 231] on div "TEAM FOREST VILLAS 20559 Forrest Avenue, Castro Valley, California" at bounding box center [731, 237] width 193 height 44
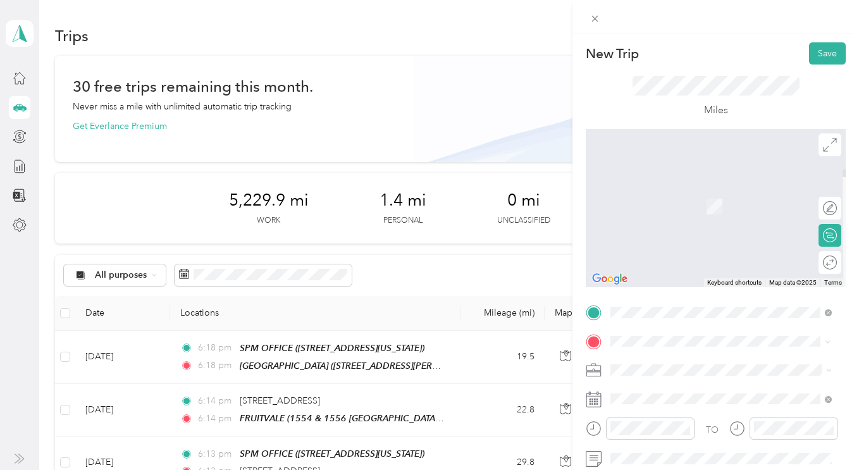
click at [677, 210] on div "TEAM STONERIDGE APTS 3750 Willow Pass Road, Concord, California" at bounding box center [721, 201] width 213 height 35
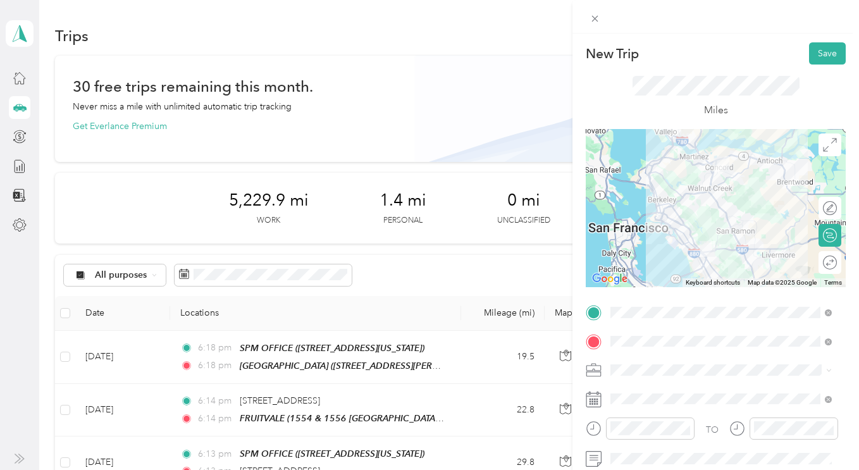
click at [638, 410] on span "SPM Properties Inc." at bounding box center [654, 412] width 78 height 11
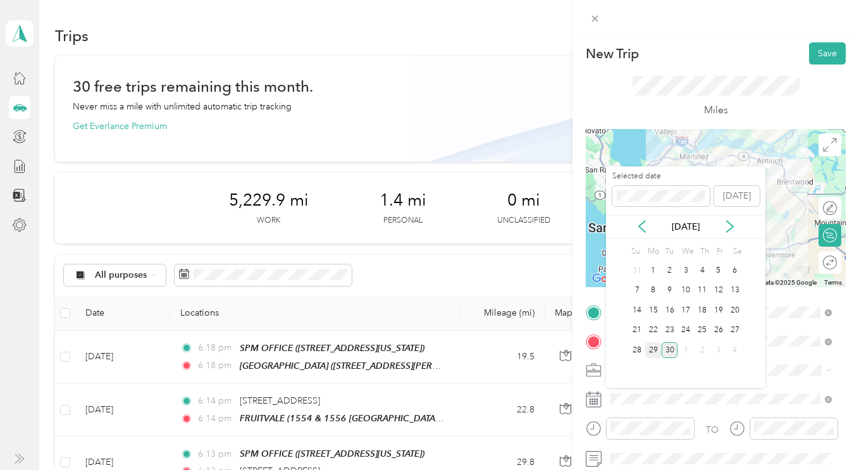
click at [654, 350] on div "29" at bounding box center [654, 350] width 16 height 16
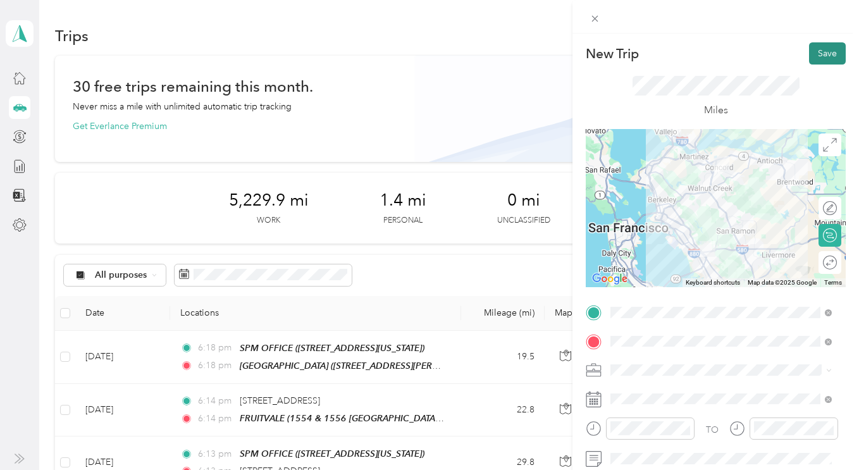
click at [809, 63] on button "Save" at bounding box center [827, 53] width 37 height 22
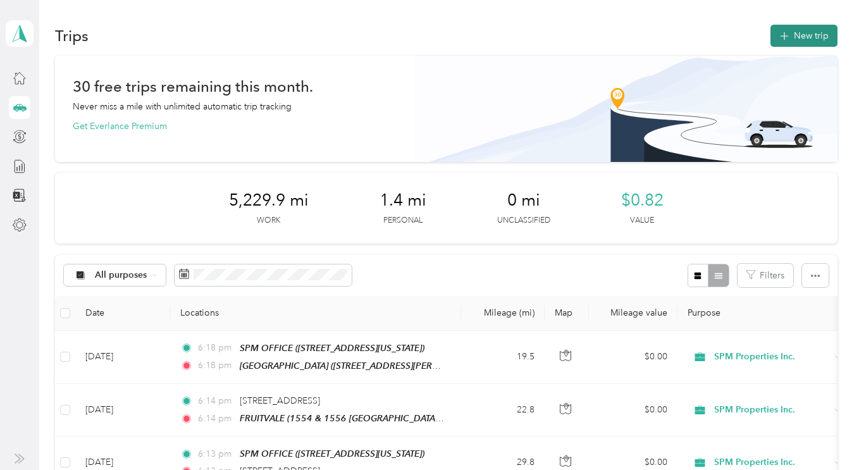
click at [794, 40] on button "New trip" at bounding box center [804, 36] width 67 height 22
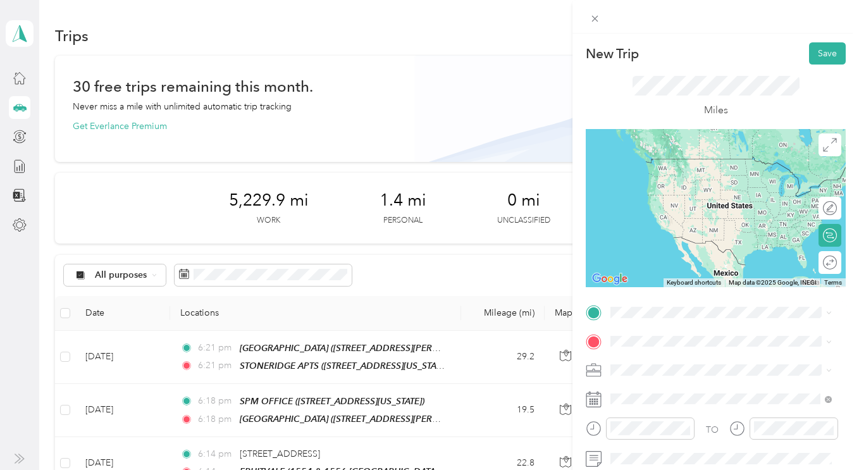
click at [692, 180] on div "TEAM STONERIDGE APTS 3750 Willow Pass Road, Concord, California" at bounding box center [698, 170] width 127 height 31
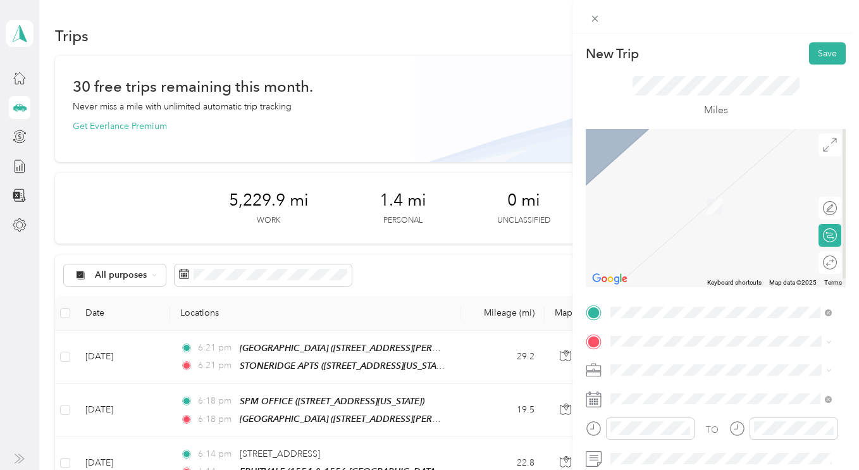
click at [638, 413] on div "SPM Properties Inc." at bounding box center [721, 407] width 213 height 13
click at [654, 351] on div "29" at bounding box center [654, 350] width 16 height 16
click at [687, 208] on span "1910-1912-1920-1922 Pacheco Blvd & 1350-1352-1360-1362 Ulfinian Way, Martinez, …" at bounding box center [730, 217] width 190 height 37
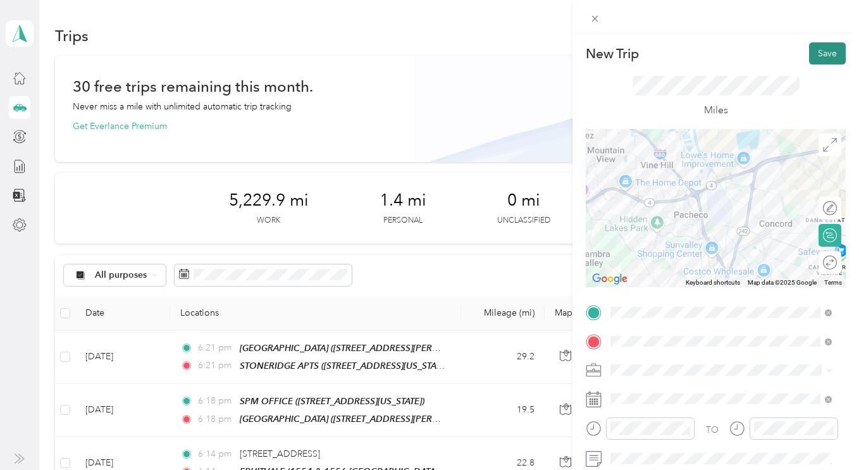
click at [809, 56] on button "Save" at bounding box center [827, 53] width 37 height 22
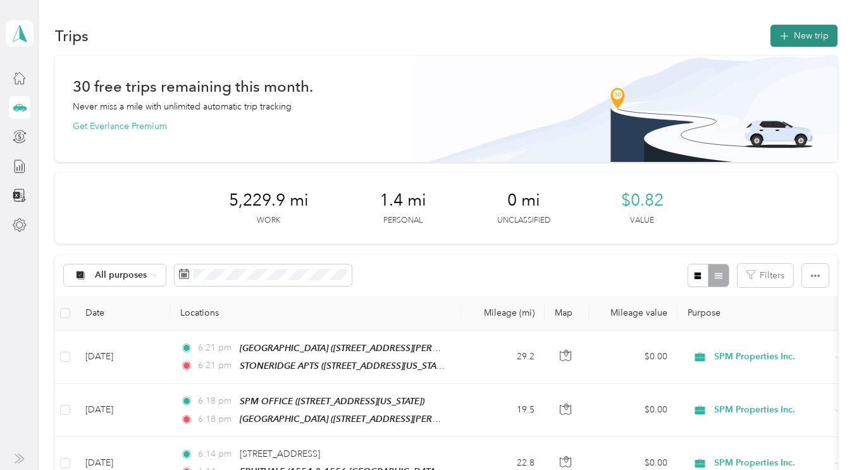
click at [797, 39] on button "New trip" at bounding box center [804, 36] width 67 height 22
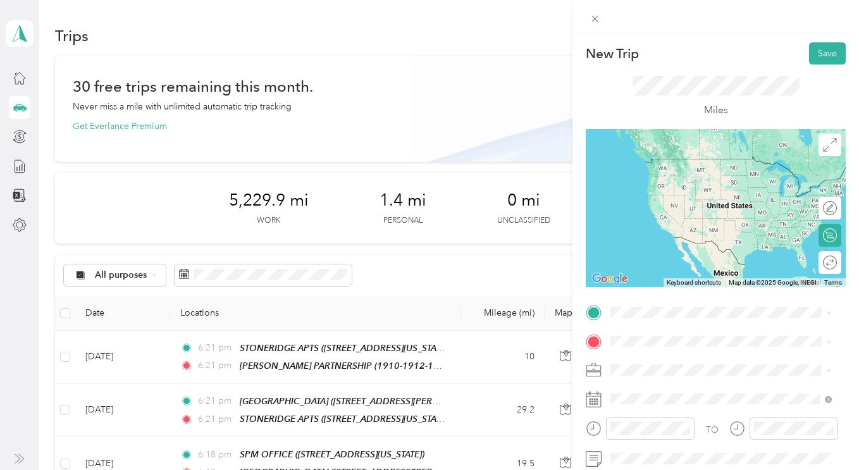
click at [679, 232] on span "1037 Arnold Dr., Martinez, California" at bounding box center [710, 221] width 151 height 24
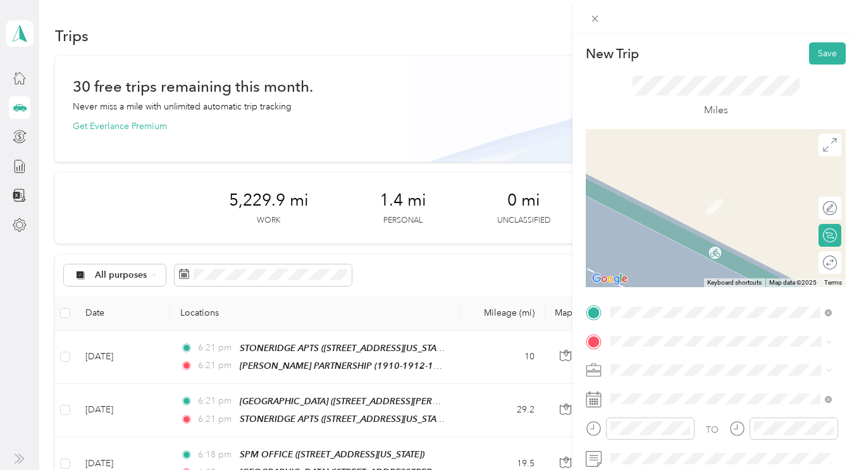
click at [635, 413] on div "SPM Properties Inc." at bounding box center [721, 411] width 213 height 13
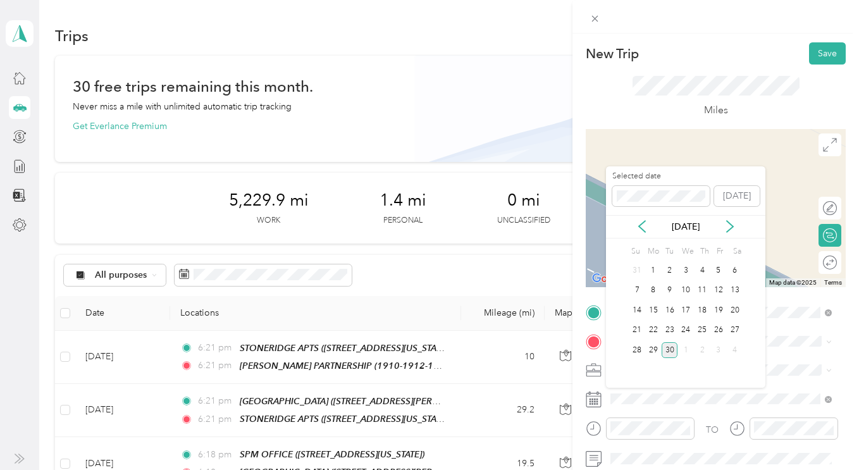
click at [669, 349] on div "30" at bounding box center [670, 350] width 16 height 16
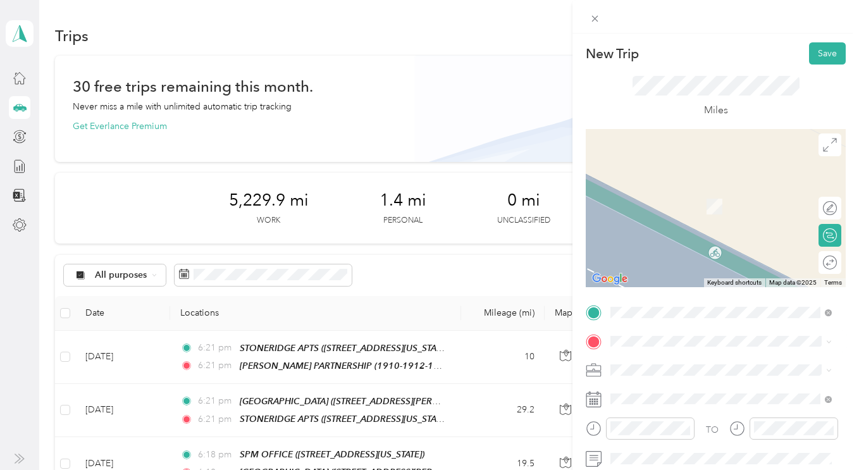
click at [680, 206] on span "1330 N. Broadway, Suite C, Walnut Creek, California" at bounding box center [698, 203] width 127 height 11
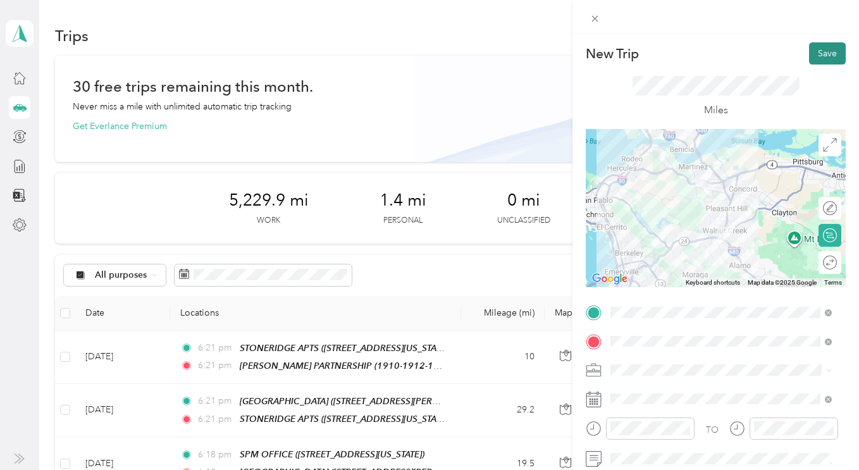
click at [814, 49] on button "Save" at bounding box center [827, 53] width 37 height 22
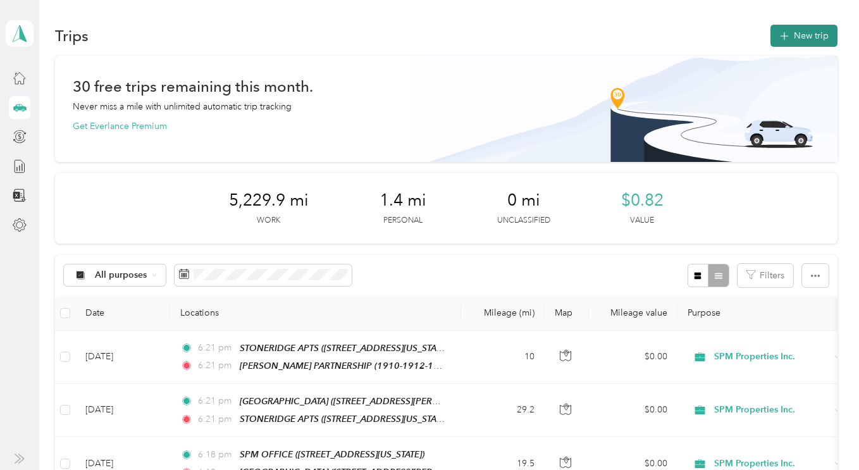
click at [789, 44] on button "New trip" at bounding box center [804, 36] width 67 height 22
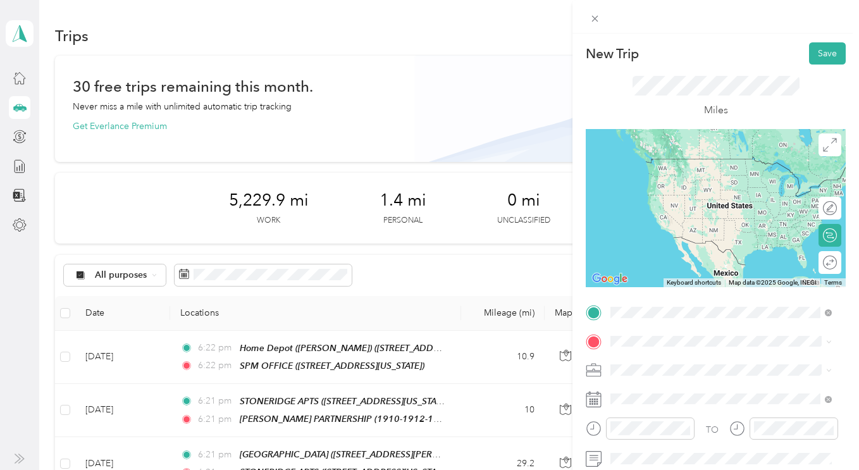
click at [673, 174] on div "TEAM SPM OFFICE 1330 N. Broadway, Suite C, Walnut Creek, California" at bounding box center [698, 173] width 127 height 31
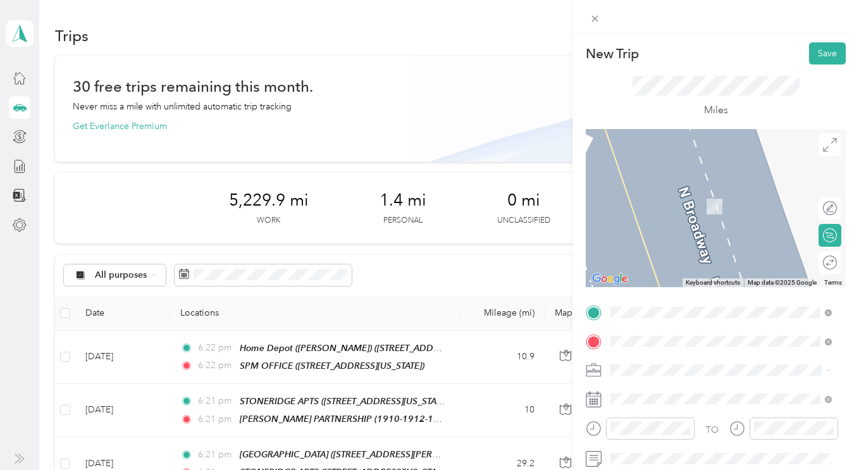
click at [684, 205] on span "174 El Dorado Avenue, Danville, California" at bounding box center [698, 210] width 127 height 11
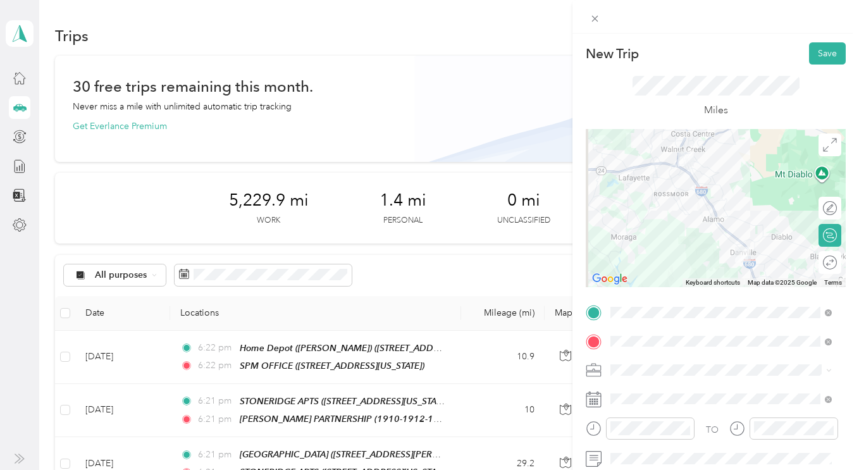
click at [645, 421] on ol "Personal SPM Properties Inc. Personal" at bounding box center [721, 407] width 230 height 66
click at [636, 416] on li "SPM Properties Inc." at bounding box center [721, 409] width 230 height 22
click at [654, 404] on span at bounding box center [726, 399] width 240 height 20
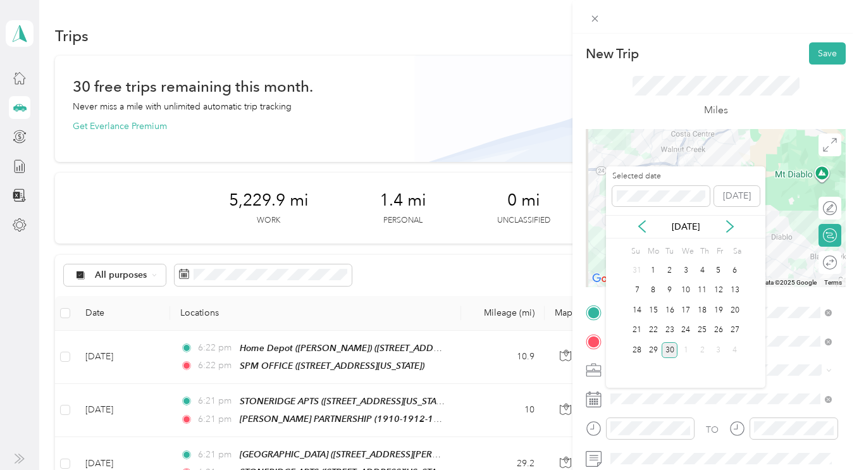
click at [670, 352] on div "30" at bounding box center [670, 350] width 16 height 16
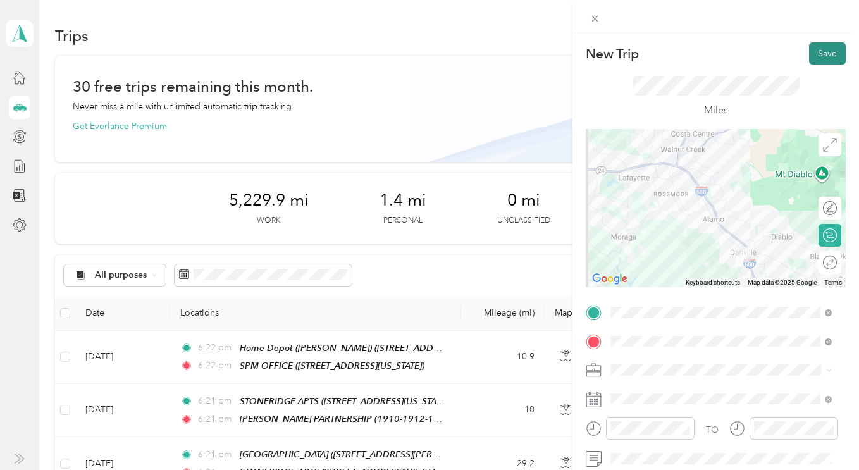
click at [815, 56] on button "Save" at bounding box center [827, 53] width 37 height 22
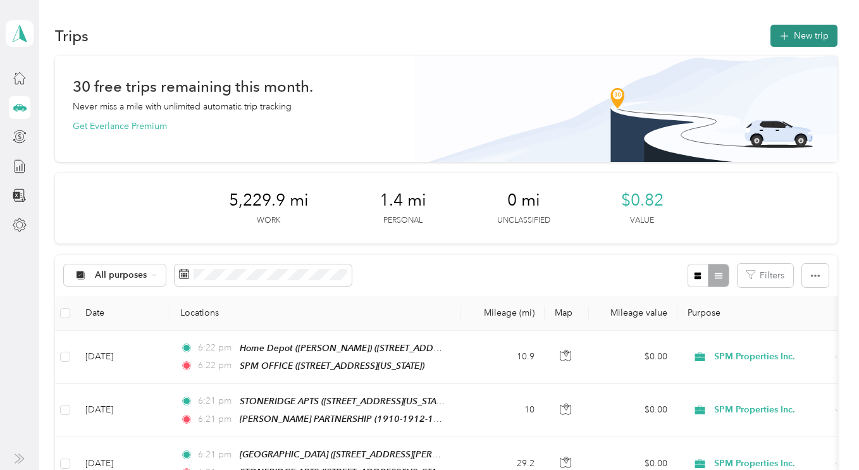
click at [797, 42] on button "New trip" at bounding box center [804, 36] width 67 height 22
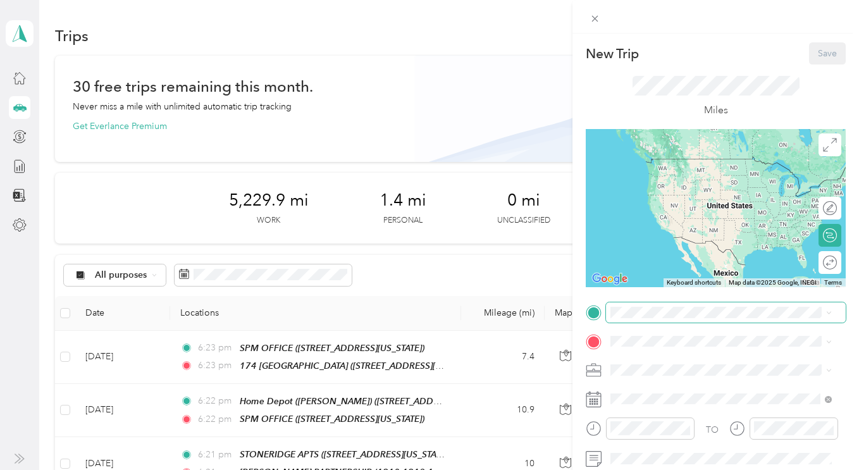
drag, startPoint x: 648, startPoint y: 318, endPoint x: 642, endPoint y: 305, distance: 14.7
click at [642, 305] on span at bounding box center [726, 313] width 240 height 20
click at [690, 177] on span "174 El Dorado Avenue, Danville, California" at bounding box center [698, 175] width 127 height 11
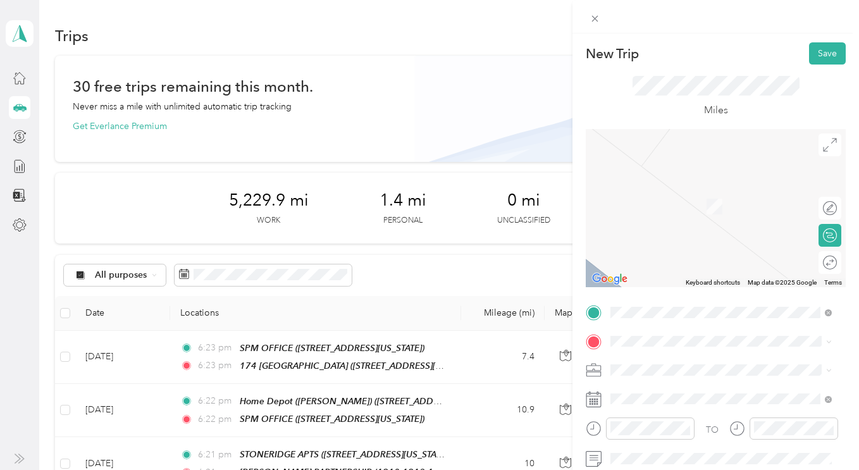
click at [633, 418] on ol "Personal SPM Properties Inc. Personal" at bounding box center [721, 415] width 230 height 66
click at [641, 411] on span "SPM Properties Inc." at bounding box center [654, 409] width 78 height 11
click at [706, 197] on div "TEAM MULBERRY 3886 Mulberry Drive , Concord, California" at bounding box center [698, 201] width 127 height 31
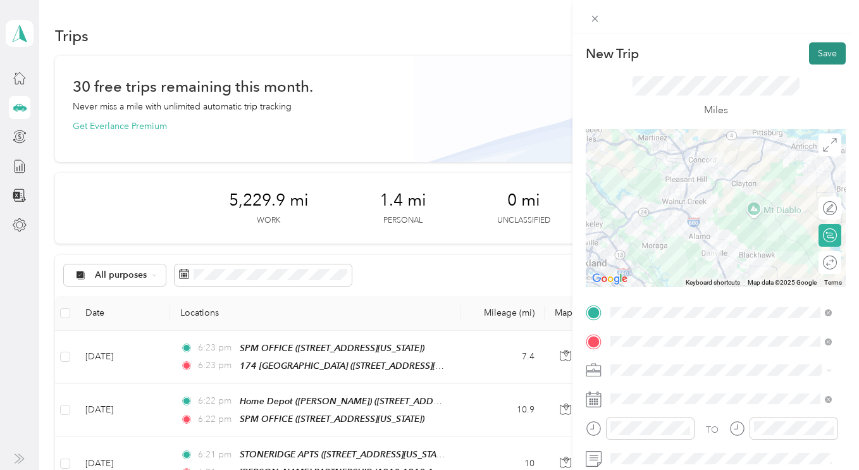
click at [813, 62] on button "Save" at bounding box center [827, 53] width 37 height 22
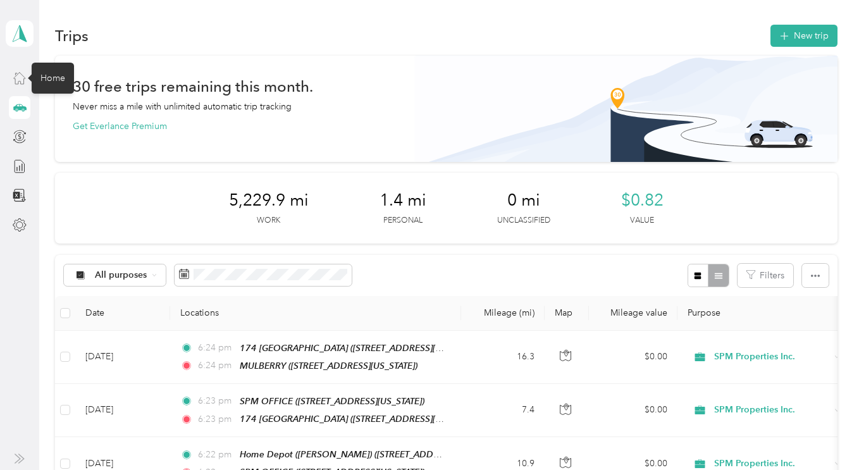
click at [15, 79] on icon at bounding box center [19, 78] width 11 height 11
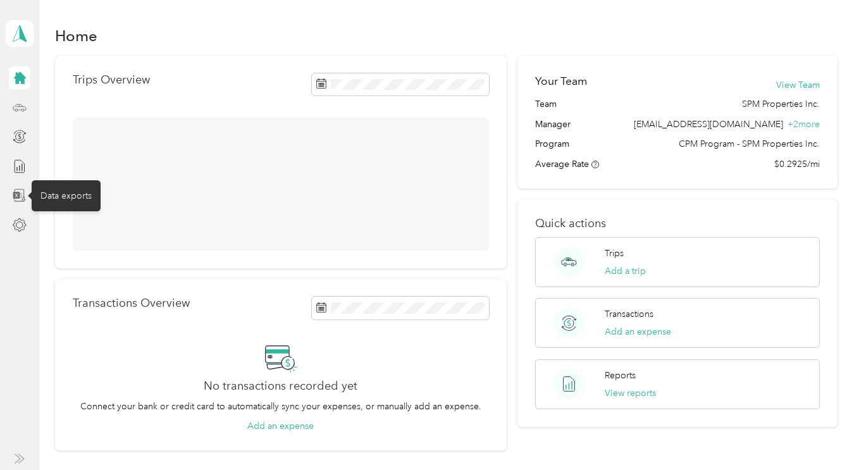
click at [22, 195] on icon at bounding box center [20, 196] width 14 height 14
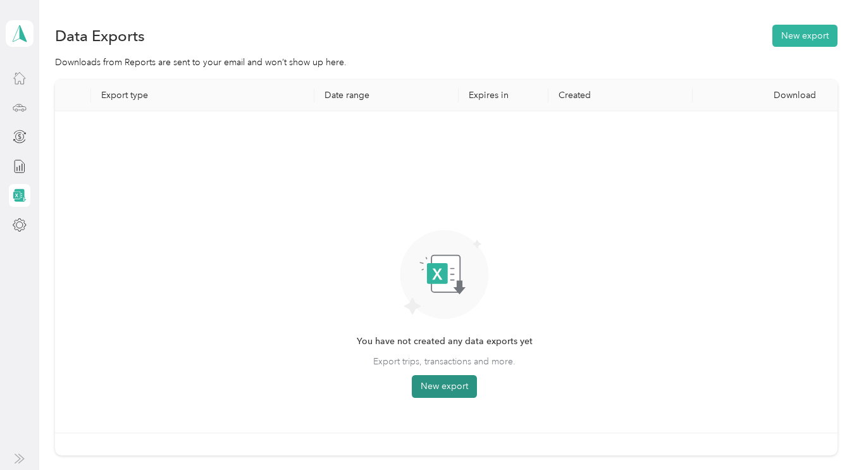
click at [430, 380] on button "New export" at bounding box center [444, 386] width 65 height 23
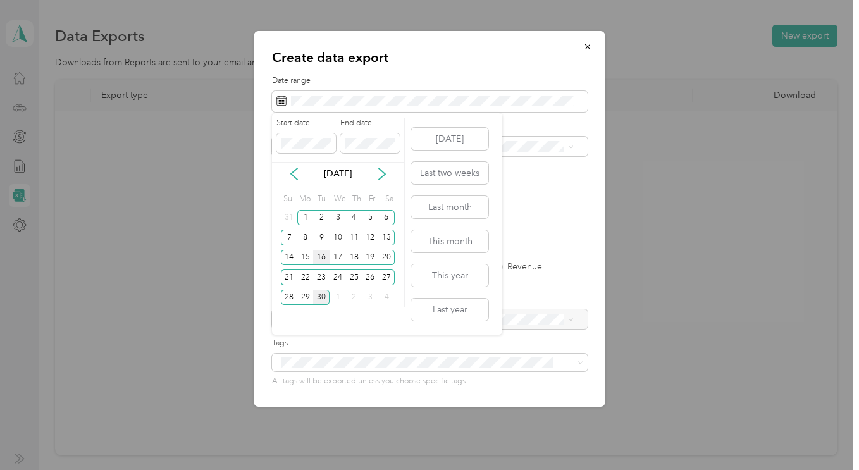
click at [324, 261] on div "16" at bounding box center [321, 258] width 16 height 16
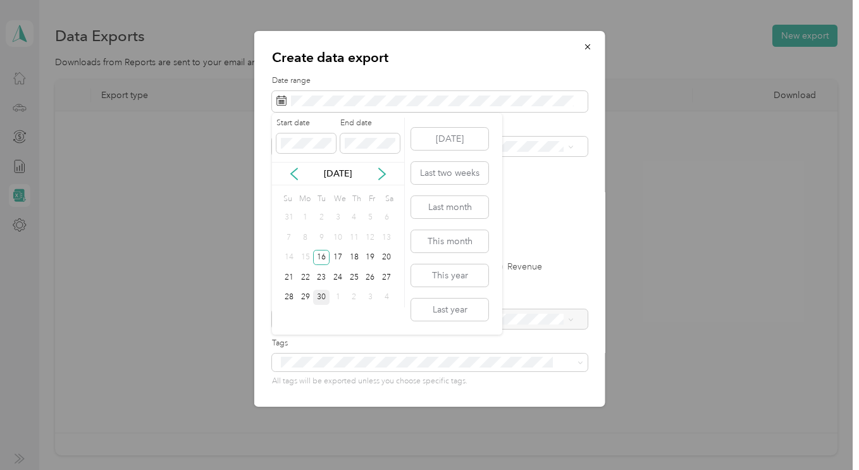
click at [322, 298] on div "30" at bounding box center [321, 298] width 16 height 16
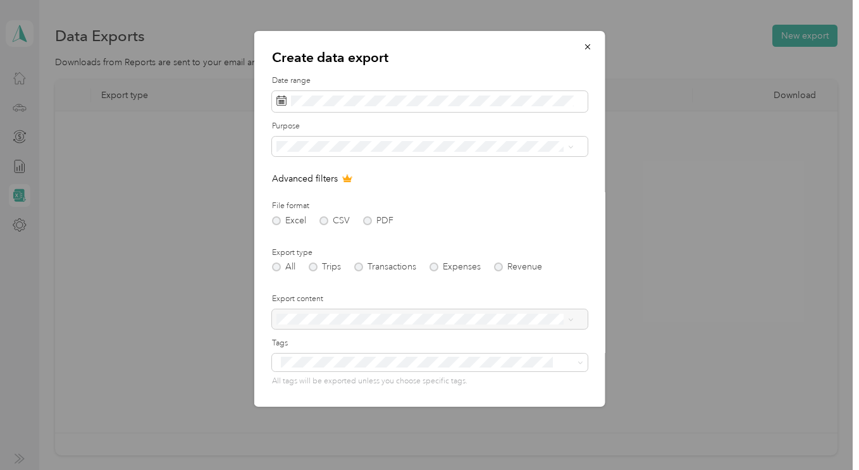
click at [365, 219] on div "Excel CSV PDF" at bounding box center [430, 220] width 316 height 9
click at [307, 211] on span "SPM Properties Inc." at bounding box center [320, 206] width 78 height 11
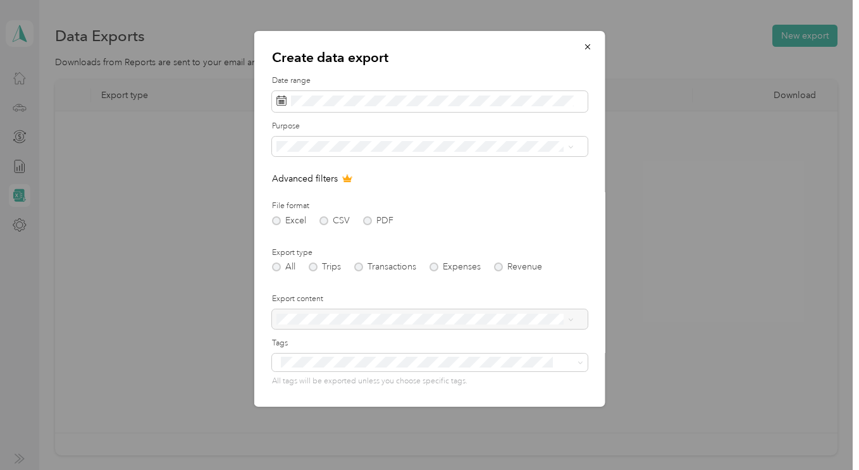
click at [362, 220] on div "Excel CSV PDF" at bounding box center [430, 220] width 316 height 9
click at [366, 221] on div "Excel CSV PDF" at bounding box center [430, 220] width 316 height 9
click at [583, 48] on icon "button" at bounding box center [587, 46] width 9 height 9
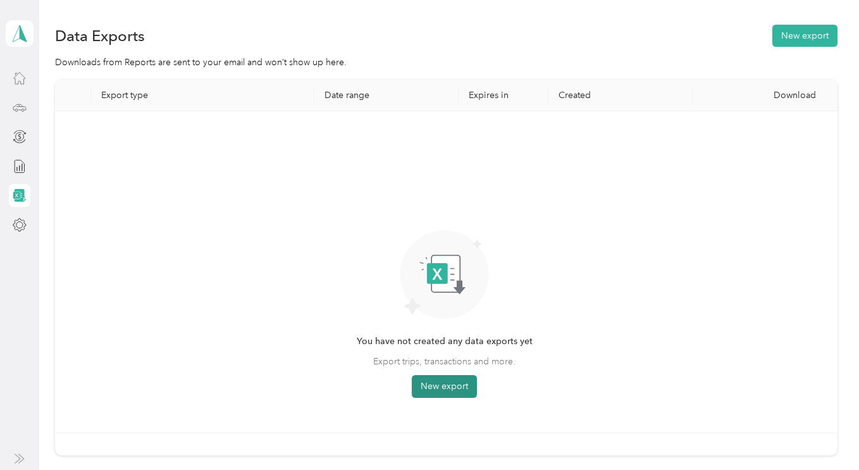
click at [452, 385] on button "New export" at bounding box center [444, 386] width 65 height 23
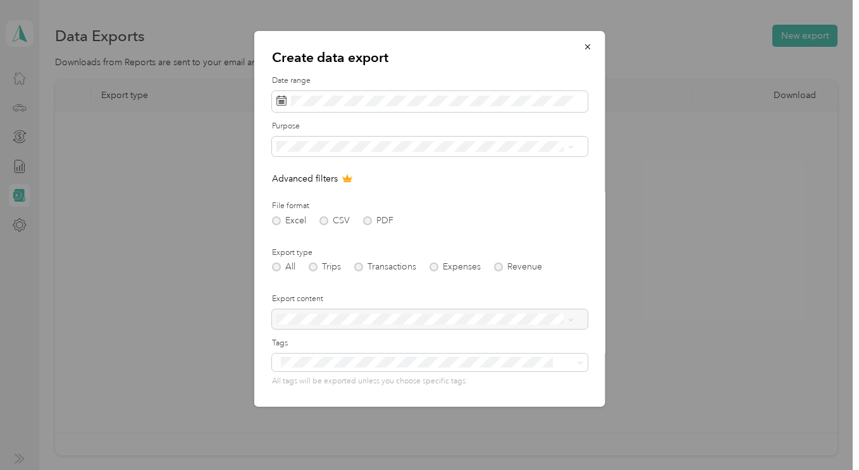
click at [366, 216] on div "Excel CSV PDF" at bounding box center [430, 220] width 316 height 9
click at [316, 266] on div "All Trips Transactions Expenses Revenue" at bounding box center [430, 267] width 316 height 9
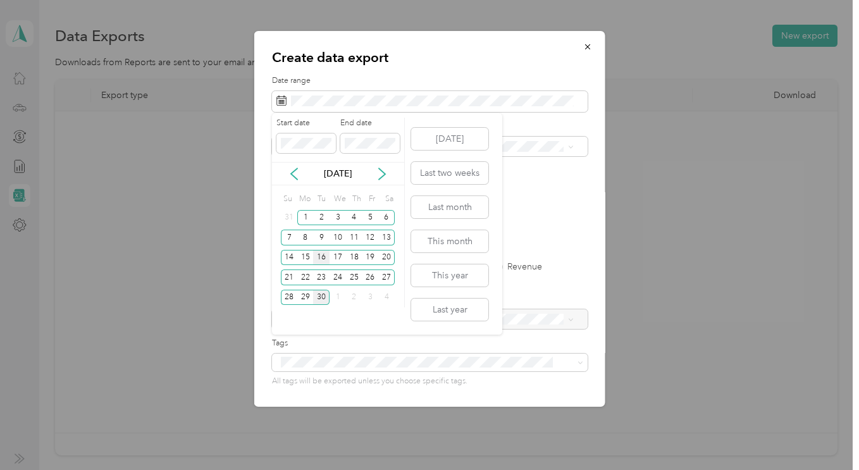
click at [325, 259] on div "16" at bounding box center [321, 258] width 16 height 16
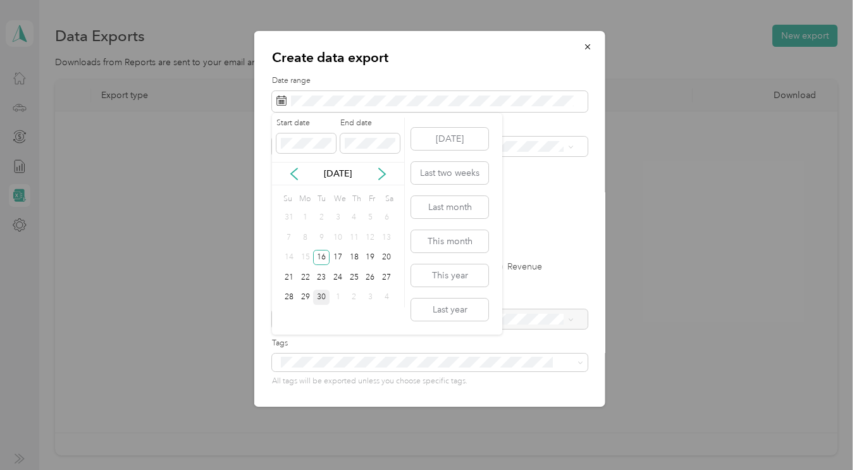
click at [321, 296] on div "30" at bounding box center [321, 298] width 16 height 16
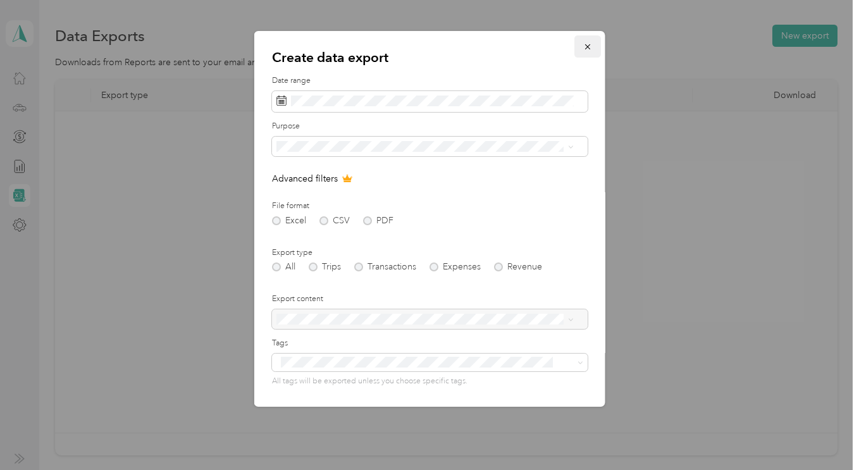
click at [583, 44] on icon "button" at bounding box center [587, 46] width 9 height 9
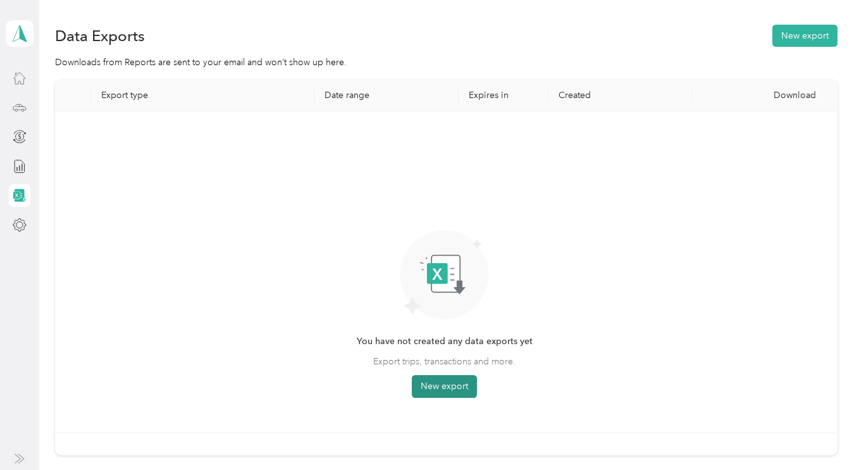
click at [430, 385] on button "New export" at bounding box center [444, 386] width 65 height 23
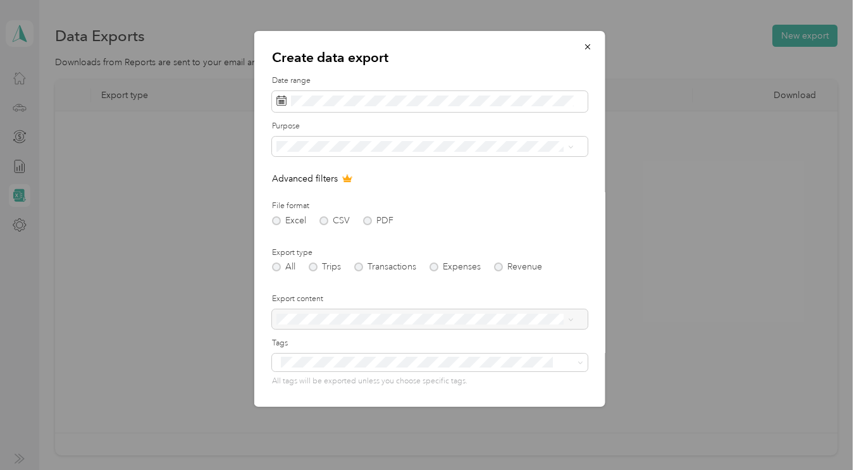
click at [367, 224] on div "Excel CSV PDF" at bounding box center [430, 220] width 316 height 9
click at [368, 219] on div "Excel CSV PDF" at bounding box center [430, 220] width 316 height 9
click at [310, 265] on div "All Trips Transactions Expenses Revenue" at bounding box center [430, 267] width 316 height 9
click at [321, 209] on span "SPM Properties Inc." at bounding box center [320, 206] width 78 height 11
click at [321, 221] on div "Excel CSV PDF" at bounding box center [430, 220] width 316 height 9
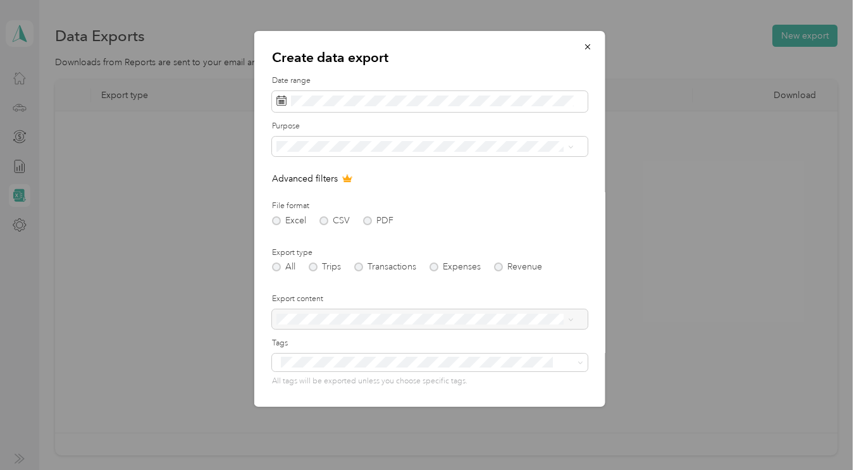
click at [273, 217] on div "Excel CSV PDF" at bounding box center [430, 220] width 316 height 9
click at [325, 221] on div "Excel CSV PDF" at bounding box center [430, 220] width 316 height 9
click at [368, 218] on div "Excel CSV PDF" at bounding box center [430, 220] width 316 height 9
click at [372, 320] on div at bounding box center [430, 319] width 316 height 20
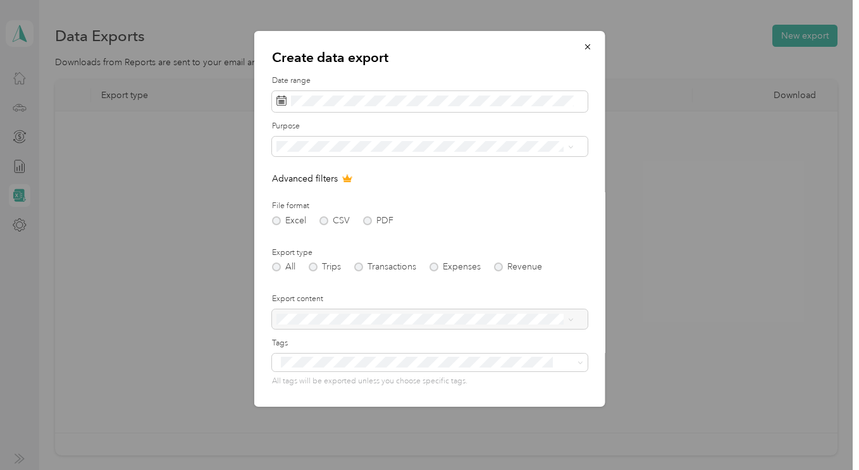
click at [419, 313] on div at bounding box center [430, 319] width 316 height 20
click at [401, 321] on div at bounding box center [430, 319] width 316 height 20
click at [538, 289] on form "Date range Purpose Advanced filters File format Excel CSV PDF Export type All T…" at bounding box center [430, 274] width 316 height 398
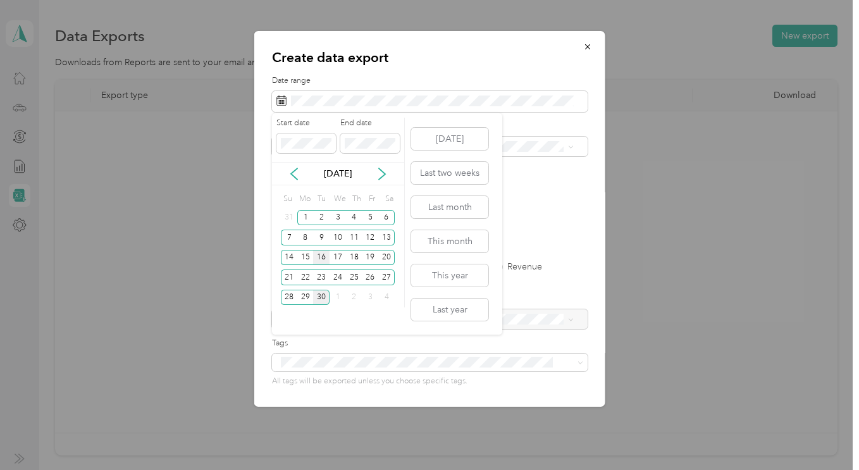
click at [324, 256] on div "16" at bounding box center [321, 258] width 16 height 16
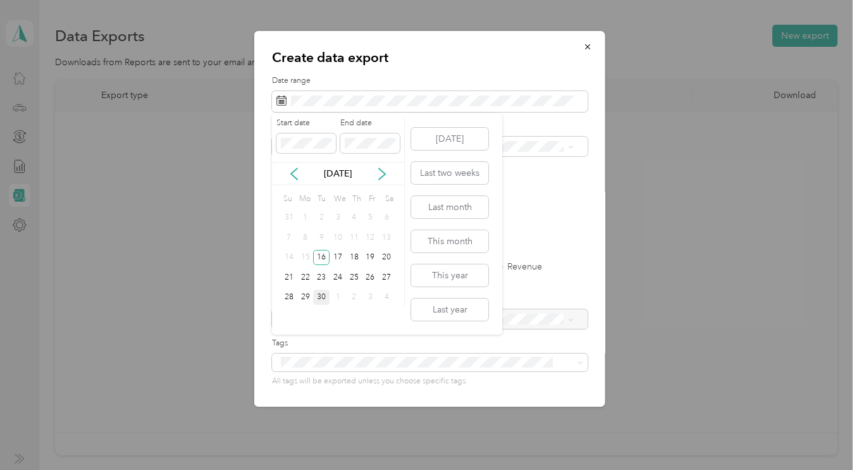
click at [320, 294] on div "30" at bounding box center [321, 298] width 16 height 16
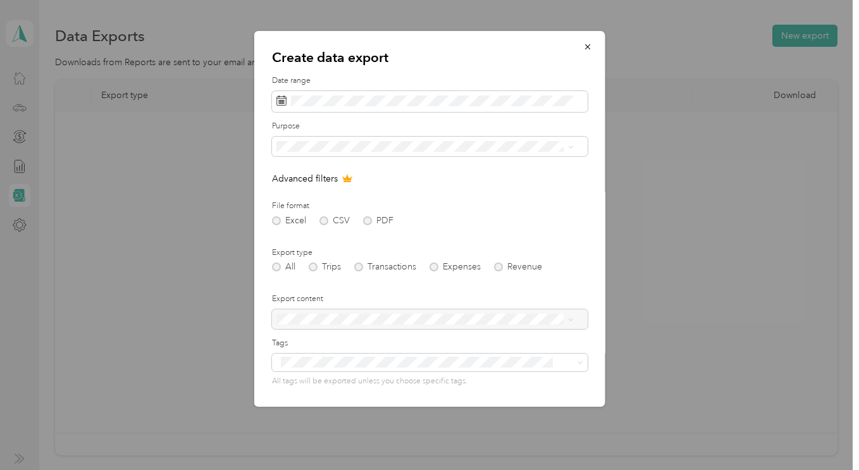
click at [320, 218] on div "Excel CSV PDF" at bounding box center [430, 220] width 316 height 9
click at [272, 220] on div "Excel CSV PDF" at bounding box center [430, 220] width 316 height 9
click at [277, 263] on div "All Trips Transactions Expenses Revenue" at bounding box center [430, 267] width 316 height 9
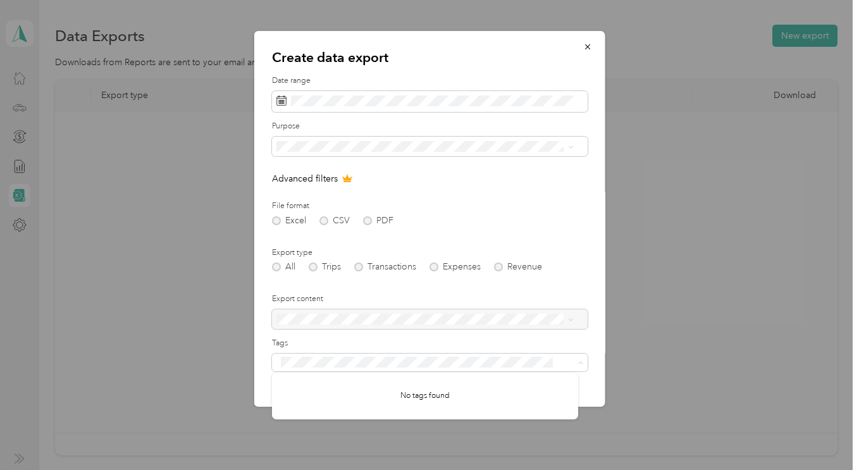
click at [346, 317] on div at bounding box center [430, 319] width 316 height 20
click at [370, 316] on div at bounding box center [430, 319] width 316 height 20
click at [312, 269] on div "All Trips Transactions Expenses Revenue" at bounding box center [430, 267] width 316 height 9
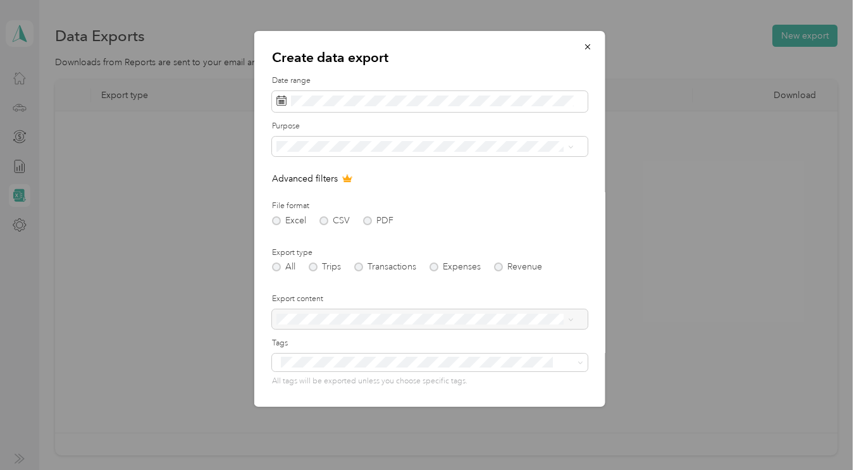
click at [312, 269] on div "All Trips Transactions Expenses Revenue" at bounding box center [430, 267] width 316 height 9
click at [583, 46] on icon "button" at bounding box center [587, 46] width 9 height 9
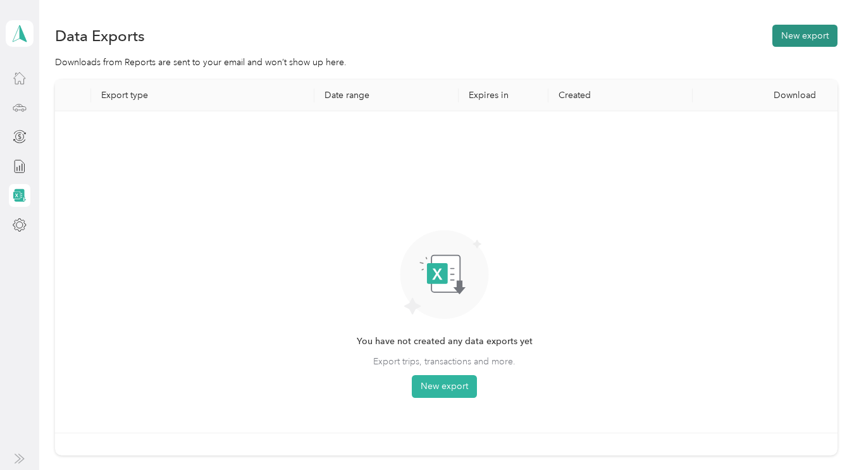
click at [799, 41] on button "New export" at bounding box center [805, 36] width 65 height 22
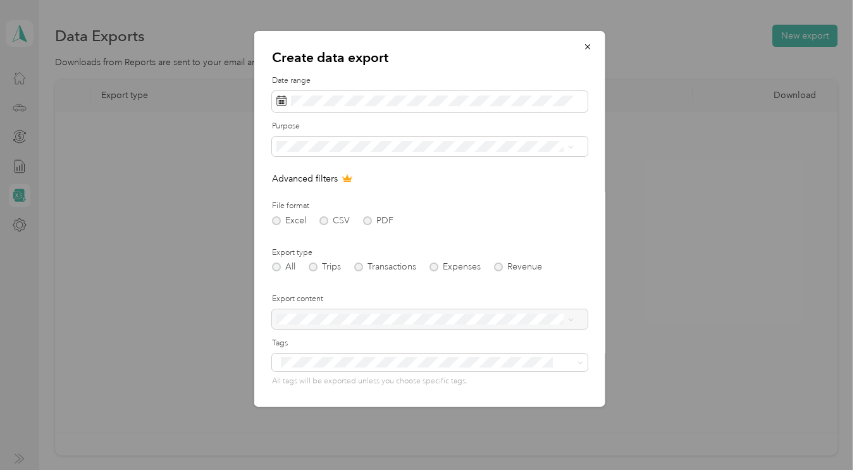
click at [363, 219] on div "Excel CSV PDF" at bounding box center [430, 220] width 316 height 9
click at [361, 271] on div "All Trips Transactions Expenses Revenue" at bounding box center [430, 267] width 316 height 9
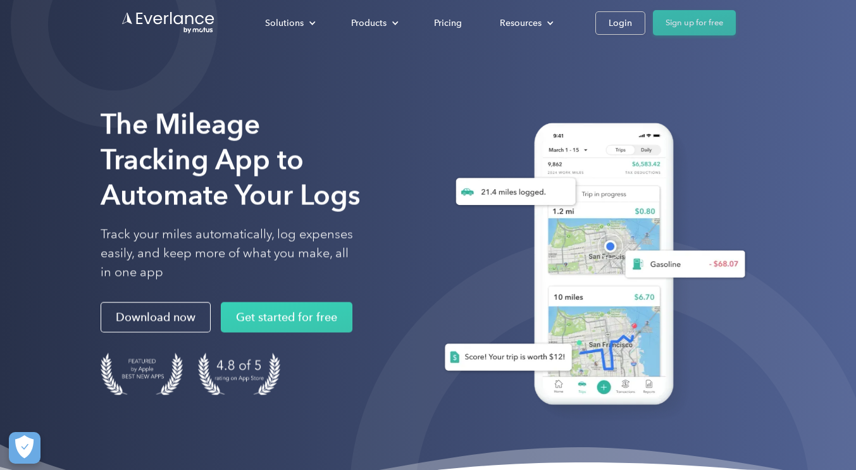
click at [689, 16] on link "Sign up for free" at bounding box center [694, 22] width 83 height 25
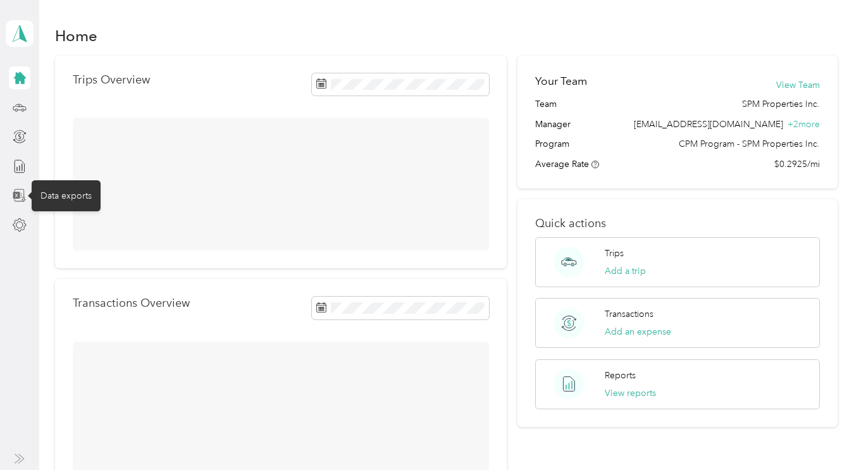
click at [16, 195] on icon at bounding box center [20, 196] width 14 height 14
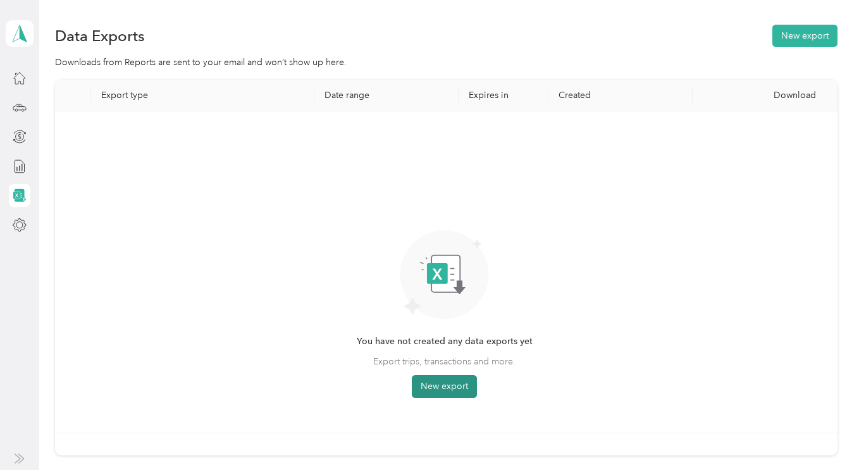
click at [451, 387] on button "New export" at bounding box center [444, 386] width 65 height 23
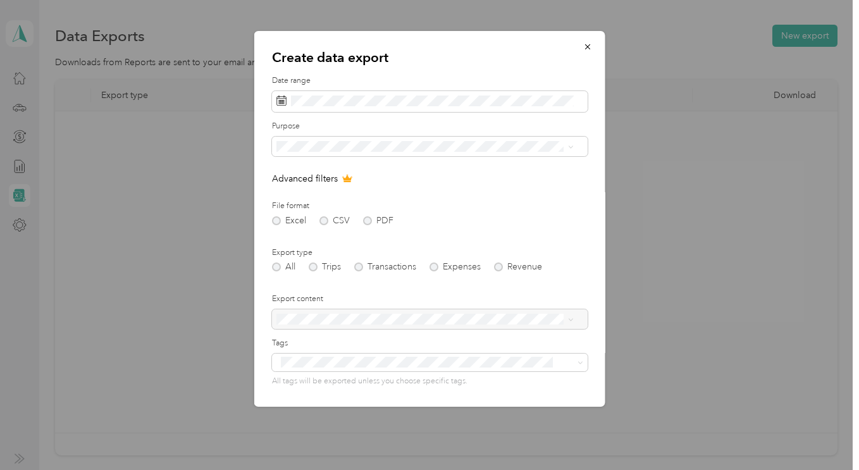
click at [368, 220] on div "Excel CSV PDF" at bounding box center [430, 220] width 316 height 9
click at [322, 328] on form "Date range Purpose Advanced filters File format Excel CSV PDF Export type All T…" at bounding box center [430, 274] width 316 height 398
click at [322, 327] on div at bounding box center [430, 319] width 316 height 20
click at [322, 318] on div at bounding box center [430, 319] width 316 height 20
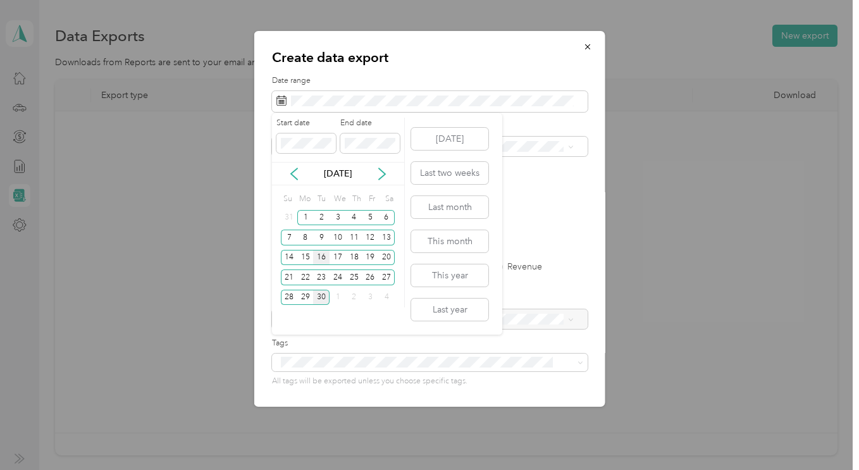
click at [323, 258] on div "16" at bounding box center [321, 258] width 16 height 16
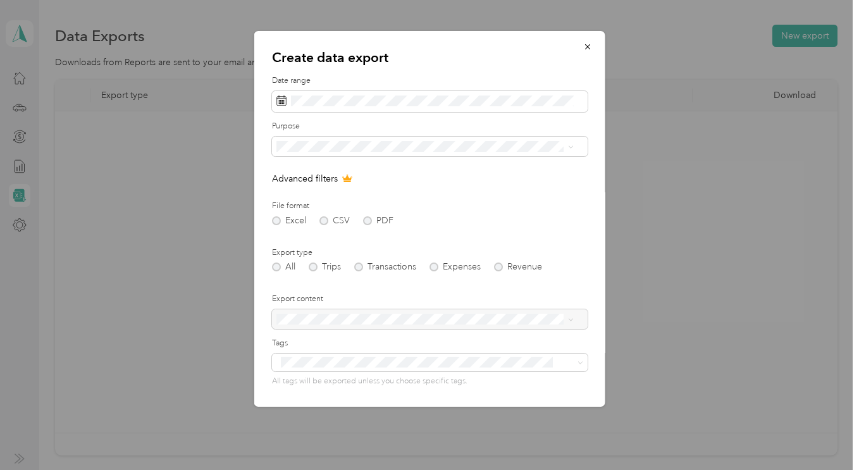
click at [322, 221] on div "Excel CSV PDF" at bounding box center [430, 220] width 316 height 9
click at [301, 212] on div "SPM Properties Inc." at bounding box center [425, 207] width 289 height 13
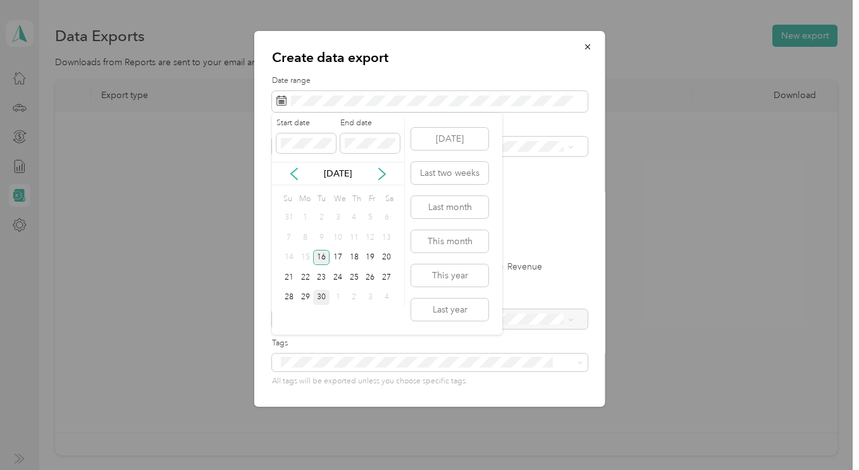
click at [320, 254] on div "16" at bounding box center [321, 258] width 16 height 16
click at [323, 294] on div "30" at bounding box center [321, 298] width 16 height 16
click at [320, 257] on div "16" at bounding box center [321, 258] width 16 height 16
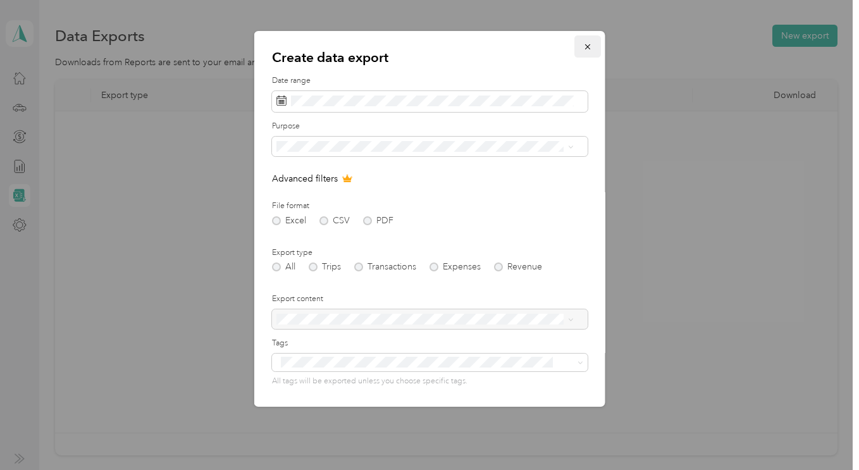
click at [585, 49] on icon "button" at bounding box center [587, 46] width 5 height 5
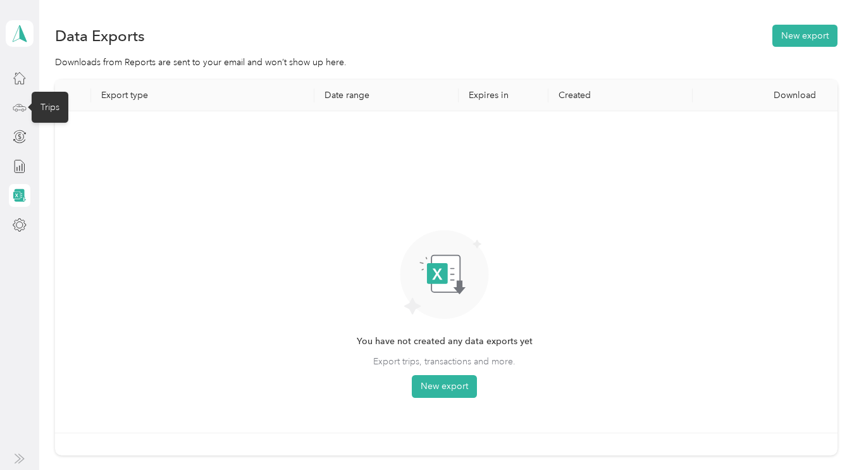
click at [22, 109] on icon at bounding box center [20, 108] width 14 height 14
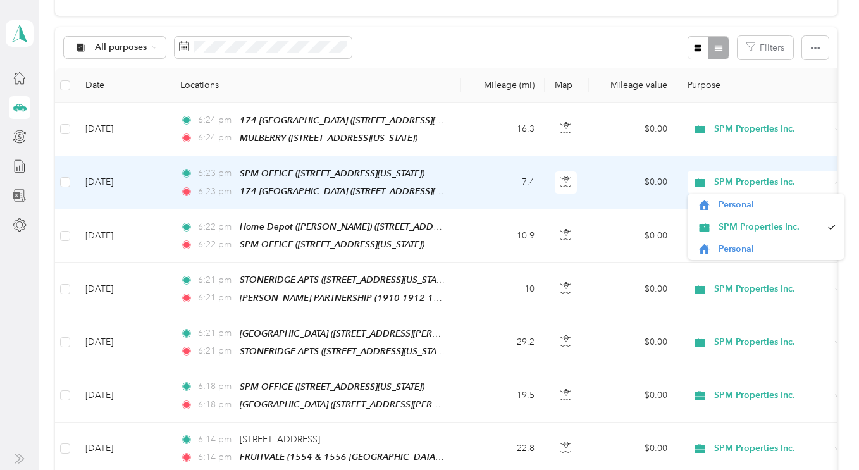
scroll to position [227, 0]
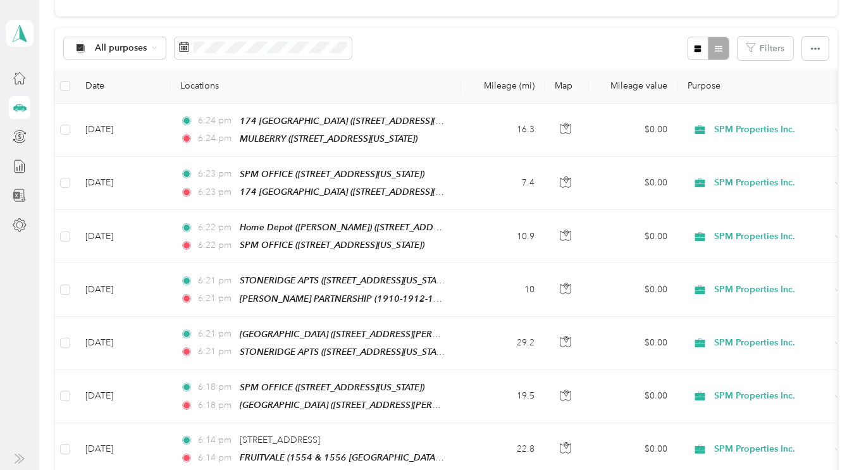
click at [429, 53] on div "All purposes Filters" at bounding box center [446, 48] width 783 height 41
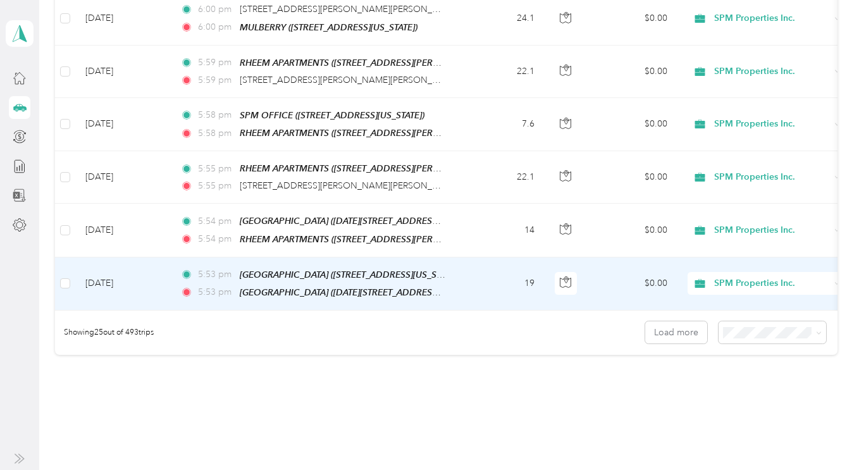
scroll to position [1352, 0]
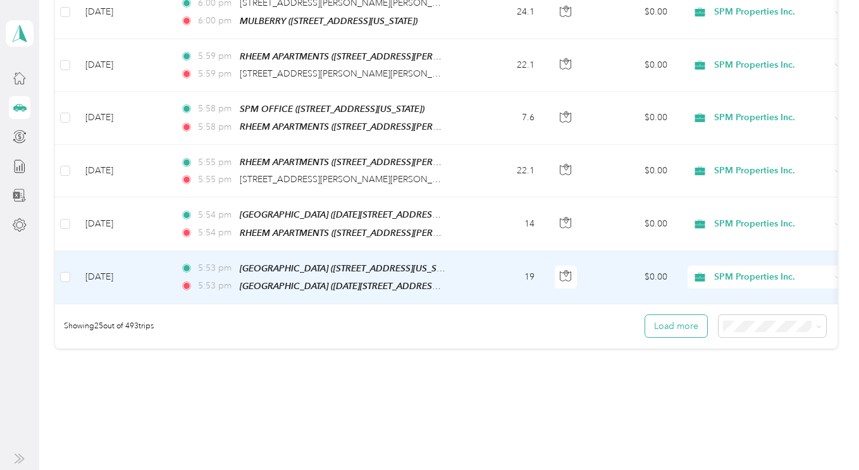
click at [689, 321] on button "Load more" at bounding box center [677, 326] width 62 height 22
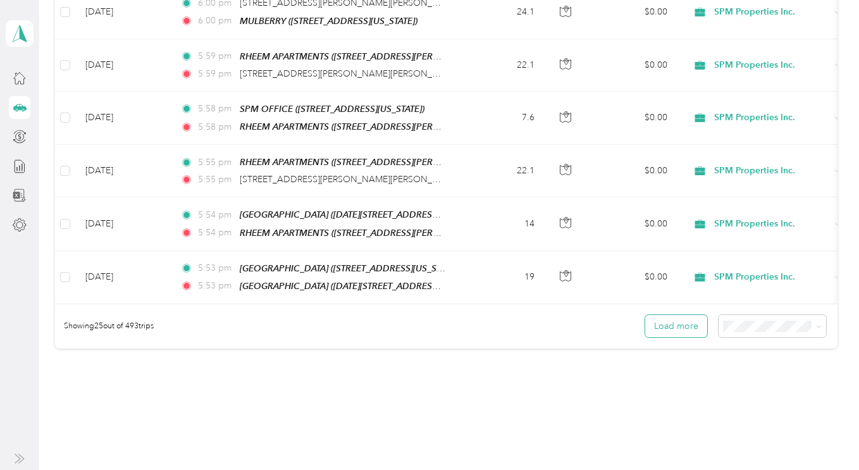
click at [675, 323] on button "Load more" at bounding box center [677, 326] width 62 height 22
click at [675, 320] on button "Load more" at bounding box center [677, 326] width 62 height 22
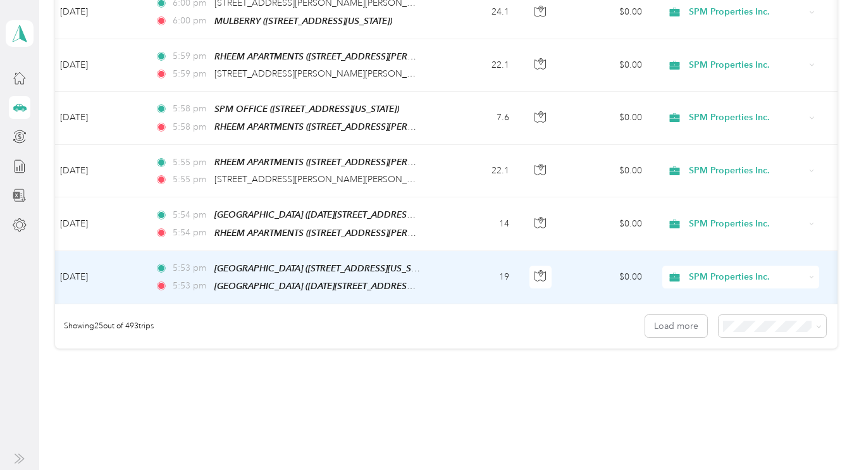
click at [58, 289] on td "Sep 18, 2025" at bounding box center [97, 277] width 95 height 53
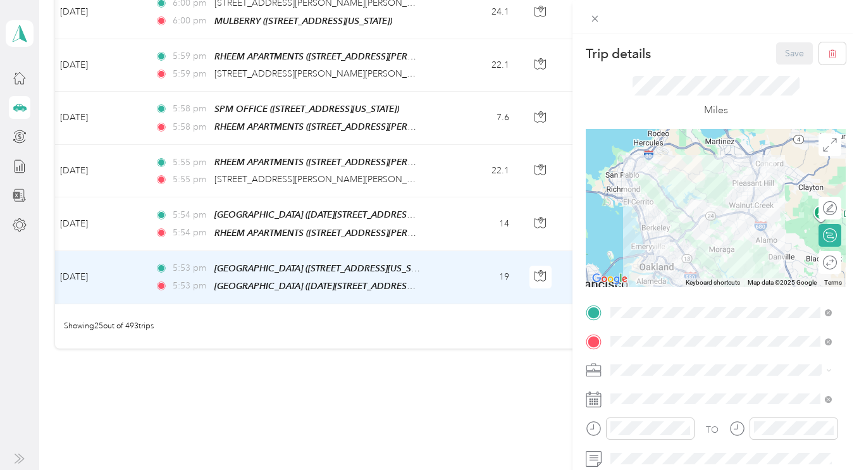
click at [385, 386] on div "Trip details Save This trip cannot be edited because it is either under review,…" at bounding box center [429, 235] width 859 height 470
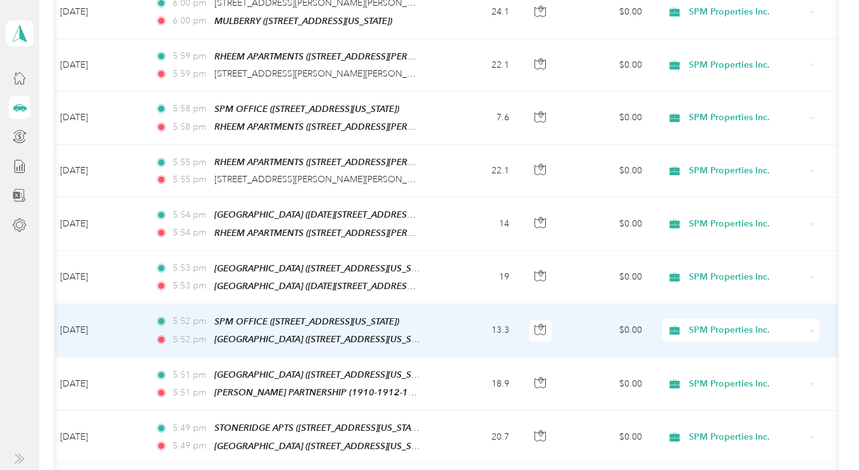
click at [678, 325] on div "SPM Properties Inc." at bounding box center [741, 330] width 157 height 23
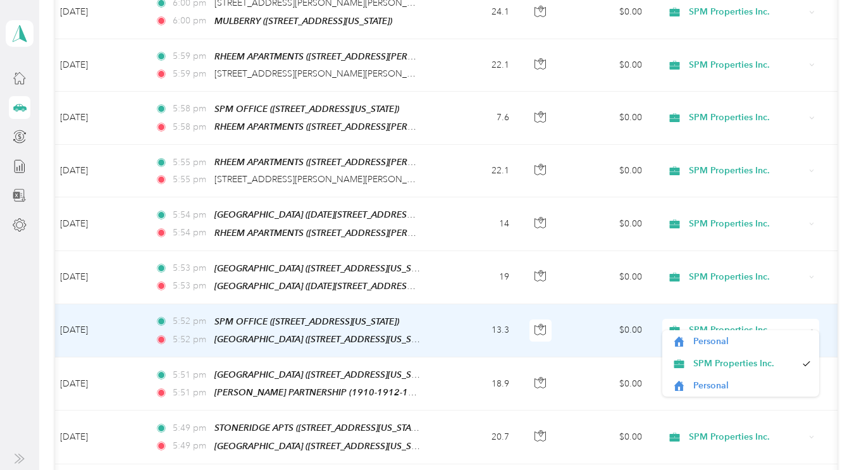
click at [844, 230] on div "Trips New trip 30 free trips remaining this month. Never miss a mile with unlim…" at bounding box center [446, 221] width 814 height 3146
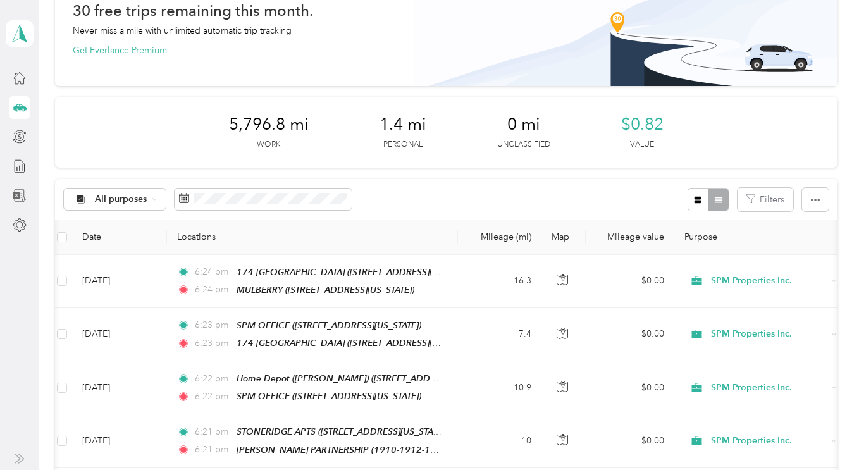
scroll to position [77, 0]
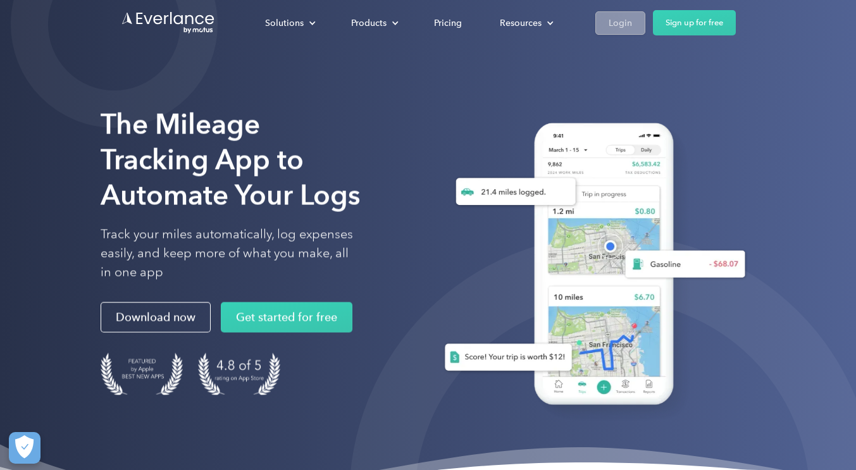
click at [611, 30] on div "Login" at bounding box center [620, 23] width 23 height 16
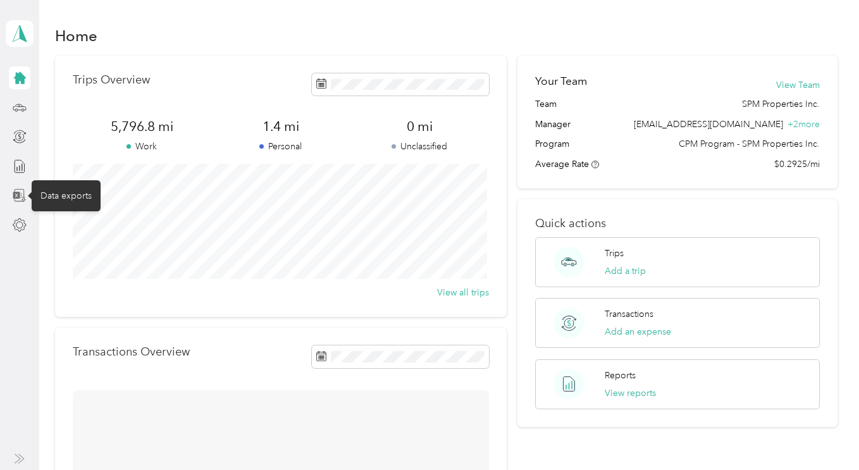
click at [17, 196] on icon at bounding box center [20, 196] width 14 height 14
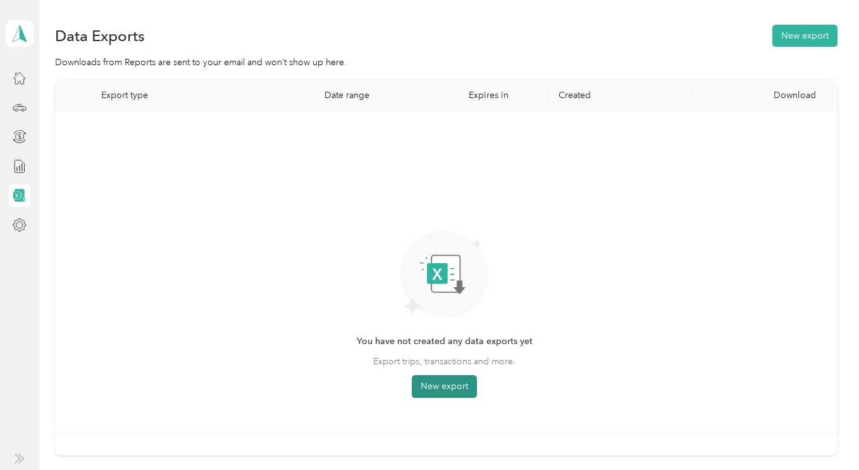
click at [435, 392] on button "New export" at bounding box center [444, 386] width 65 height 23
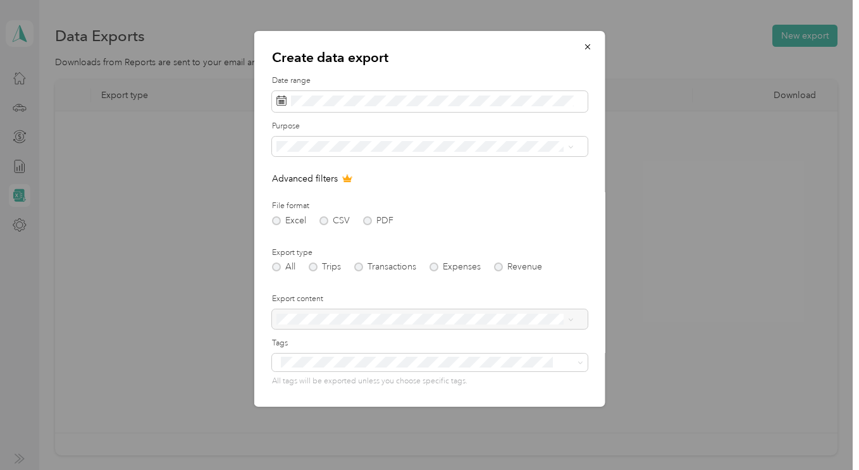
click at [368, 219] on div "Excel CSV PDF" at bounding box center [430, 220] width 316 height 9
click at [583, 51] on button "button" at bounding box center [588, 46] width 27 height 22
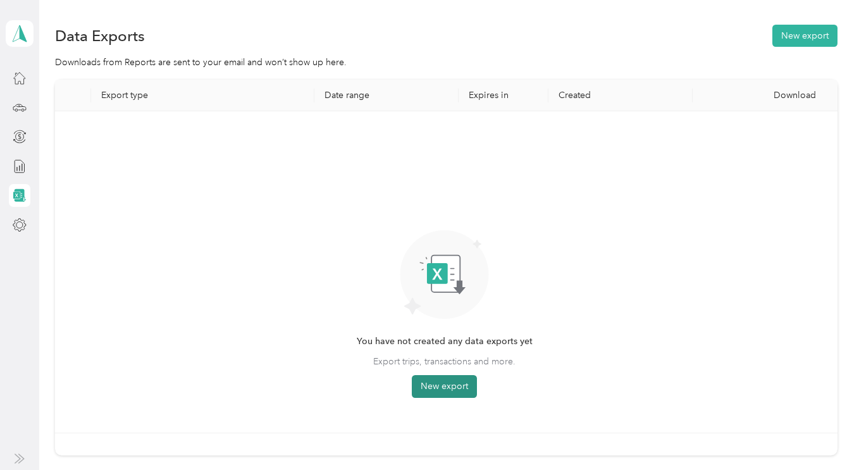
click at [458, 387] on button "New export" at bounding box center [444, 386] width 65 height 23
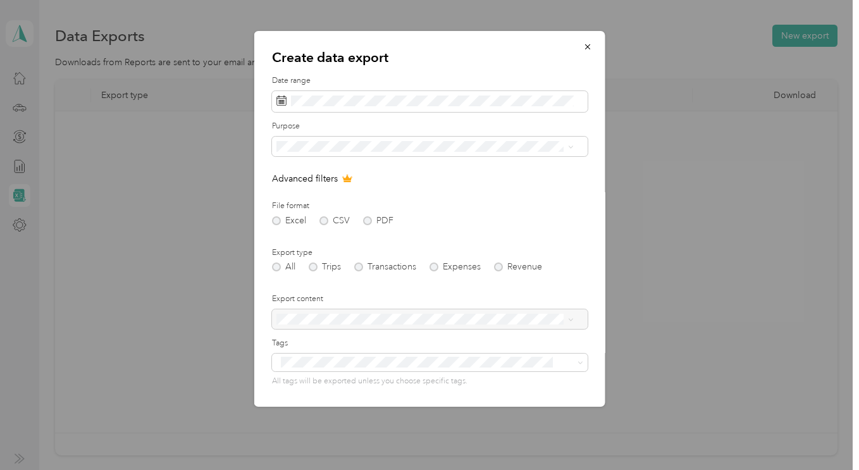
click at [384, 323] on div at bounding box center [430, 319] width 316 height 20
click at [298, 209] on span "SPM Properties Inc." at bounding box center [320, 209] width 78 height 11
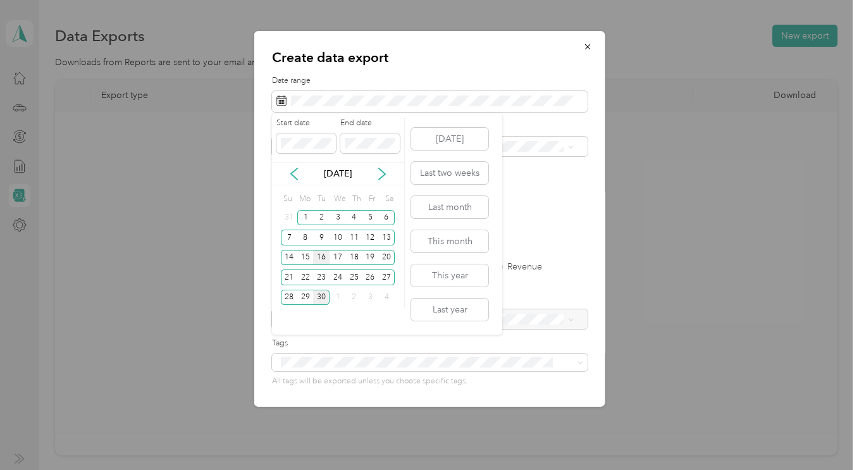
click at [321, 259] on div "16" at bounding box center [321, 258] width 16 height 16
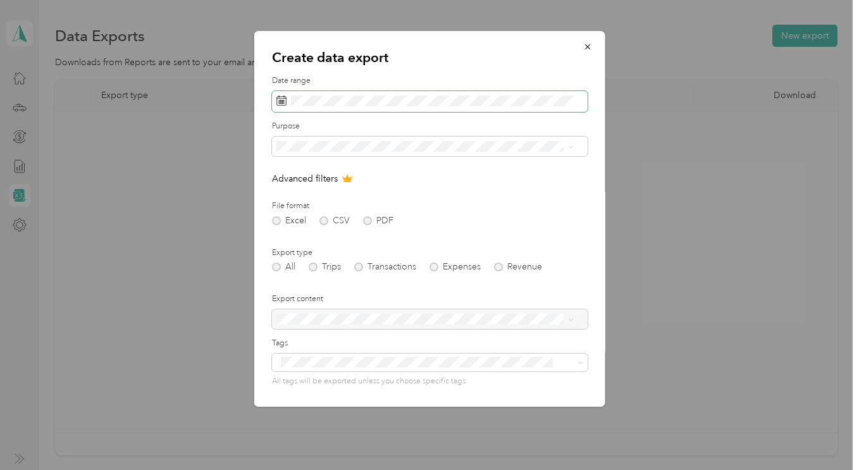
click at [280, 102] on rect at bounding box center [280, 101] width 1 height 1
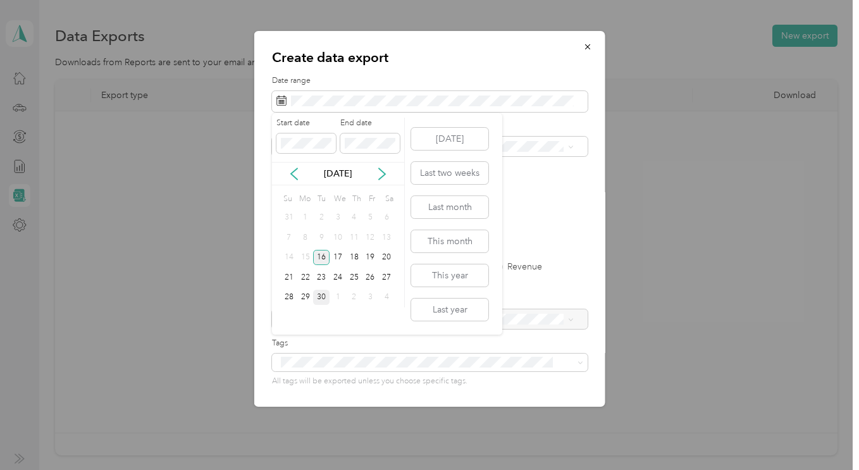
click at [319, 254] on div "16" at bounding box center [321, 258] width 16 height 16
click at [318, 299] on div "30" at bounding box center [321, 298] width 16 height 16
click at [321, 256] on div "16" at bounding box center [321, 258] width 16 height 16
click at [291, 173] on icon at bounding box center [294, 173] width 6 height 11
click at [382, 174] on icon at bounding box center [382, 174] width 13 height 13
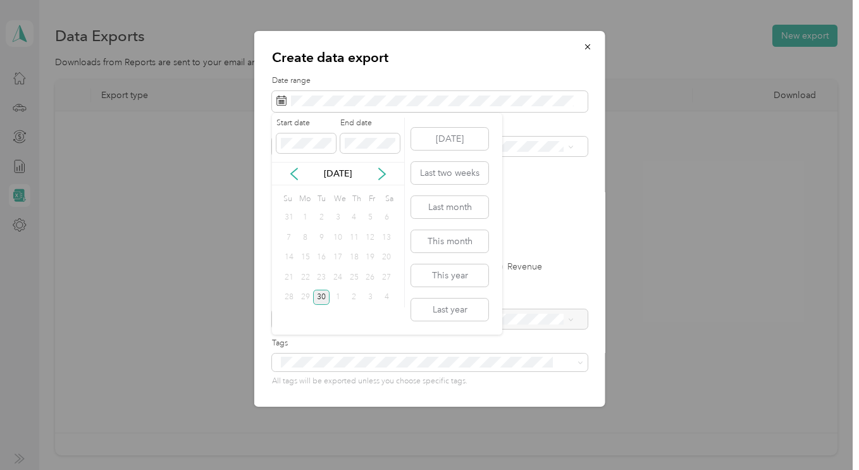
click at [322, 278] on div "23" at bounding box center [321, 278] width 16 height 16
click at [321, 262] on div "16" at bounding box center [321, 258] width 16 height 16
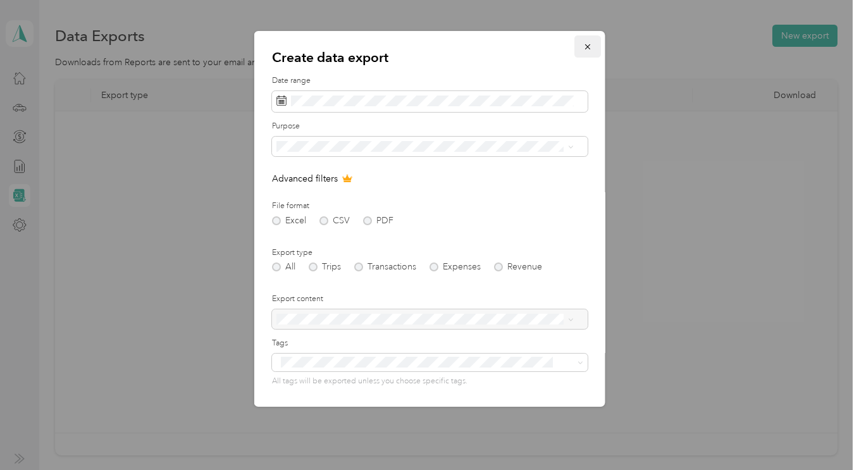
click at [583, 47] on icon "button" at bounding box center [587, 46] width 9 height 9
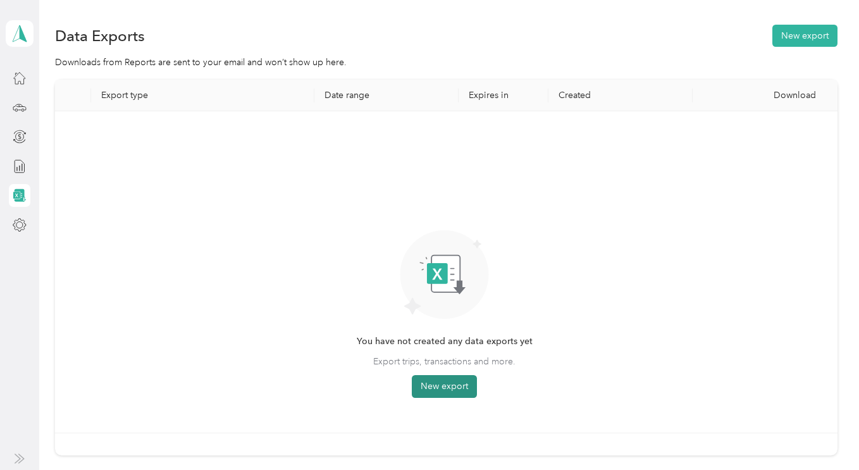
click at [432, 382] on button "New export" at bounding box center [444, 386] width 65 height 23
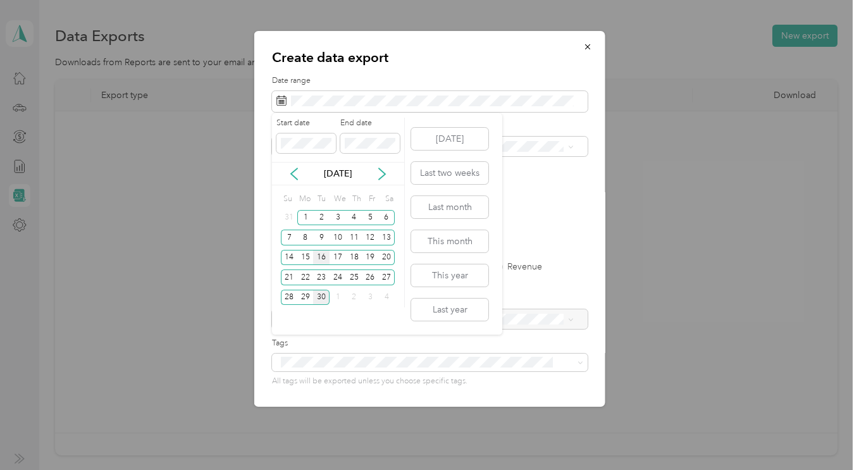
click at [323, 258] on div "16" at bounding box center [321, 258] width 16 height 16
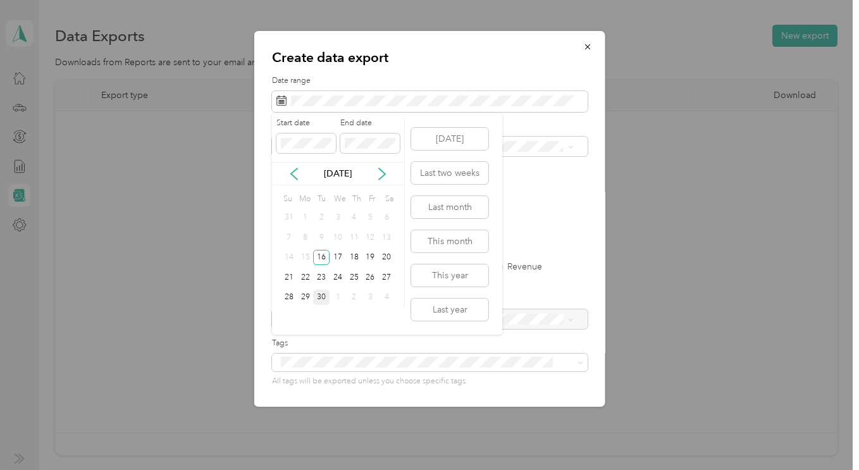
click at [325, 301] on div "30" at bounding box center [321, 298] width 16 height 16
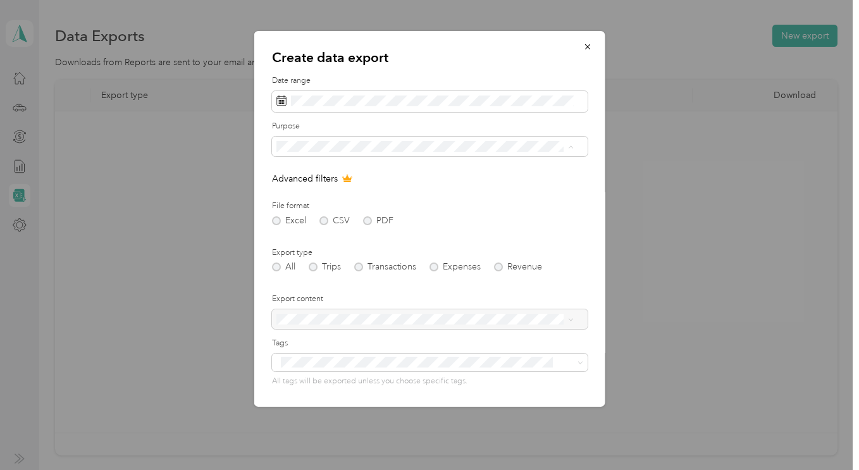
click at [318, 215] on li "SPM Properties Inc." at bounding box center [425, 213] width 306 height 22
click at [321, 218] on div "Excel CSV PDF" at bounding box center [430, 220] width 316 height 9
click at [373, 221] on div "Excel CSV PDF" at bounding box center [430, 220] width 316 height 9
click at [372, 321] on div at bounding box center [430, 319] width 316 height 20
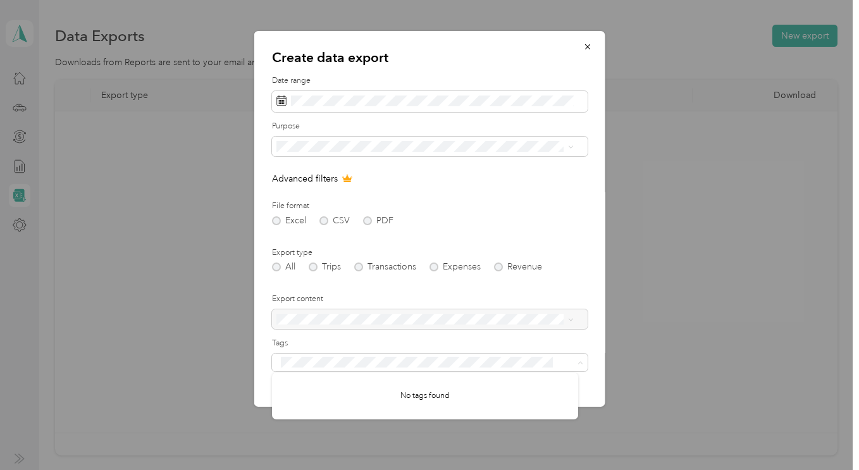
click at [420, 398] on p "No tags found" at bounding box center [425, 395] width 49 height 11
click at [583, 51] on icon "button" at bounding box center [587, 46] width 9 height 9
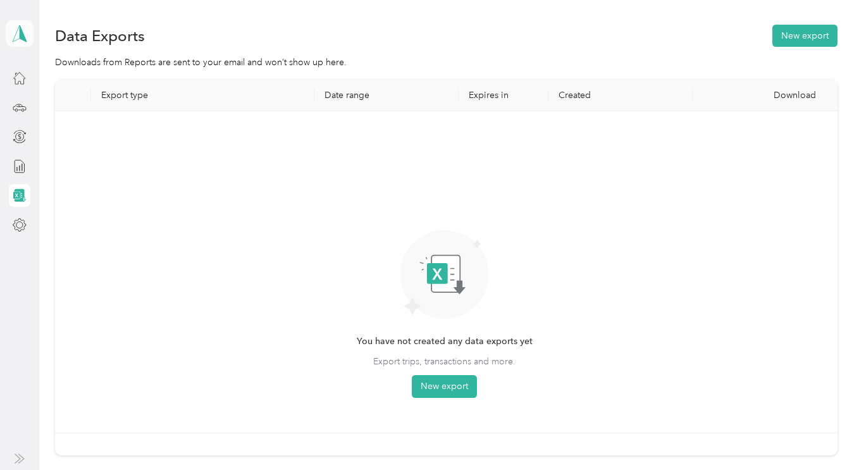
click at [15, 35] on icon at bounding box center [19, 34] width 19 height 18
click at [163, 70] on div "You’re signed in as michael@spmproperties.com Log out" at bounding box center [175, 82] width 338 height 72
click at [18, 82] on icon at bounding box center [20, 78] width 14 height 14
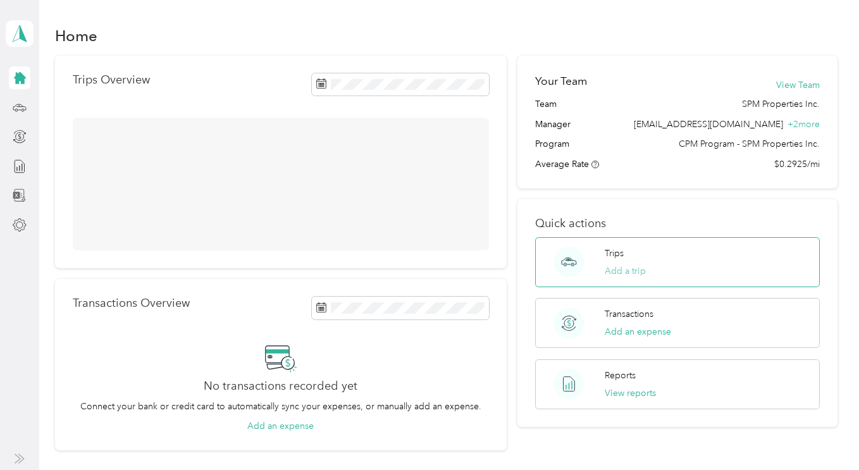
click at [619, 270] on button "Add a trip" at bounding box center [625, 271] width 41 height 13
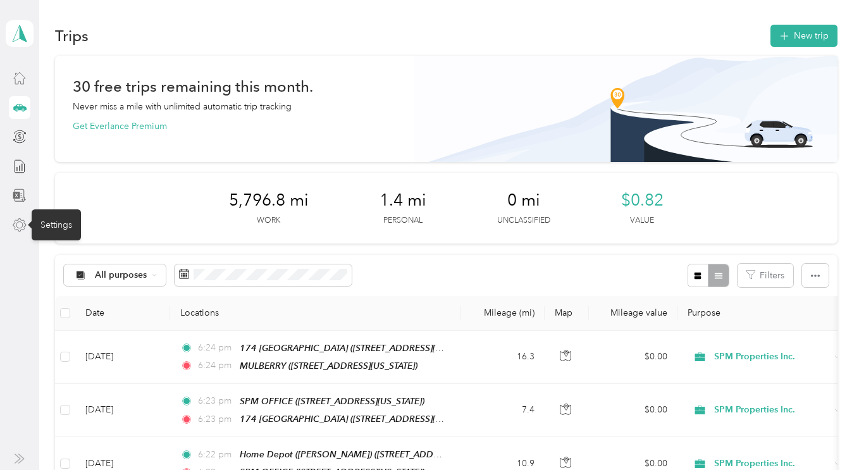
click at [20, 221] on icon at bounding box center [20, 225] width 14 height 14
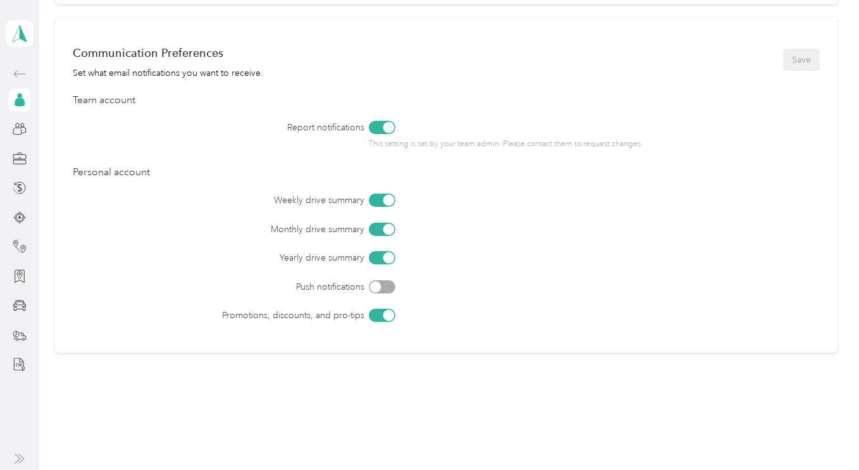
scroll to position [539, 0]
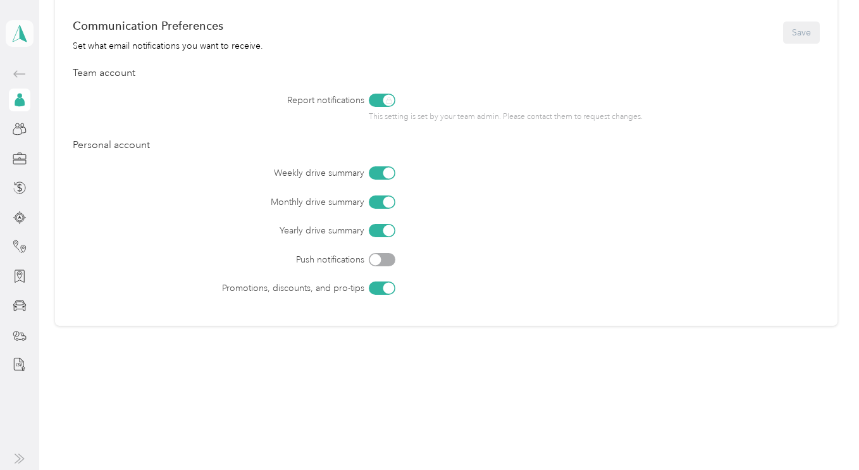
click at [17, 39] on icon at bounding box center [19, 34] width 19 height 18
click at [75, 72] on div "You’re signed in as michael@spmproperties.com Log out" at bounding box center [175, 85] width 338 height 72
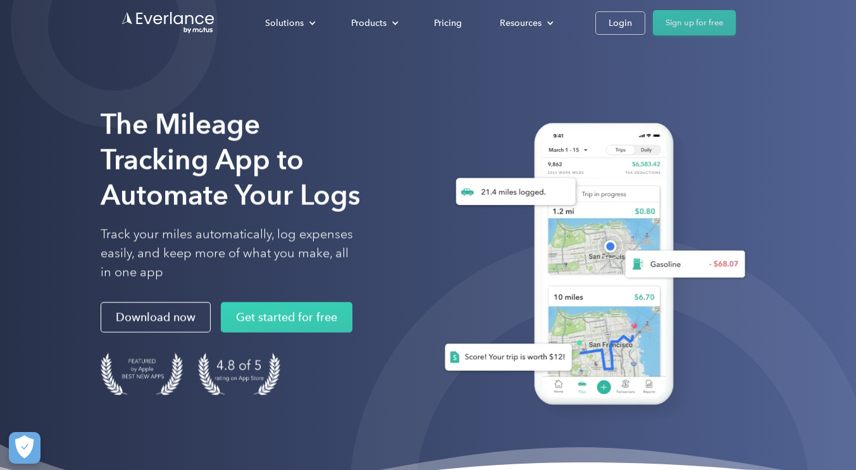
click at [684, 23] on link "Sign up for free" at bounding box center [694, 22] width 83 height 25
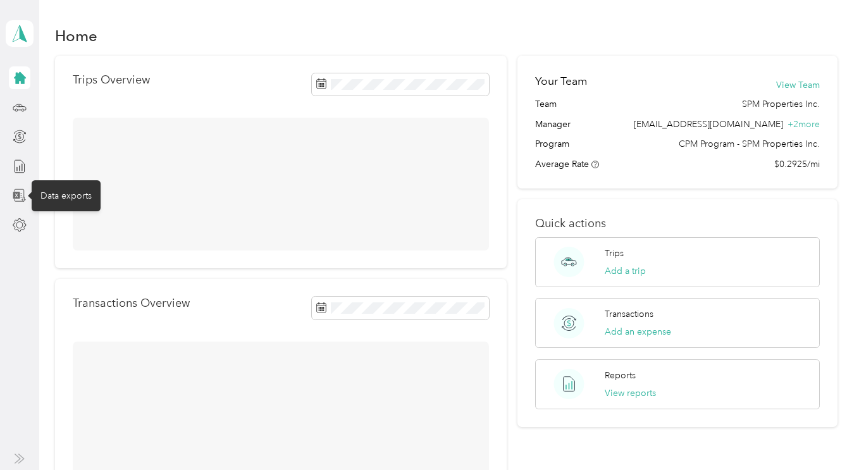
click at [18, 197] on icon at bounding box center [16, 195] width 7 height 7
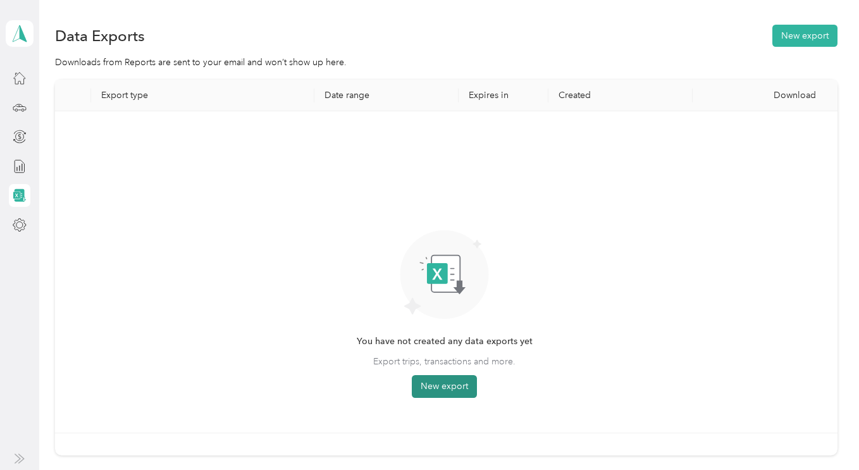
click at [446, 389] on button "New export" at bounding box center [444, 386] width 65 height 23
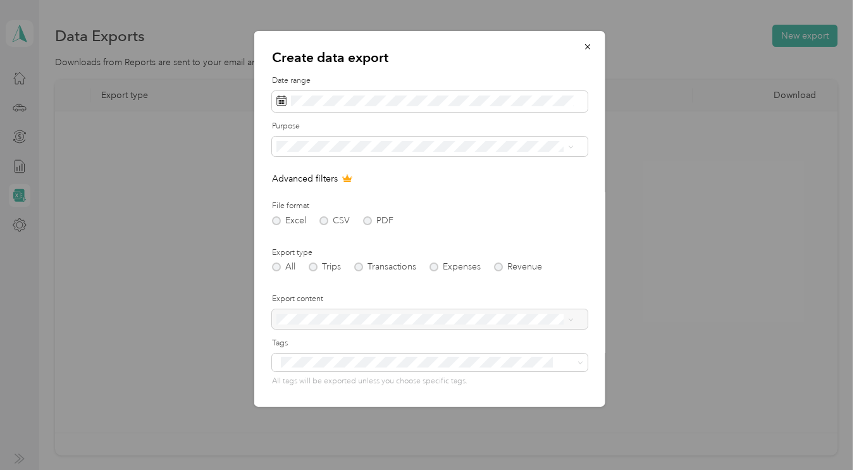
click at [358, 267] on div "All Trips Transactions Expenses Revenue" at bounding box center [430, 267] width 316 height 9
